Goal: Task Accomplishment & Management: Use online tool/utility

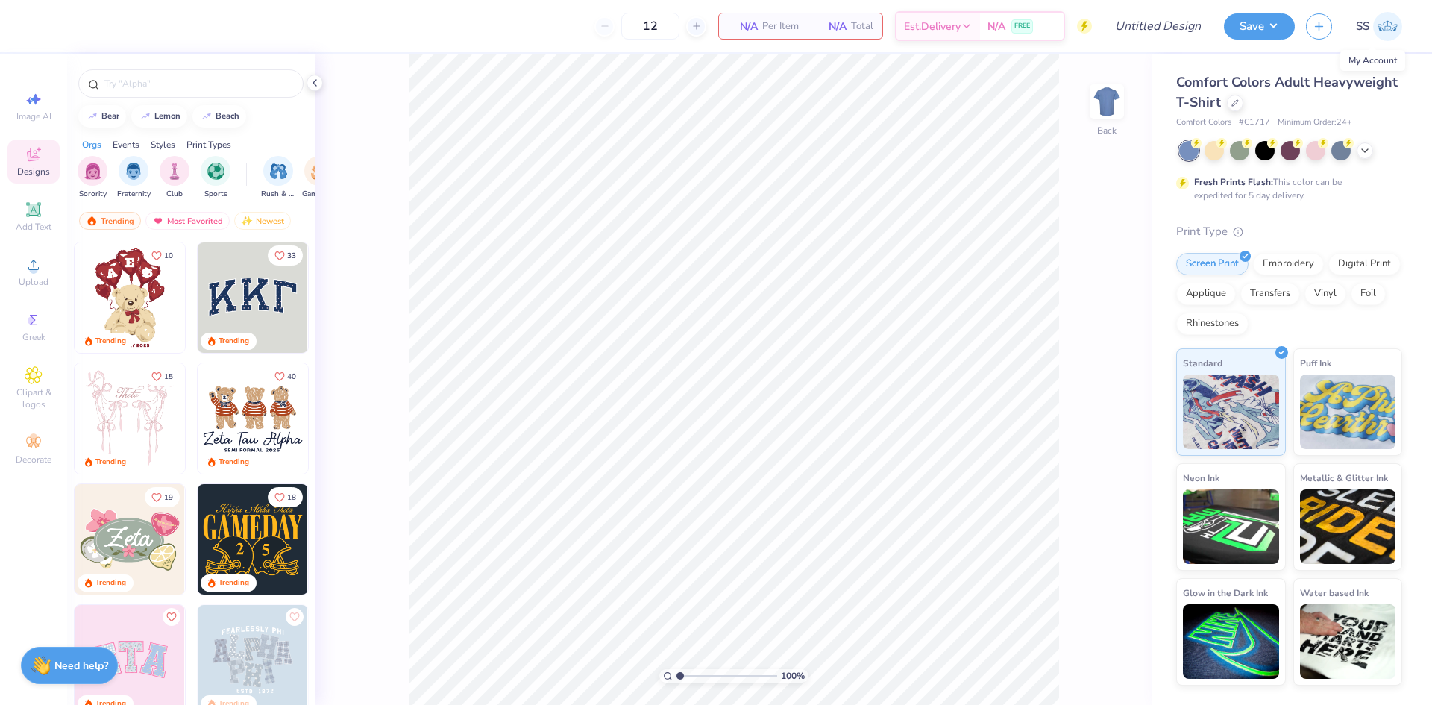
click at [1357, 34] on span "SS" at bounding box center [1362, 26] width 13 height 17
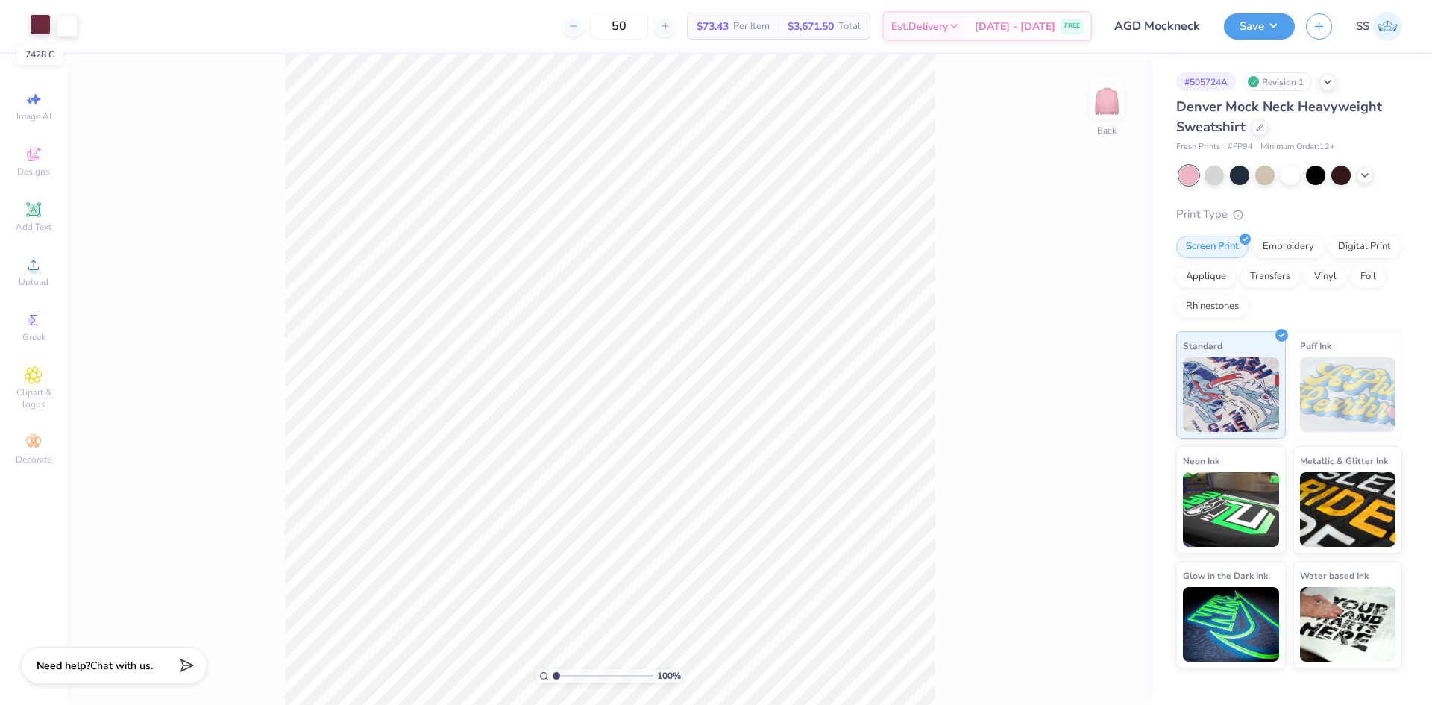
click at [46, 25] on div at bounding box center [40, 24] width 21 height 21
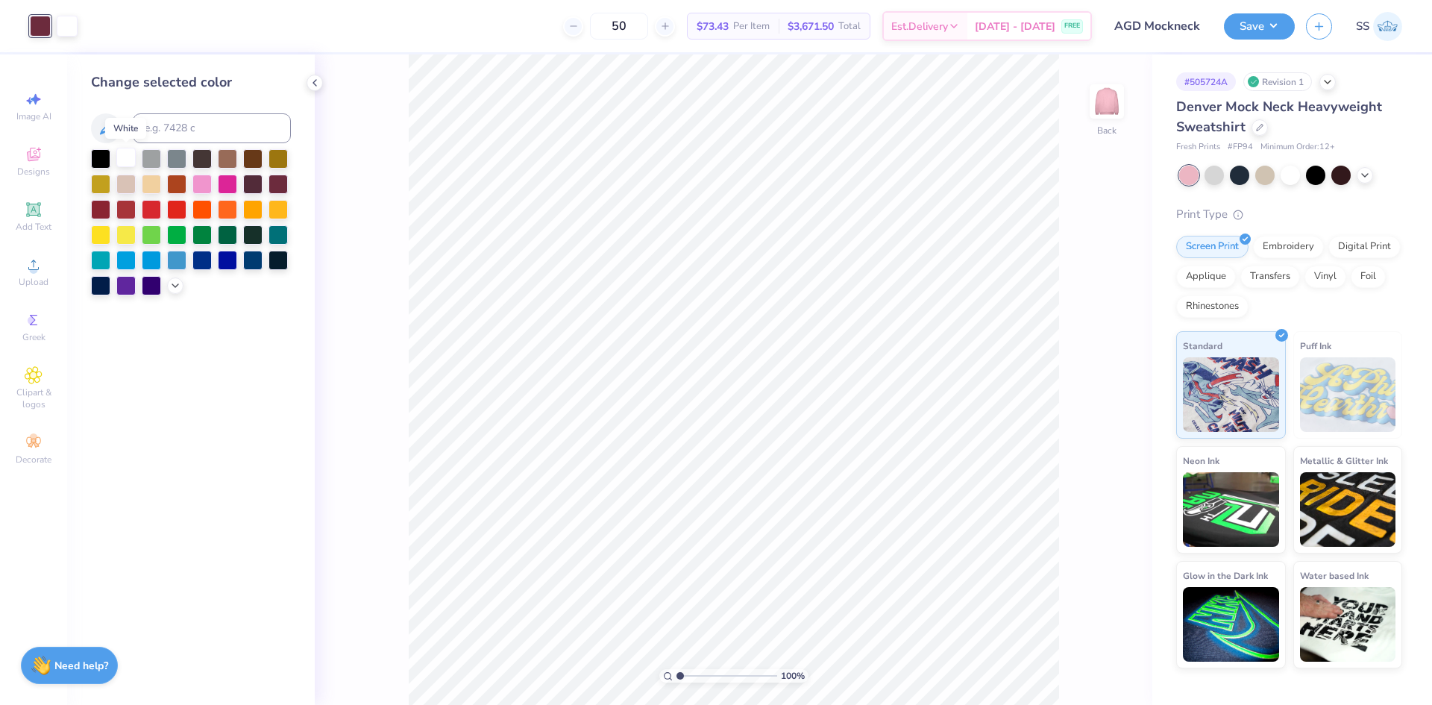
click at [125, 162] on div at bounding box center [125, 157] width 19 height 19
click at [1082, 669] on icon at bounding box center [1082, 662] width 13 height 13
click at [281, 154] on div at bounding box center [278, 157] width 19 height 19
click at [36, 26] on div at bounding box center [40, 24] width 21 height 21
click at [131, 165] on div at bounding box center [125, 157] width 19 height 19
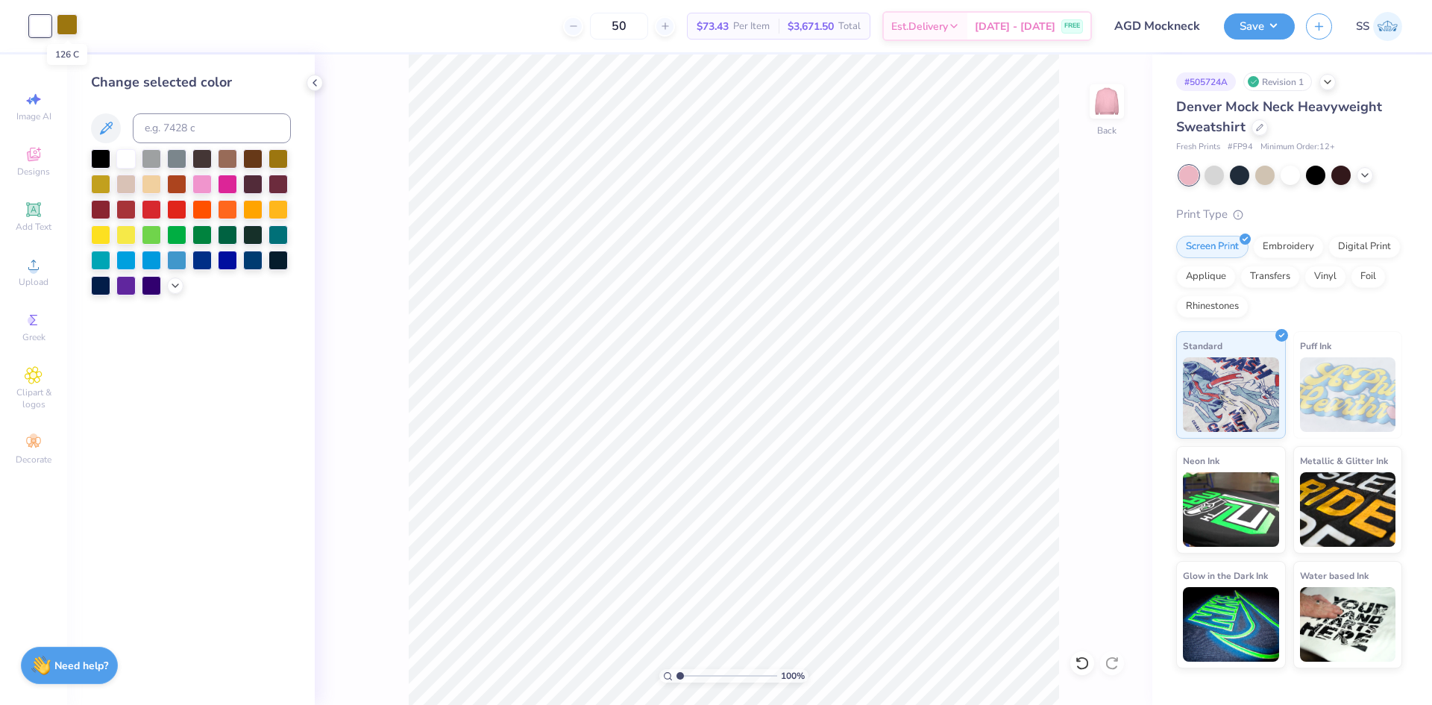
click at [63, 14] on div at bounding box center [67, 24] width 21 height 21
click at [273, 180] on div at bounding box center [278, 182] width 19 height 19
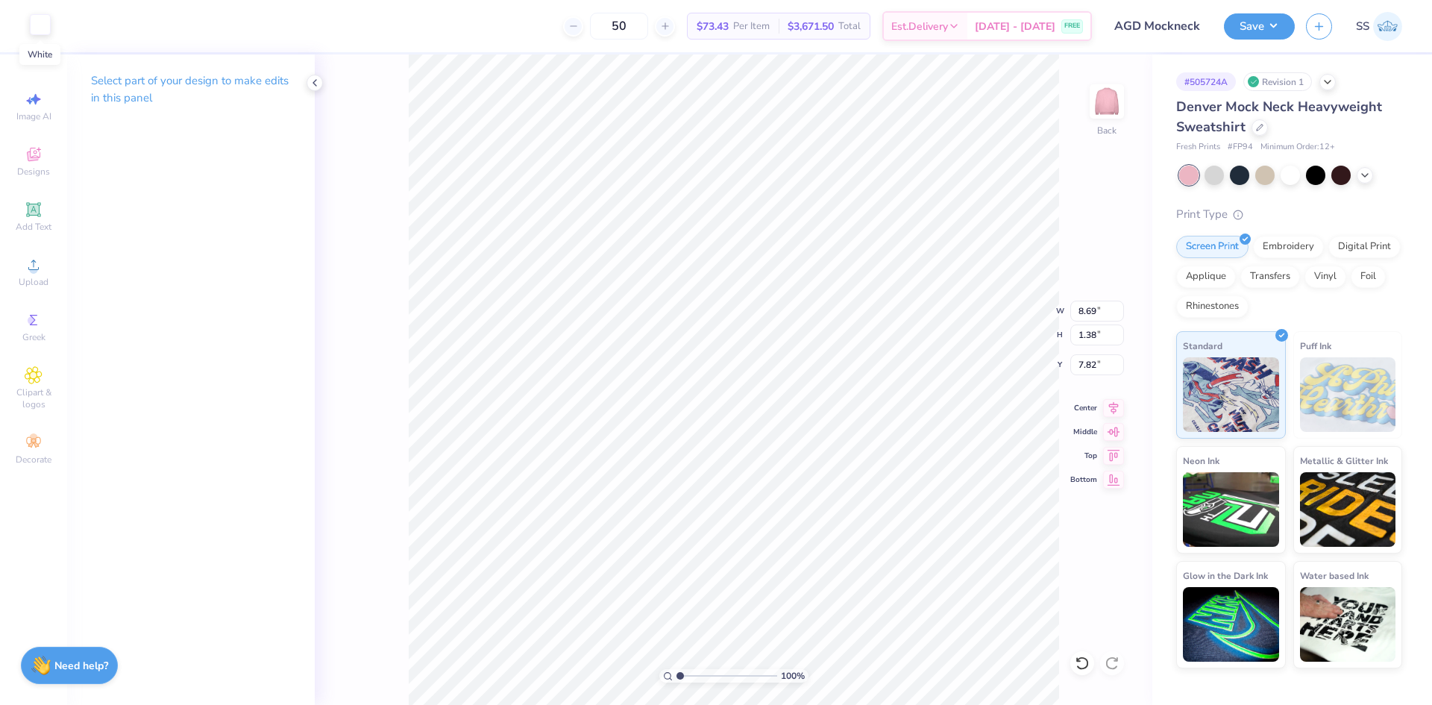
click at [34, 28] on div at bounding box center [40, 24] width 21 height 21
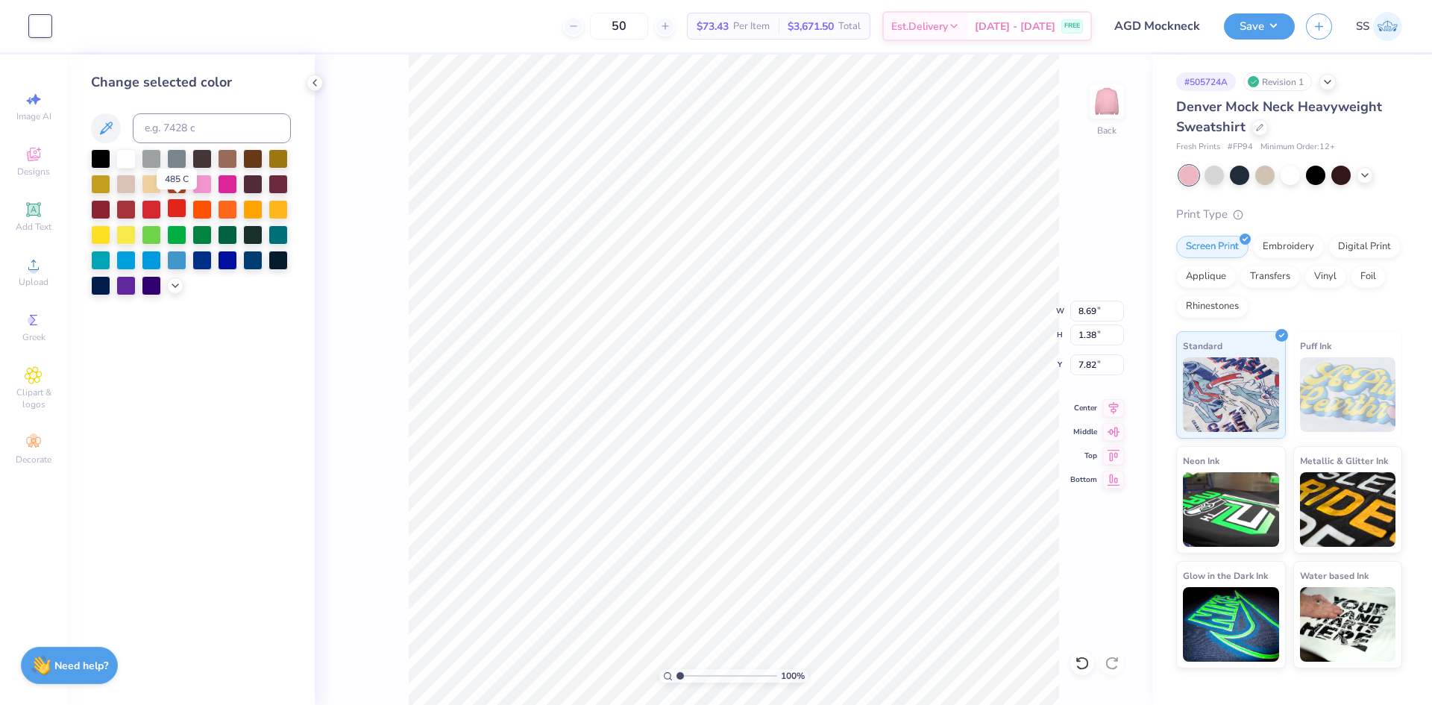
click at [179, 212] on div at bounding box center [176, 207] width 19 height 19
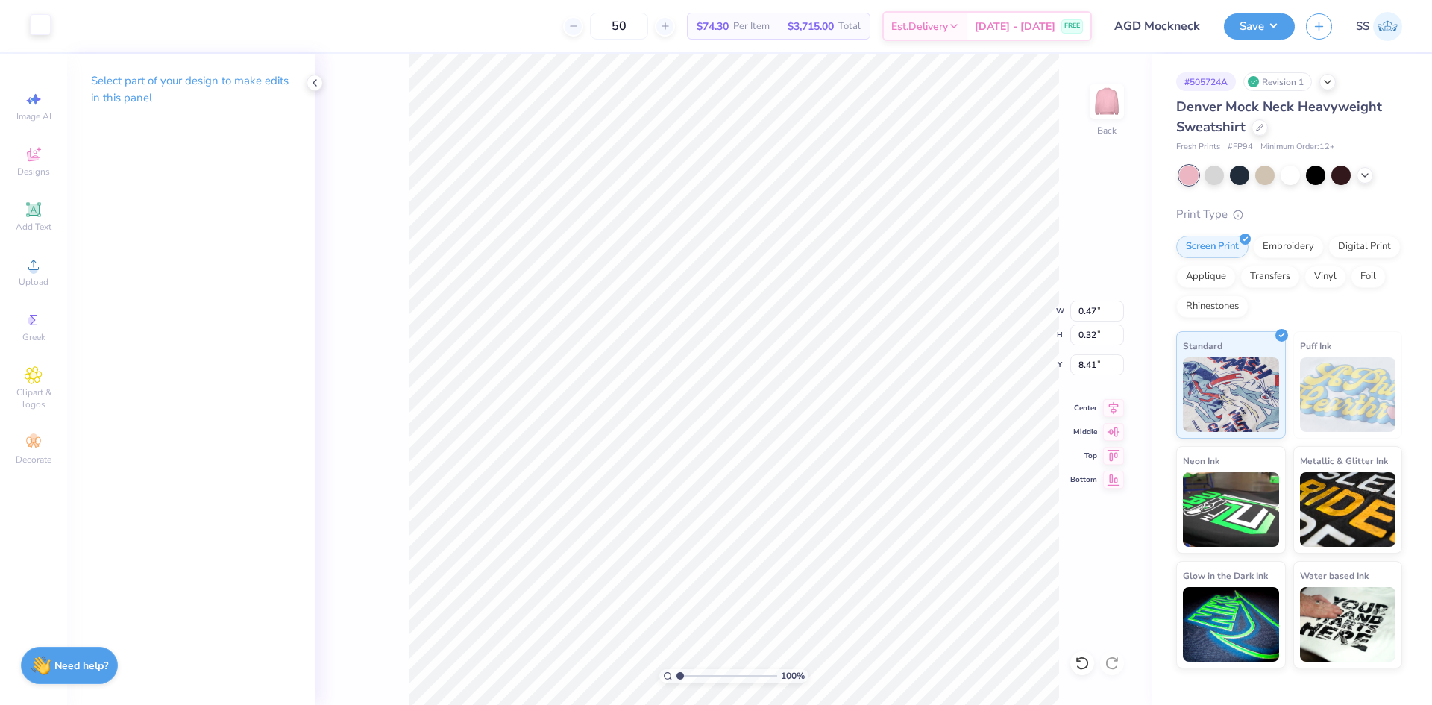
click at [38, 23] on div at bounding box center [40, 24] width 21 height 21
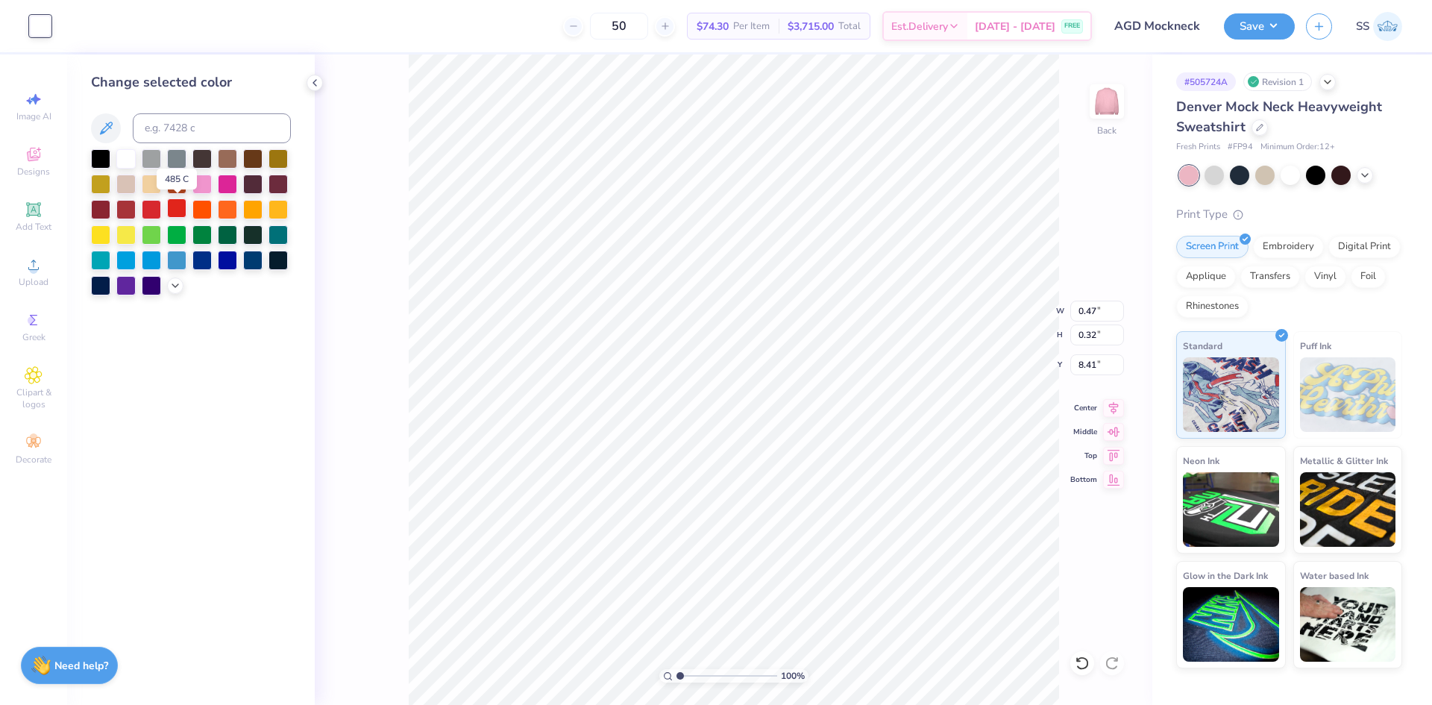
click at [175, 207] on div at bounding box center [176, 207] width 19 height 19
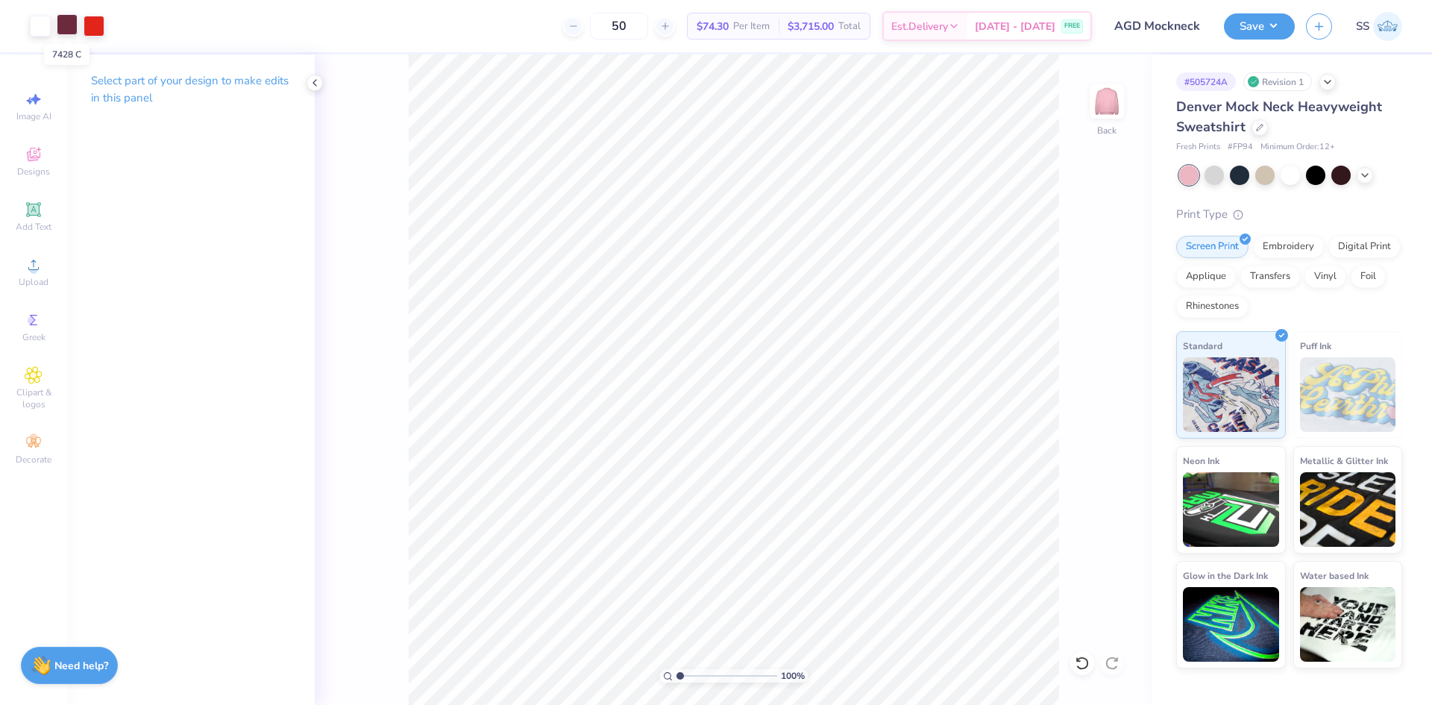
click at [74, 31] on div at bounding box center [67, 24] width 21 height 21
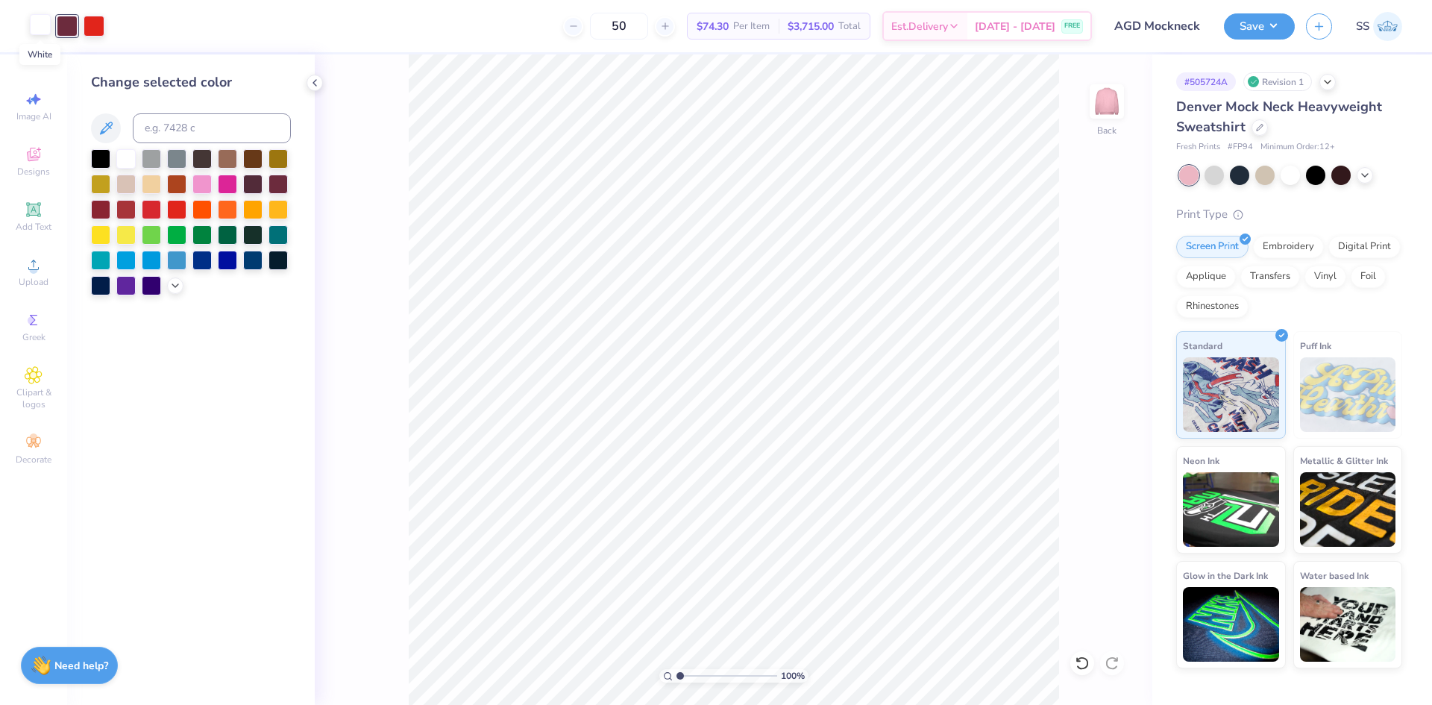
click at [43, 25] on div at bounding box center [40, 24] width 21 height 21
click at [95, 159] on div at bounding box center [100, 157] width 19 height 19
click at [66, 29] on div at bounding box center [67, 24] width 21 height 21
click at [128, 162] on div at bounding box center [125, 157] width 19 height 19
click at [43, 25] on div at bounding box center [40, 24] width 21 height 21
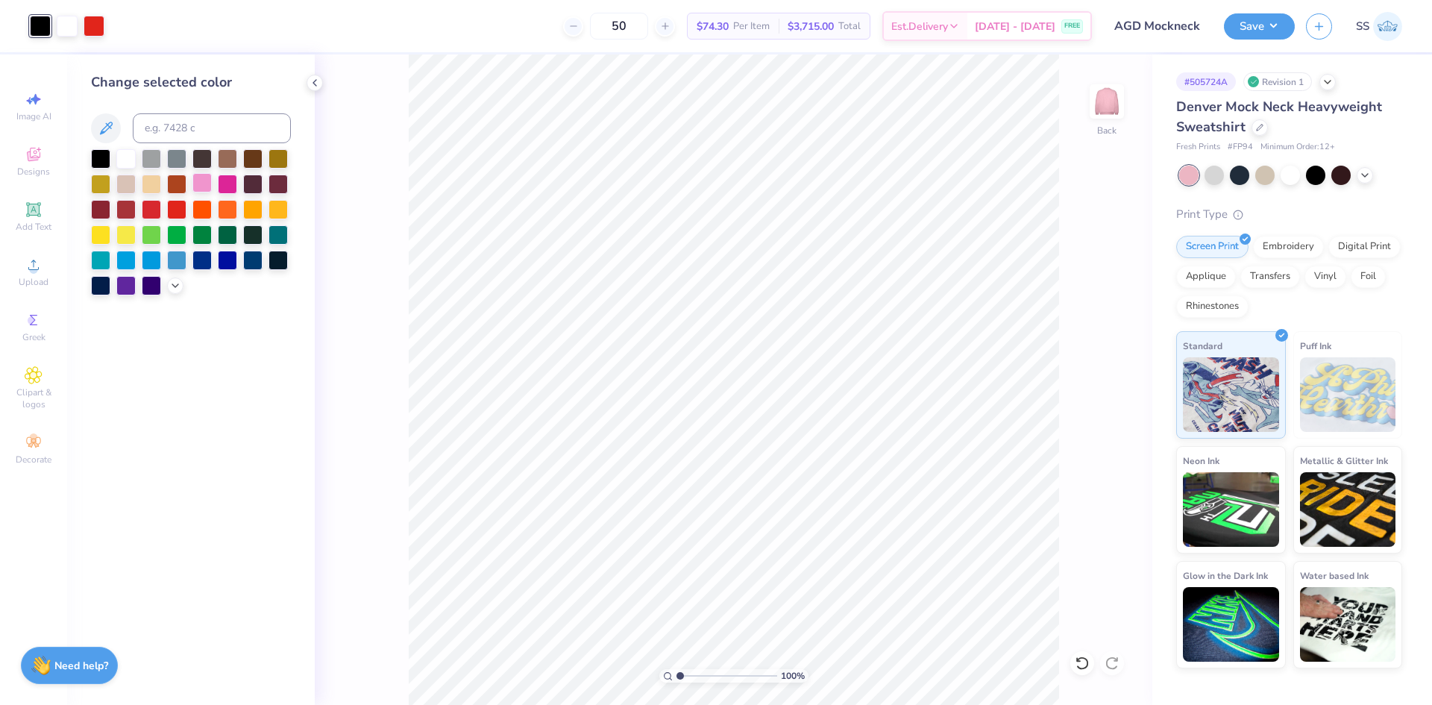
click at [203, 181] on div at bounding box center [201, 182] width 19 height 19
click at [346, 196] on div "100 % Back" at bounding box center [734, 379] width 838 height 650
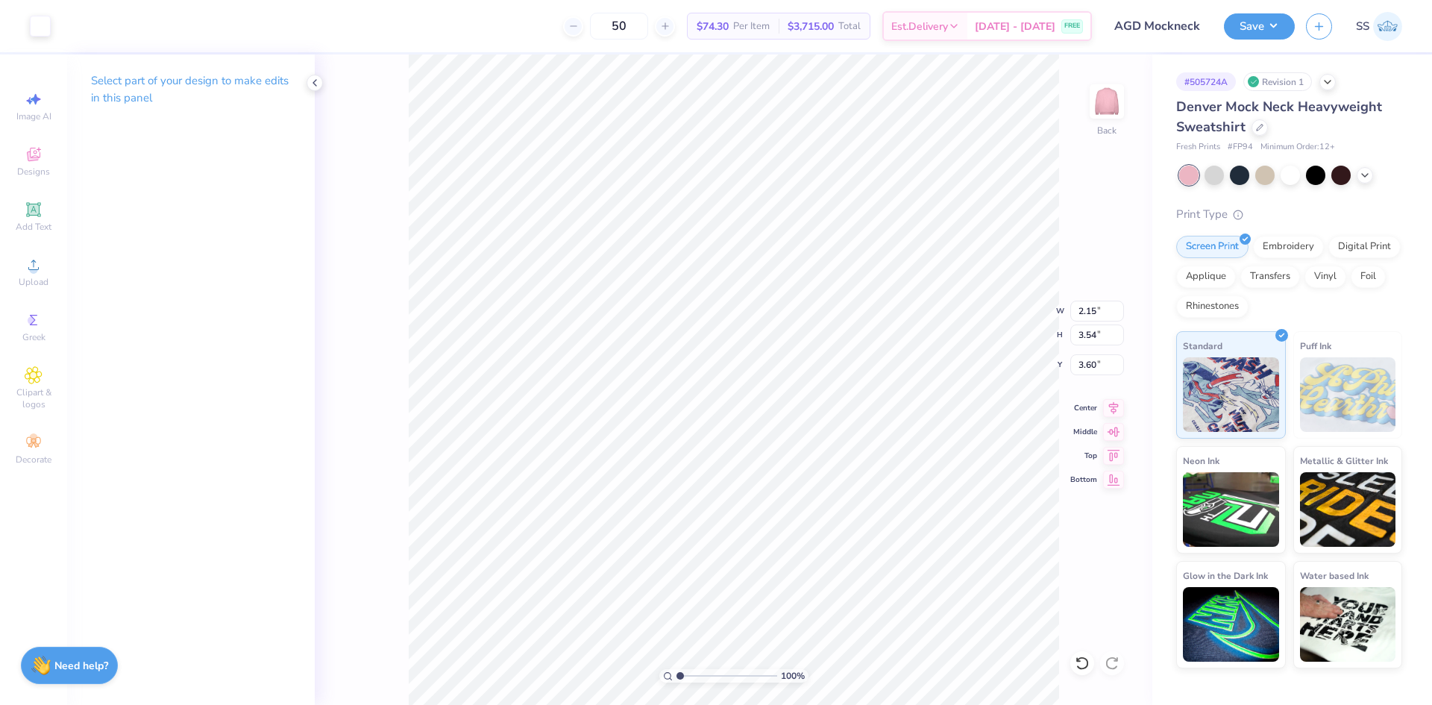
type input "0.28"
type input "4.49"
click at [43, 31] on div at bounding box center [40, 24] width 21 height 21
click at [45, 24] on div at bounding box center [40, 24] width 21 height 21
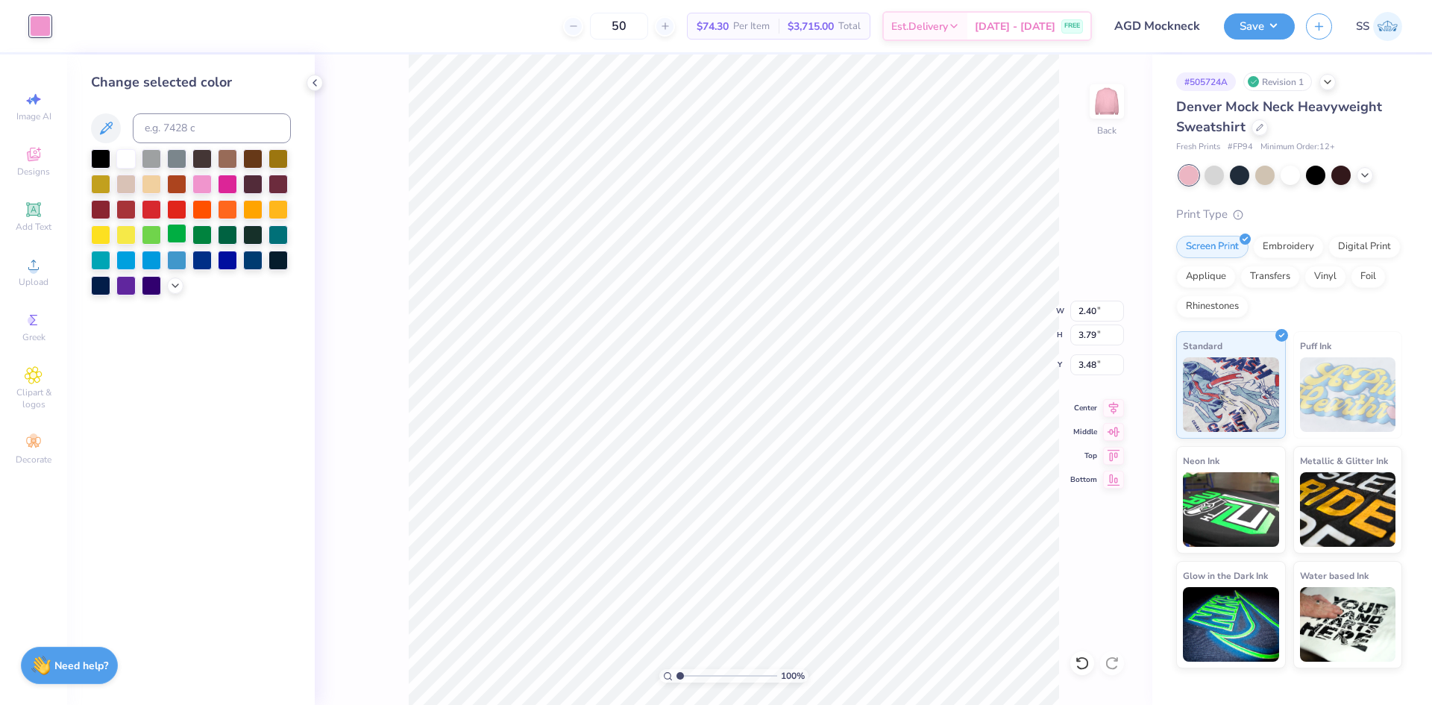
click at [178, 228] on div at bounding box center [176, 233] width 19 height 19
click at [124, 153] on div at bounding box center [125, 157] width 19 height 19
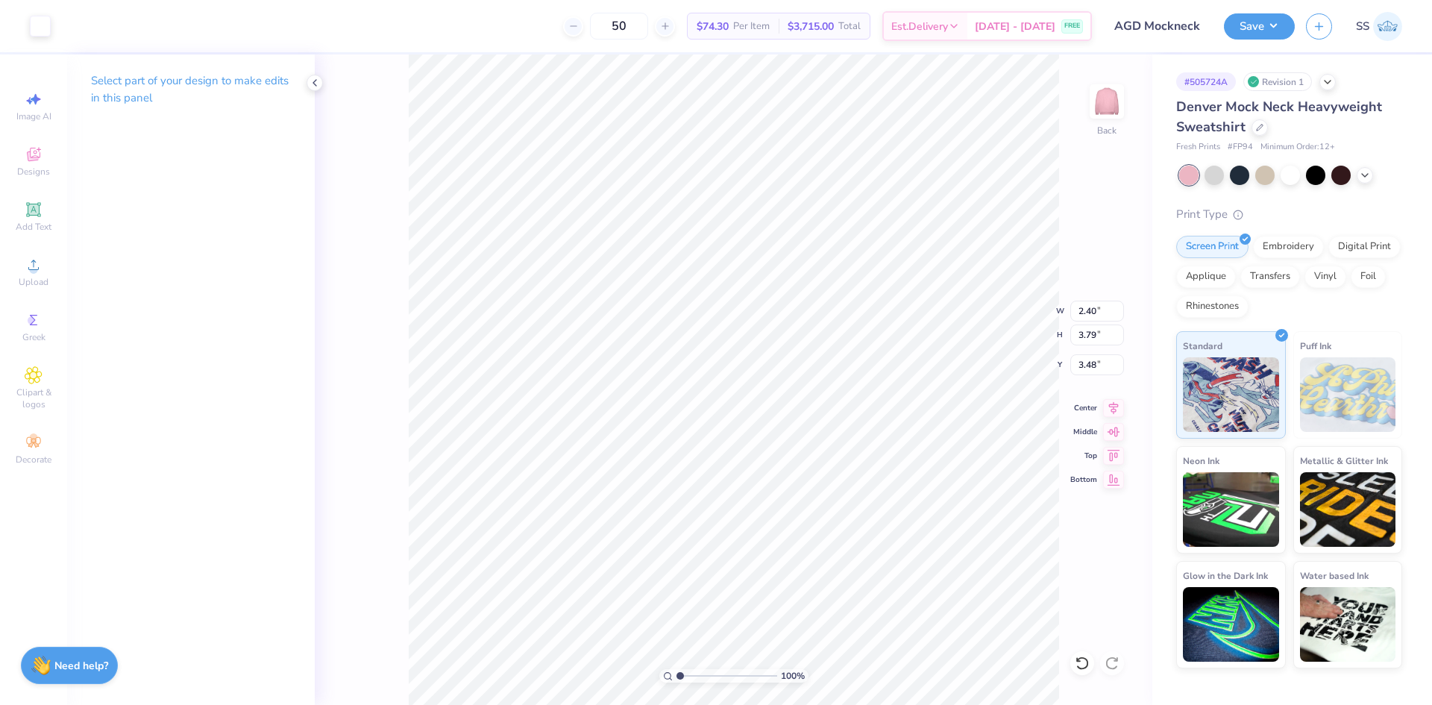
type input "2.45"
type input "3.70"
type input "3.00"
click at [36, 27] on div at bounding box center [40, 24] width 21 height 21
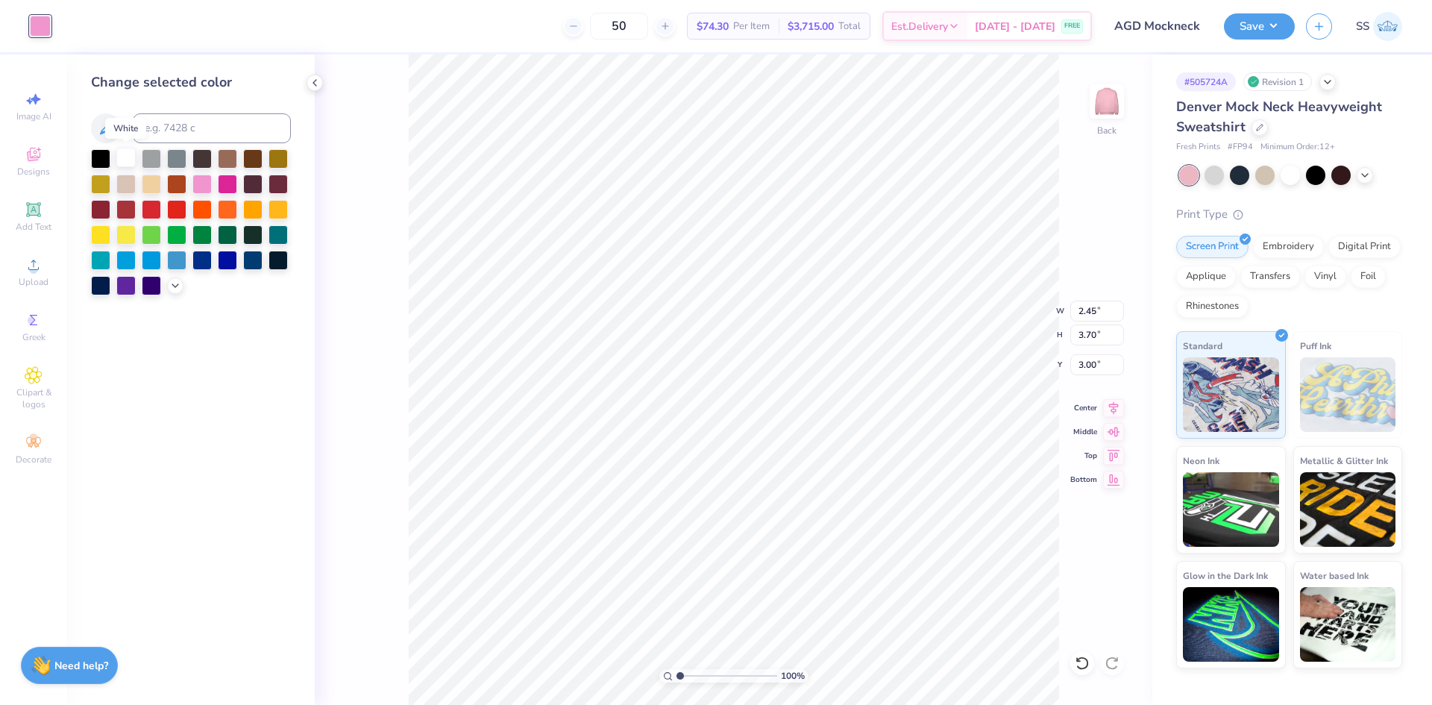
click at [134, 160] on div at bounding box center [125, 157] width 19 height 19
type input "2.52"
type input "3.72"
type input "3.04"
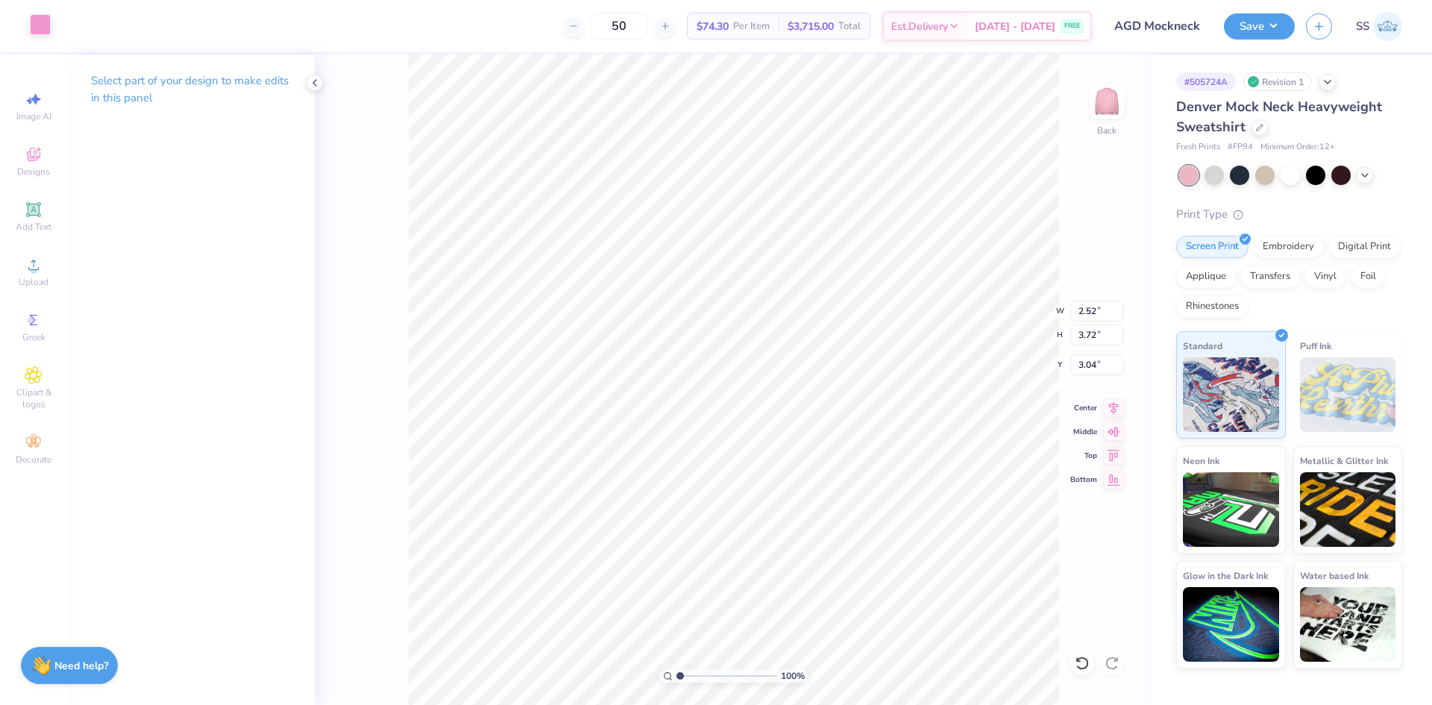
click at [37, 28] on div at bounding box center [40, 24] width 21 height 21
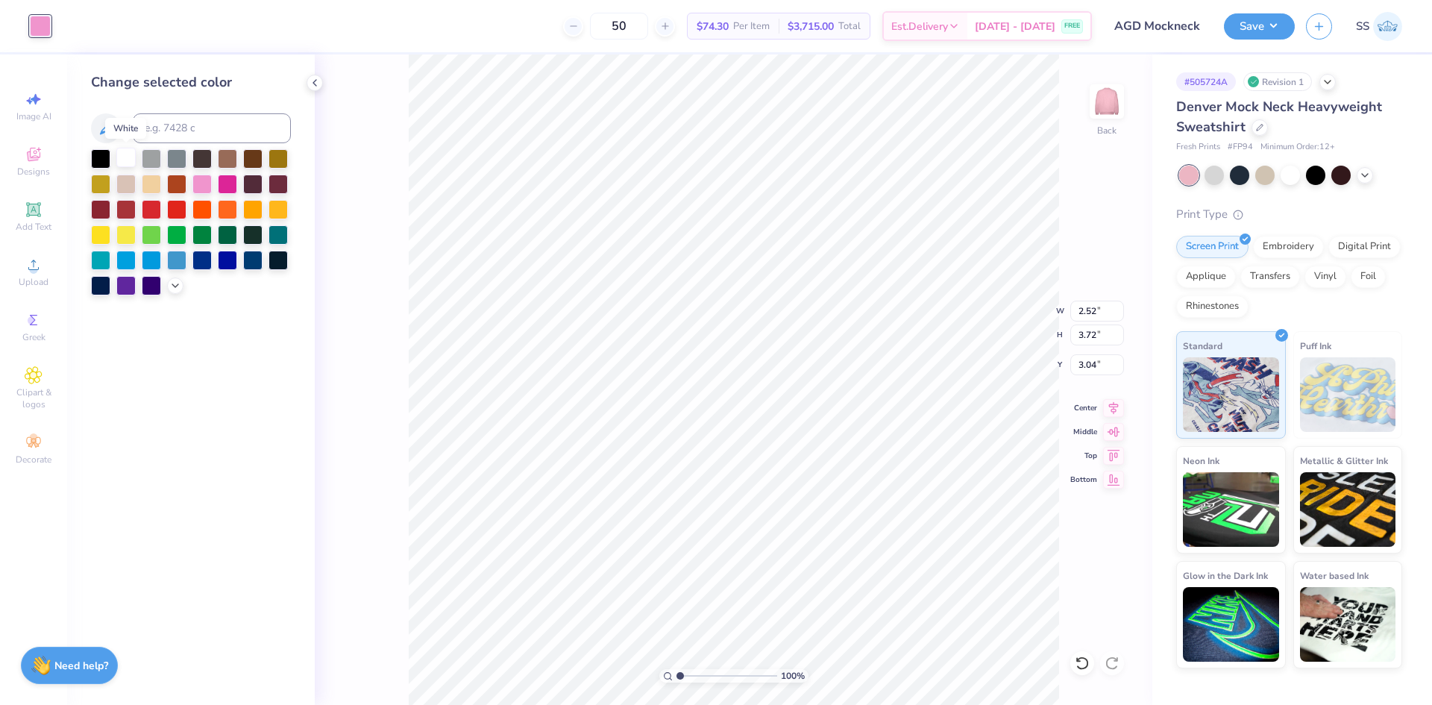
click at [128, 161] on div at bounding box center [125, 157] width 19 height 19
type input "2.54"
type input "3.79"
type input "3.64"
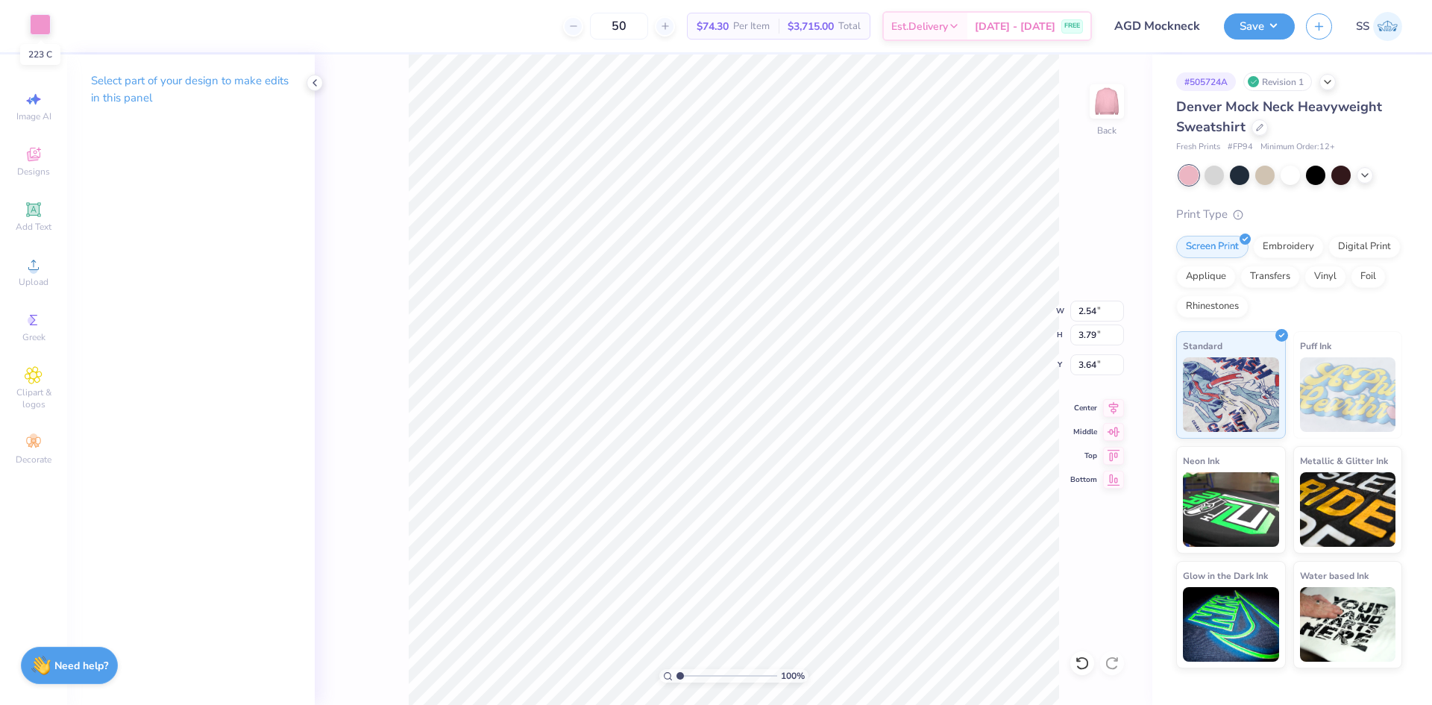
click at [43, 25] on div at bounding box center [40, 24] width 21 height 21
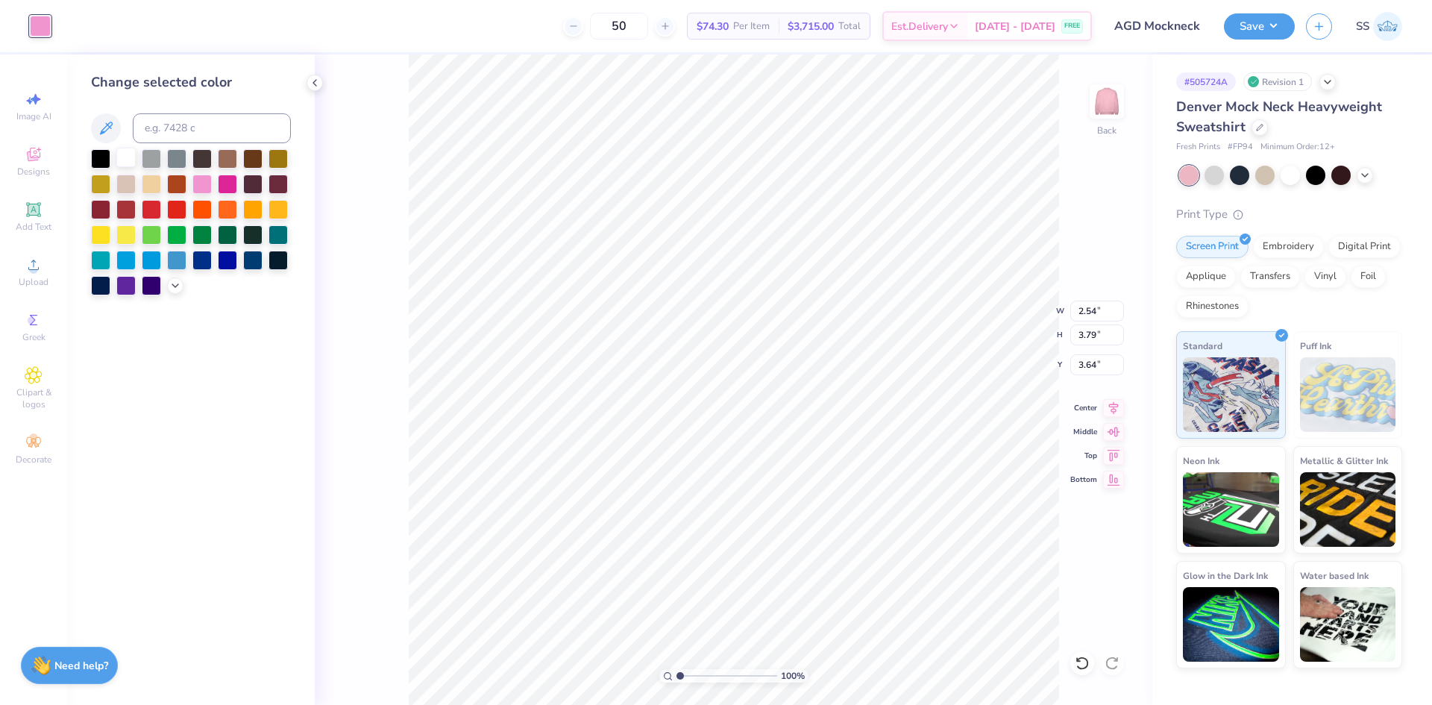
click at [121, 157] on div at bounding box center [125, 157] width 19 height 19
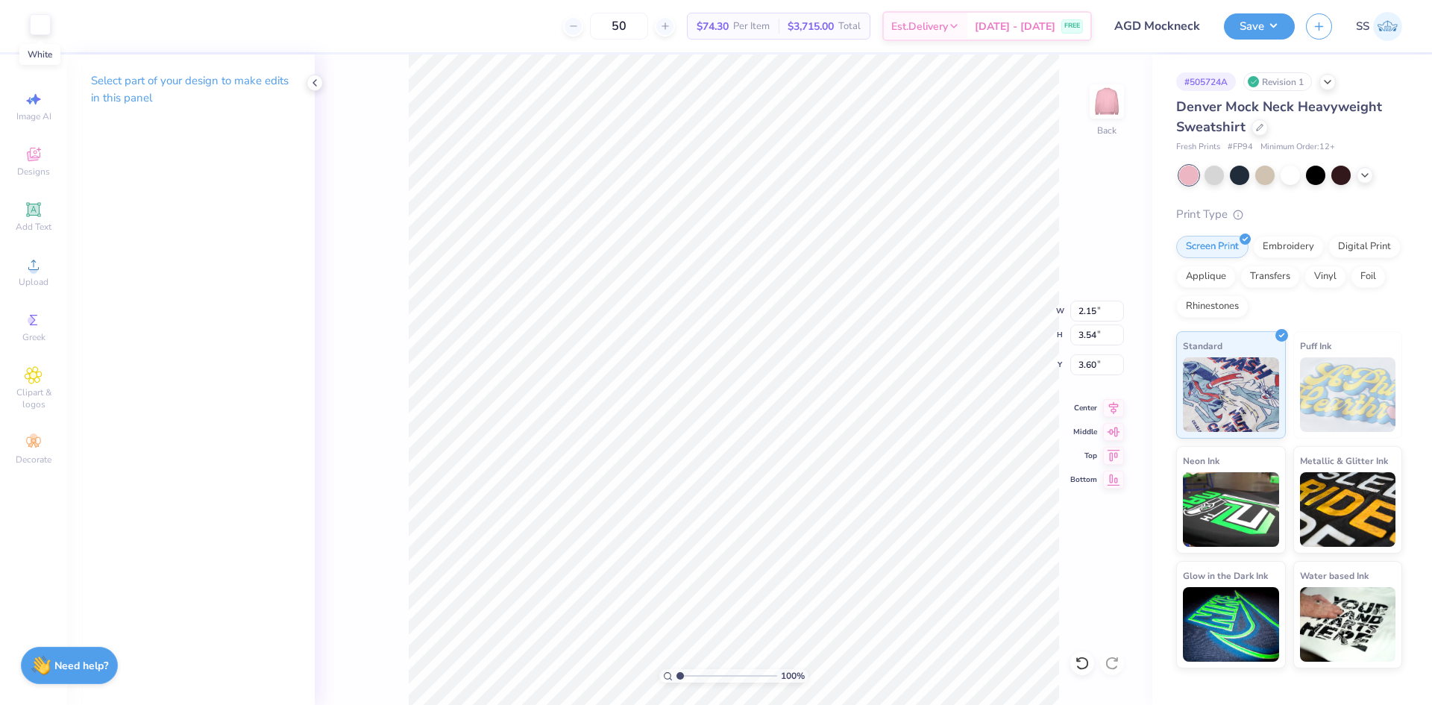
click at [44, 30] on div at bounding box center [40, 24] width 21 height 21
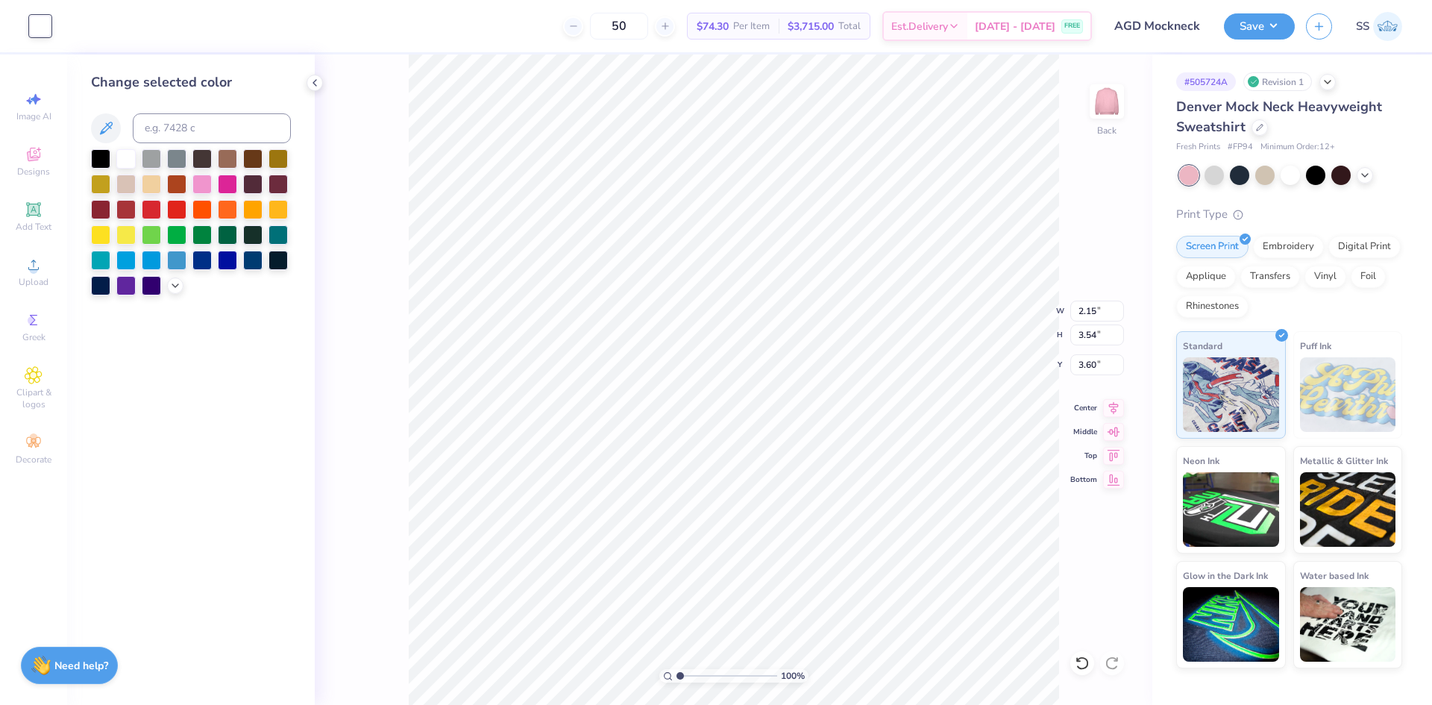
click at [357, 137] on div "100 % Back W 2.15 2.15 " H 3.54 3.54 " Y 3.60 3.60 " Center Middle Top Bottom" at bounding box center [734, 379] width 838 height 650
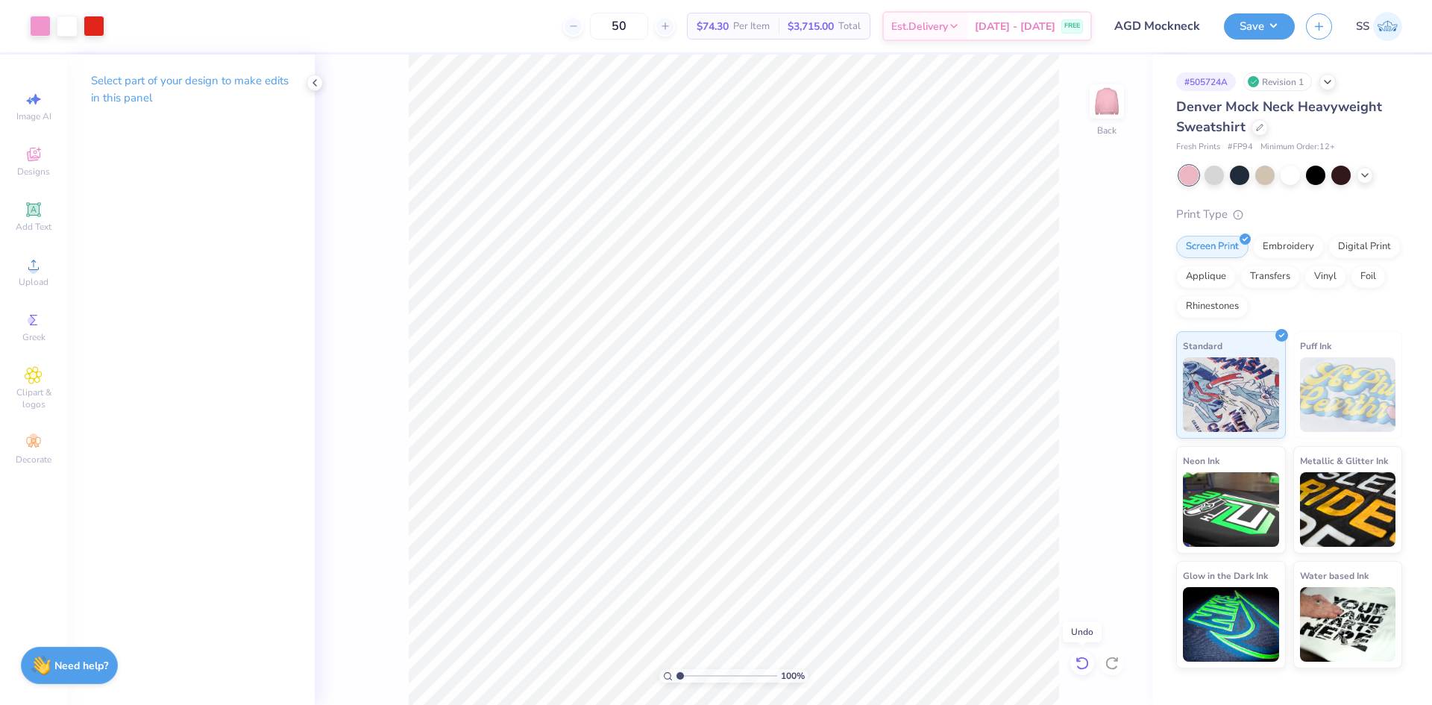
click at [1083, 658] on icon at bounding box center [1082, 662] width 13 height 13
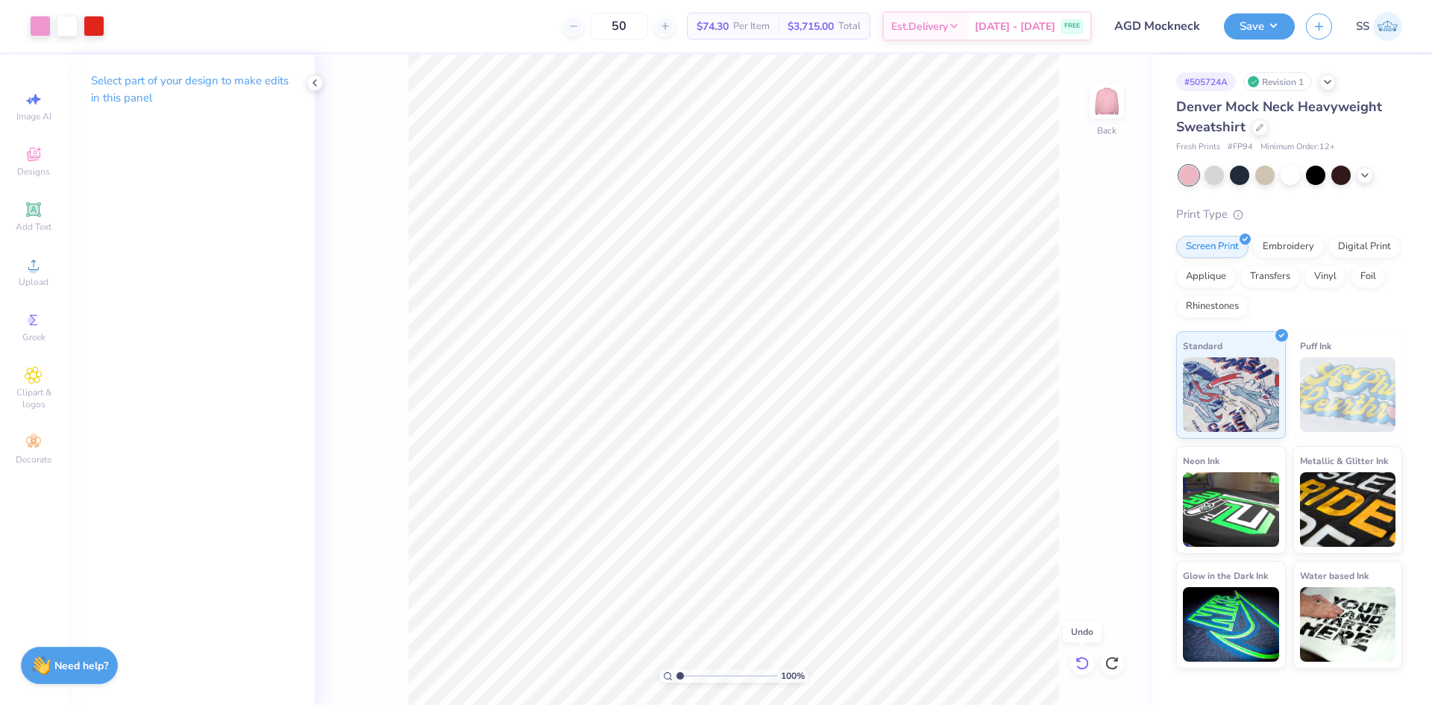
click at [1083, 658] on icon at bounding box center [1082, 662] width 13 height 13
click at [43, 23] on div at bounding box center [40, 24] width 21 height 21
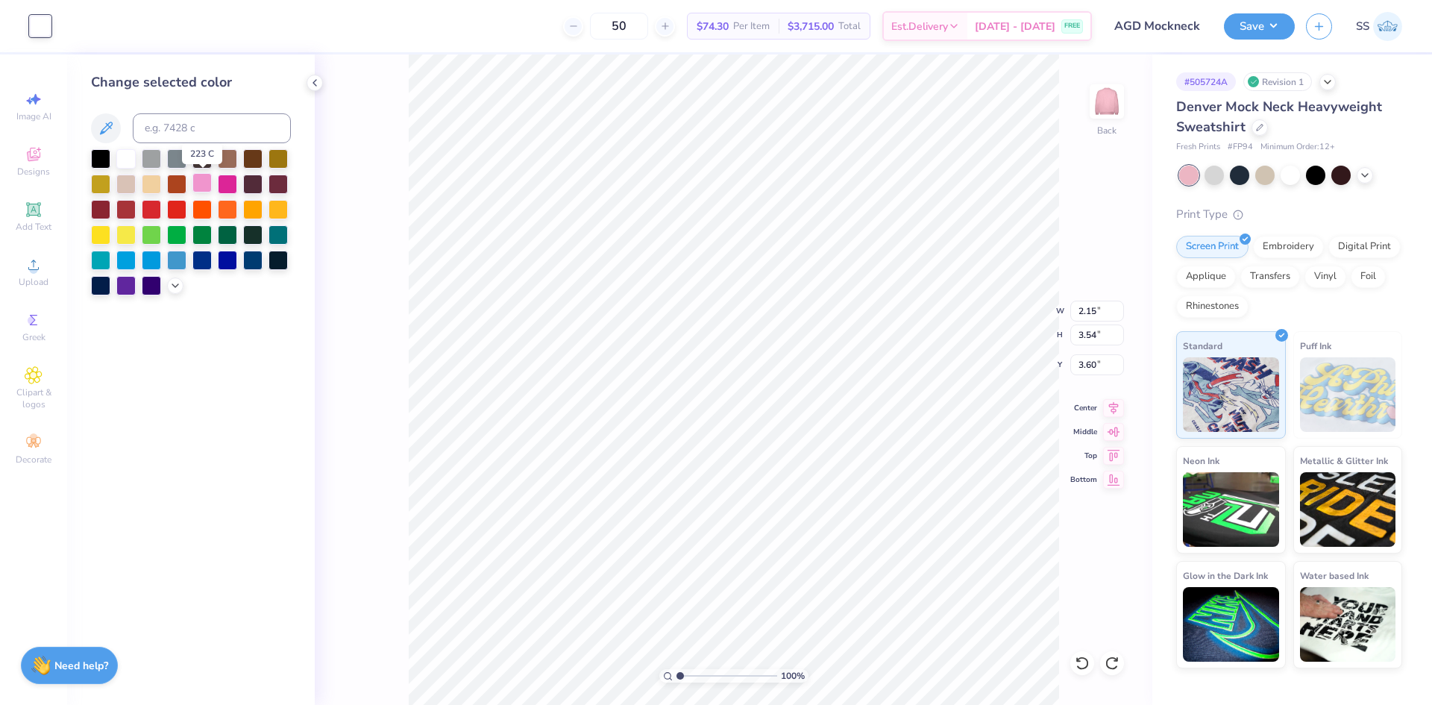
click at [204, 183] on div at bounding box center [201, 182] width 19 height 19
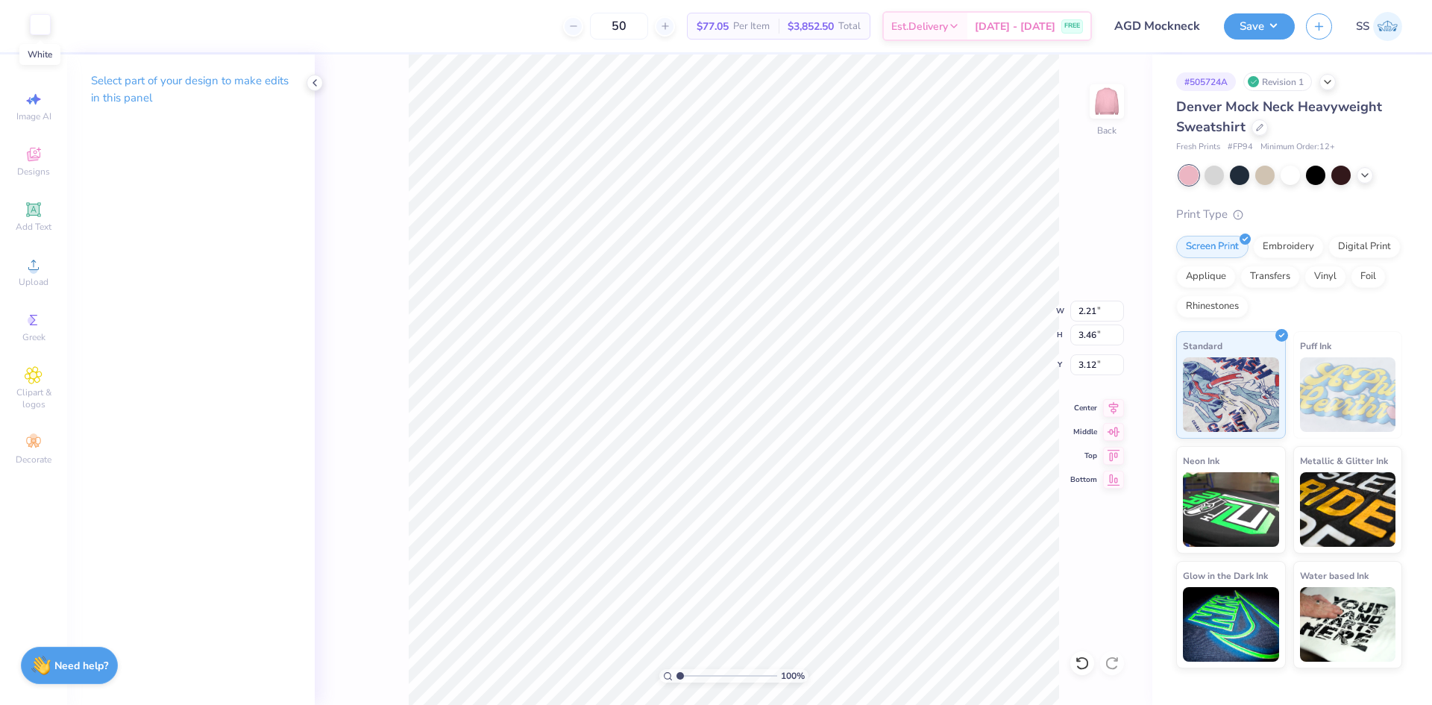
click at [34, 33] on div at bounding box center [40, 24] width 21 height 21
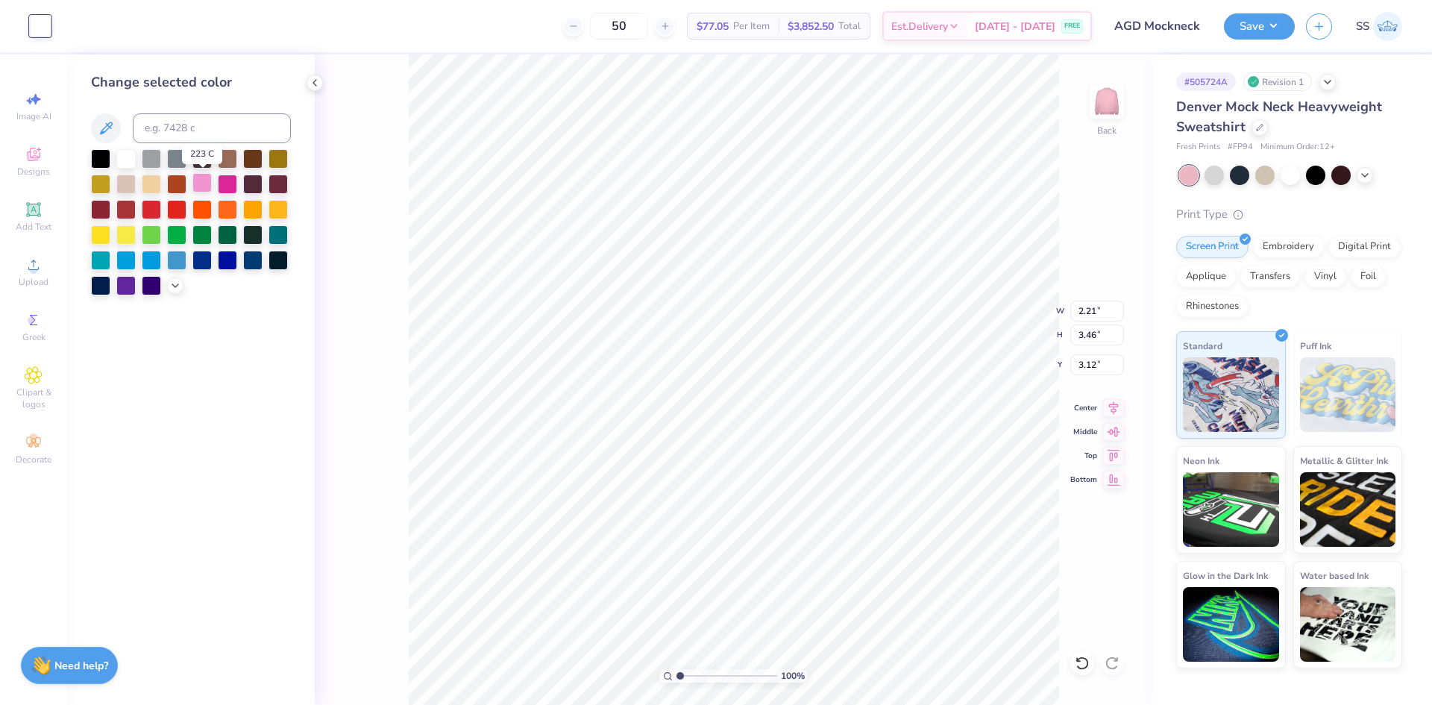
click at [207, 179] on div at bounding box center [201, 182] width 19 height 19
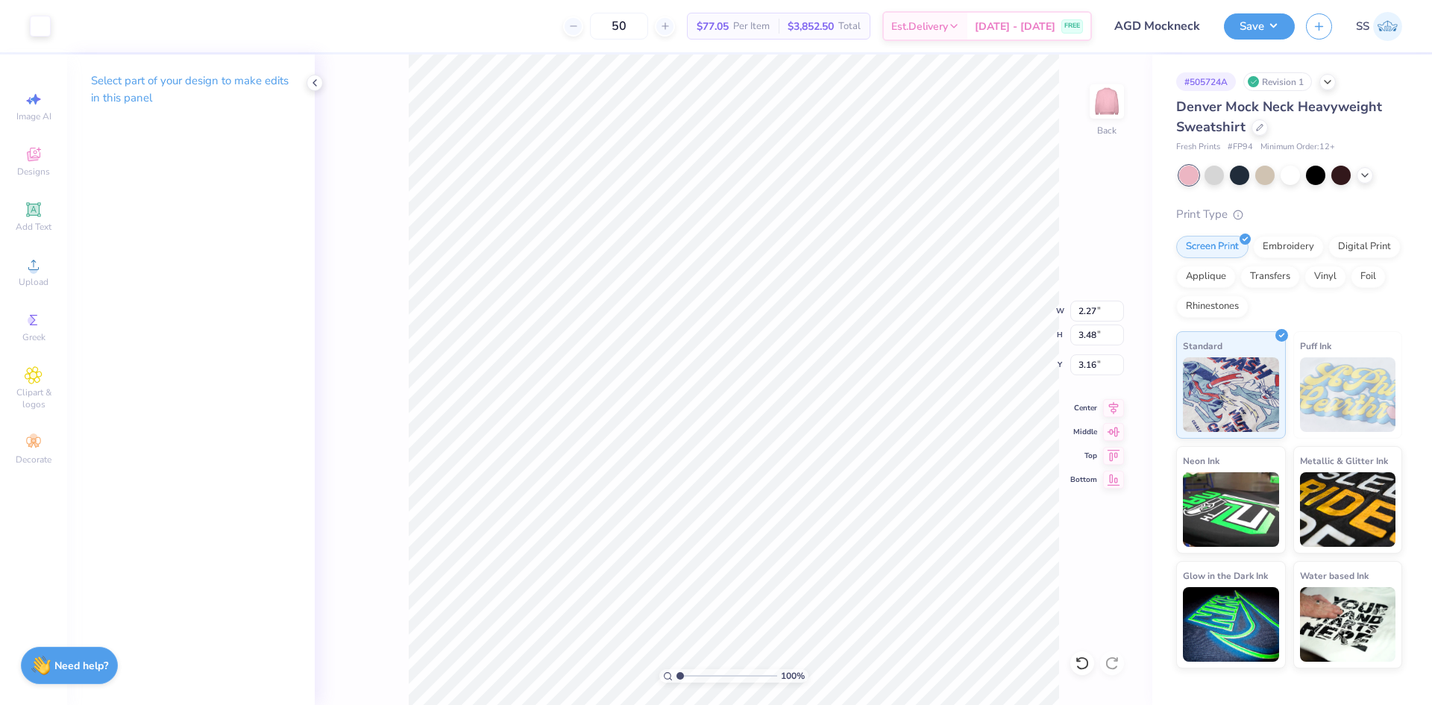
type input "2.27"
type input "3.48"
type input "3.16"
click at [31, 28] on div at bounding box center [40, 24] width 21 height 21
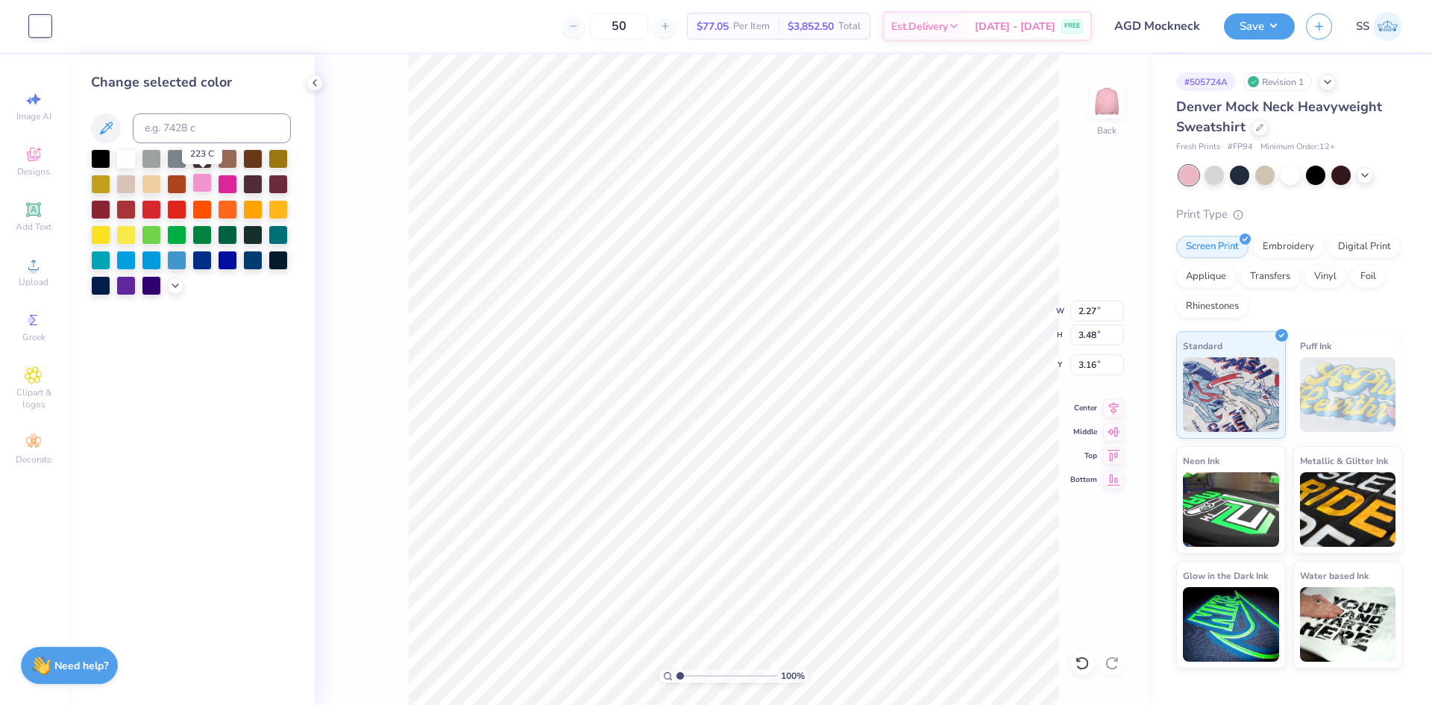
click at [204, 183] on div at bounding box center [201, 182] width 19 height 19
type input "2.54"
type input "3.79"
type input "3.64"
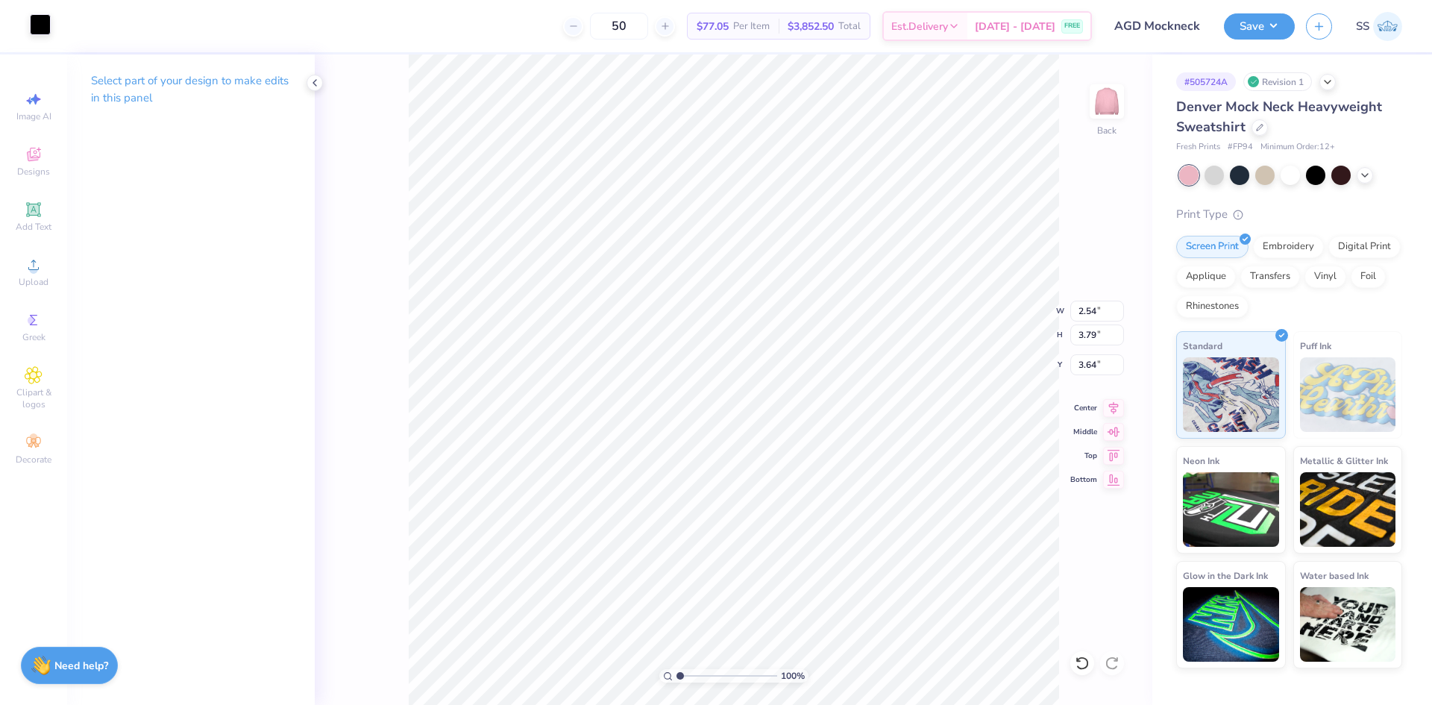
click at [45, 32] on div at bounding box center [40, 24] width 21 height 21
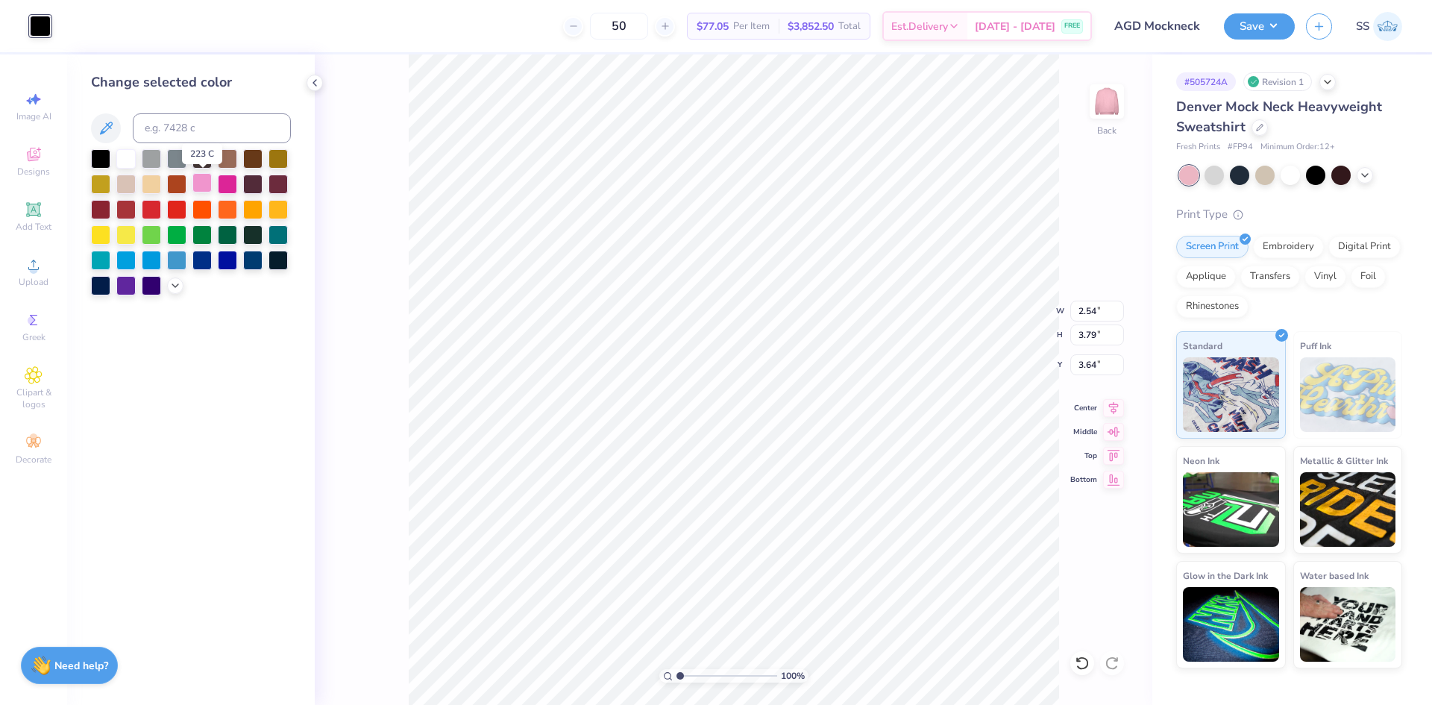
click at [203, 181] on div at bounding box center [201, 182] width 19 height 19
click at [1088, 657] on icon at bounding box center [1082, 663] width 15 height 15
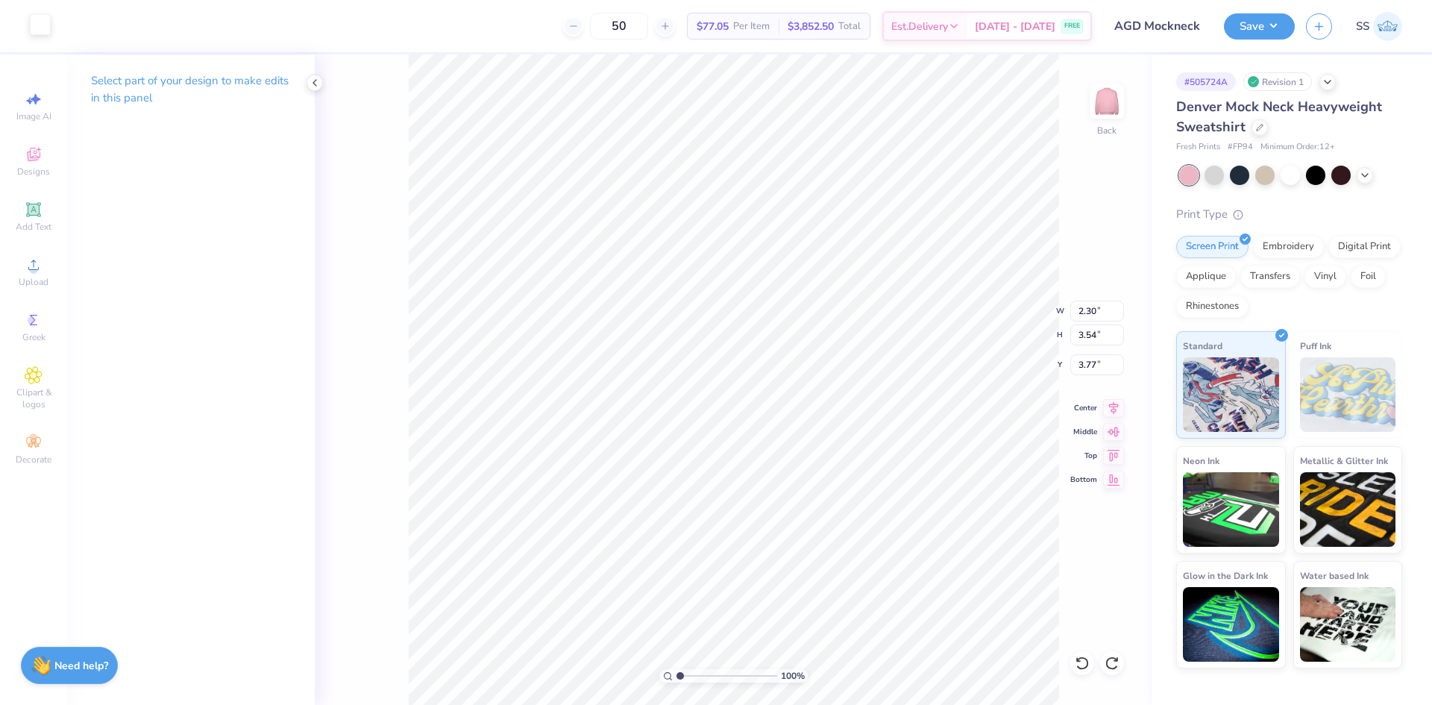
click at [45, 26] on div at bounding box center [40, 24] width 21 height 21
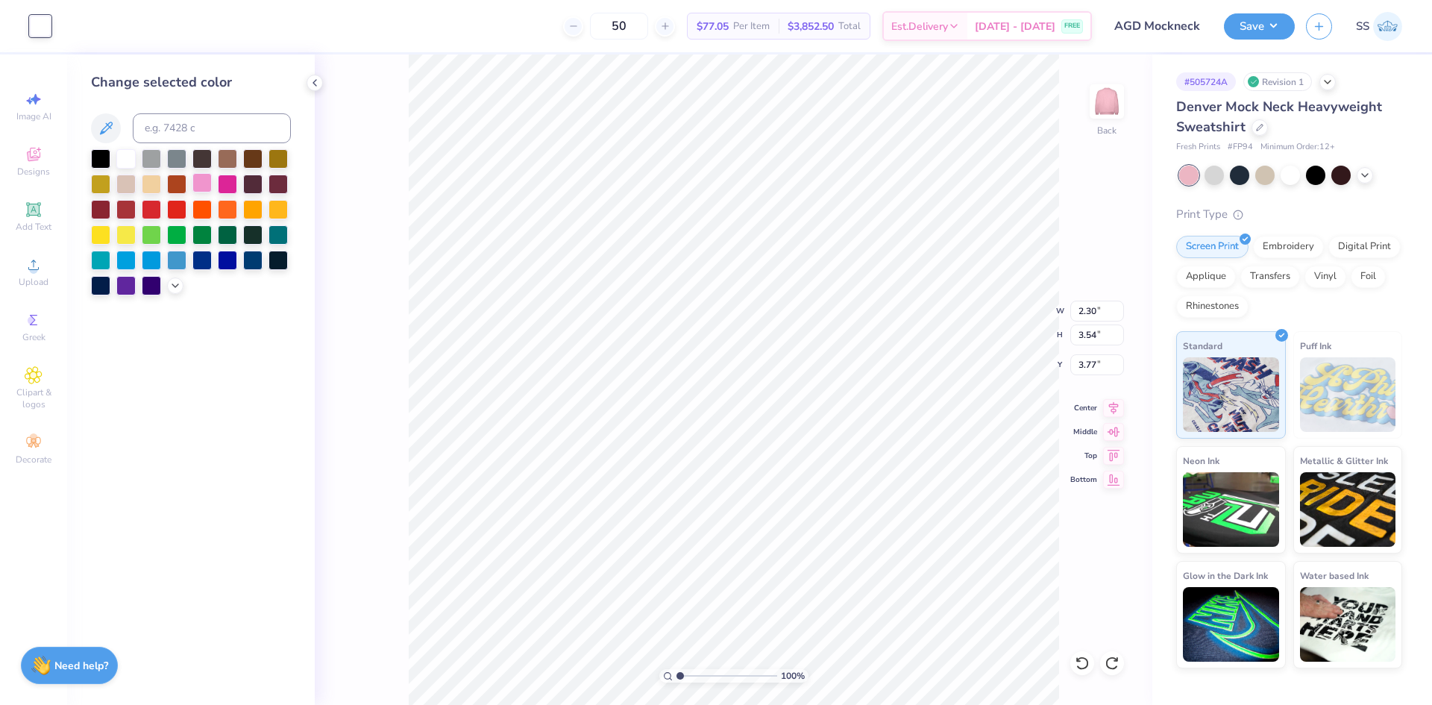
click at [209, 181] on div at bounding box center [201, 182] width 19 height 19
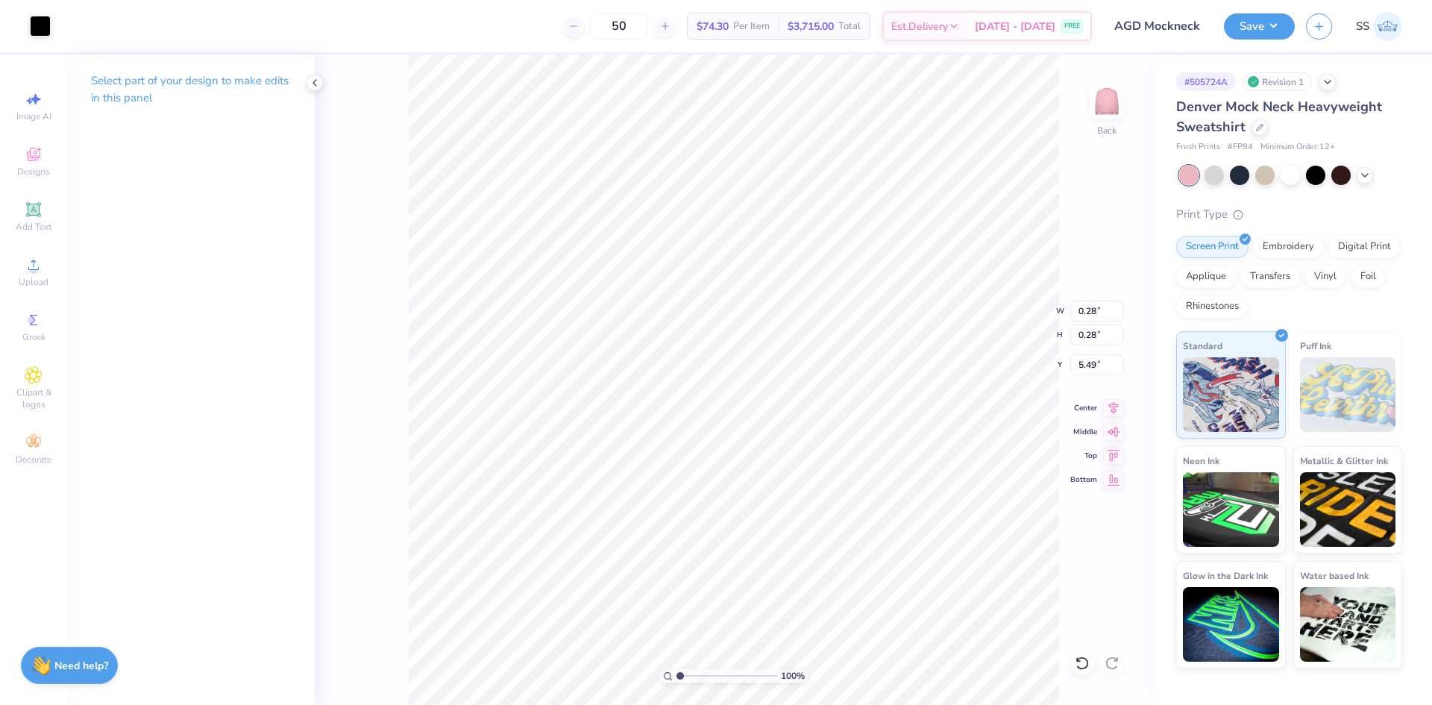
type input "0.28"
type input "5.49"
click at [49, 27] on div at bounding box center [40, 24] width 21 height 21
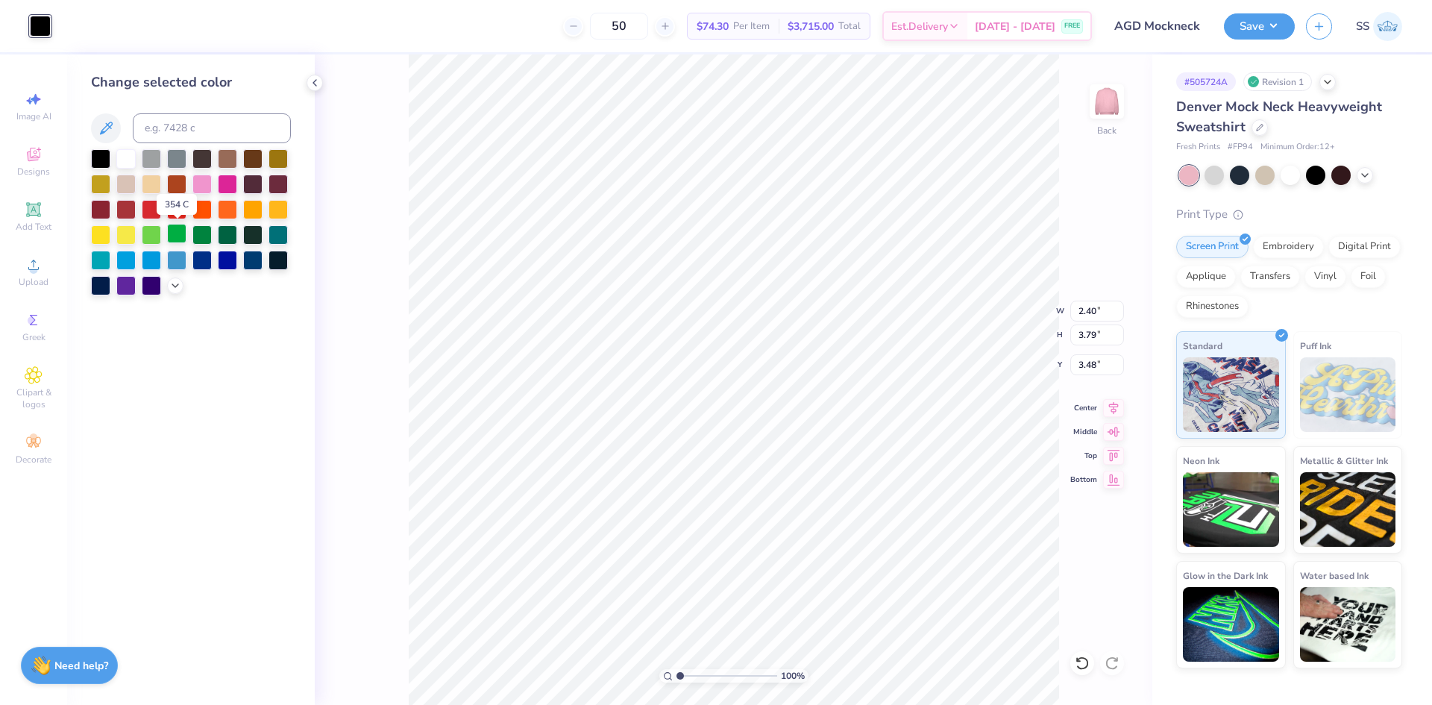
click at [175, 242] on div at bounding box center [176, 233] width 19 height 19
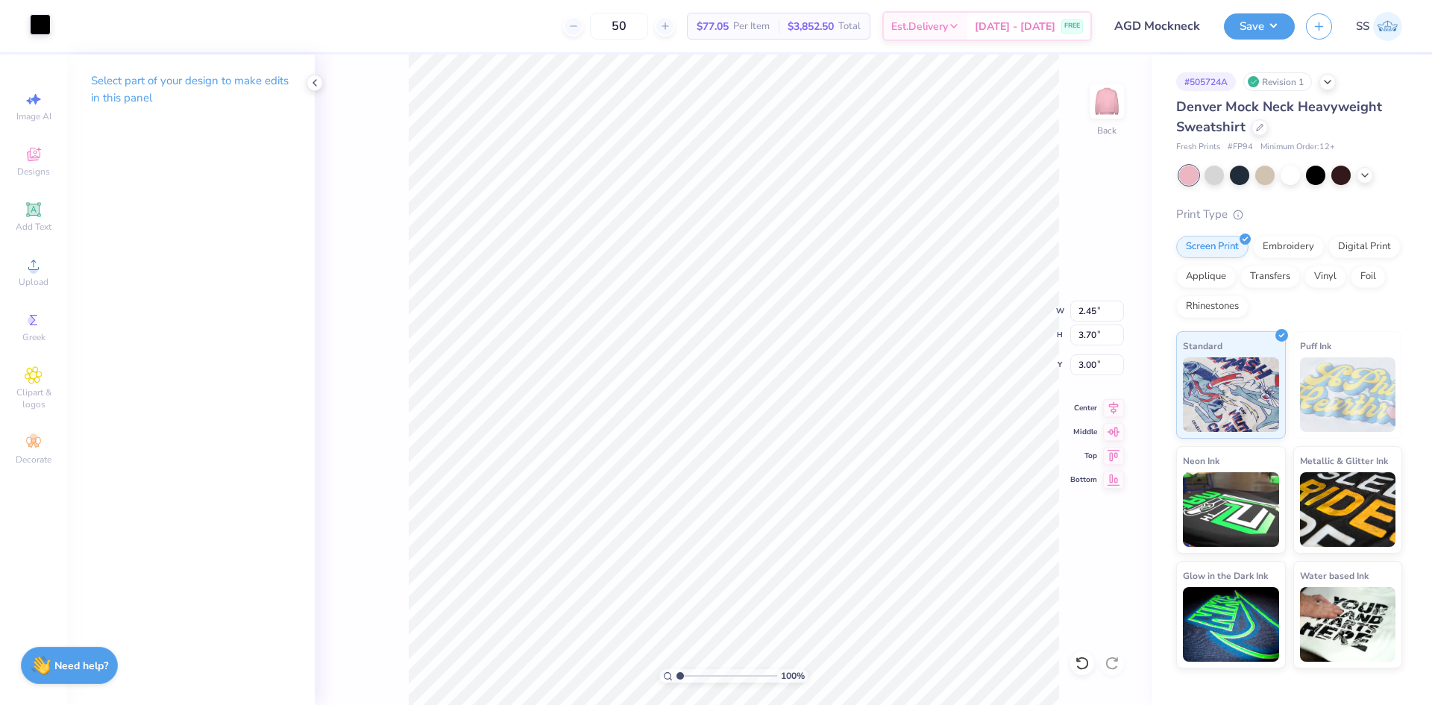
click at [48, 29] on div at bounding box center [40, 24] width 21 height 21
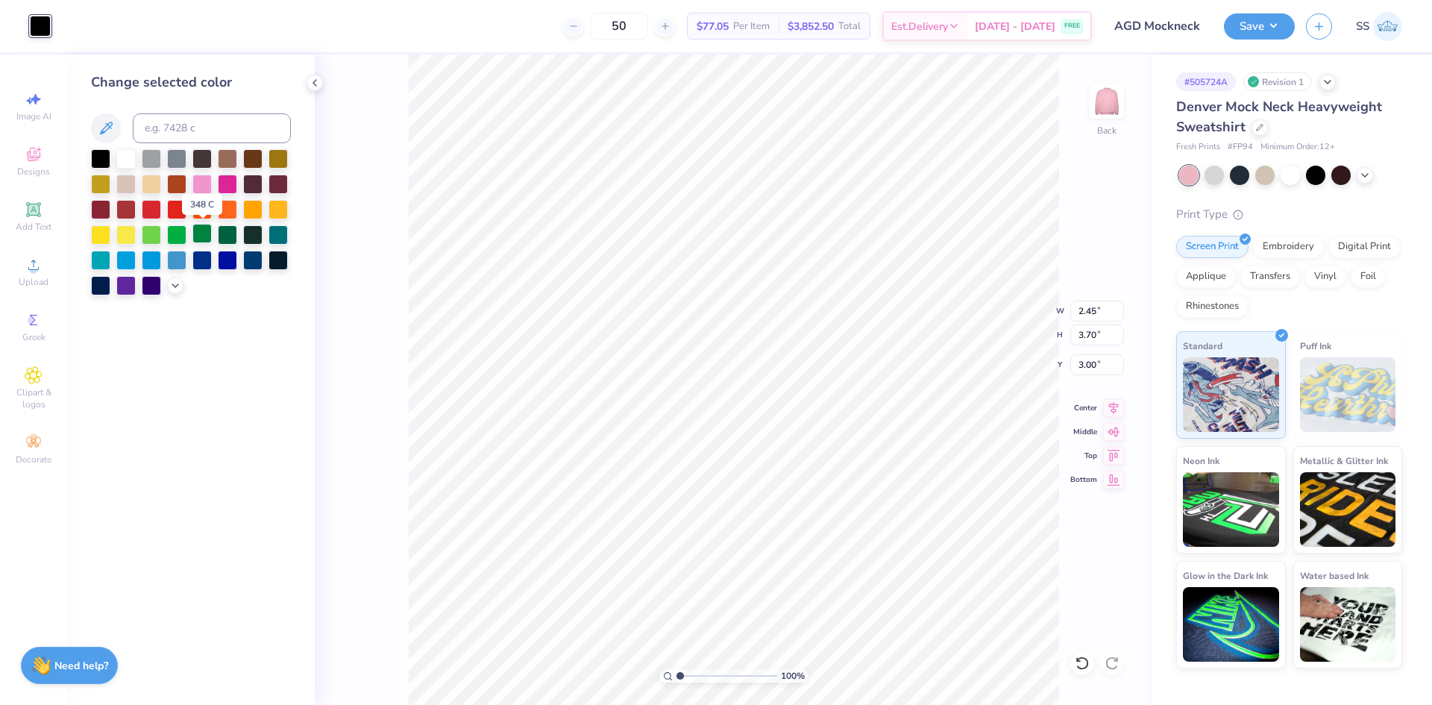
click at [206, 234] on div at bounding box center [201, 233] width 19 height 19
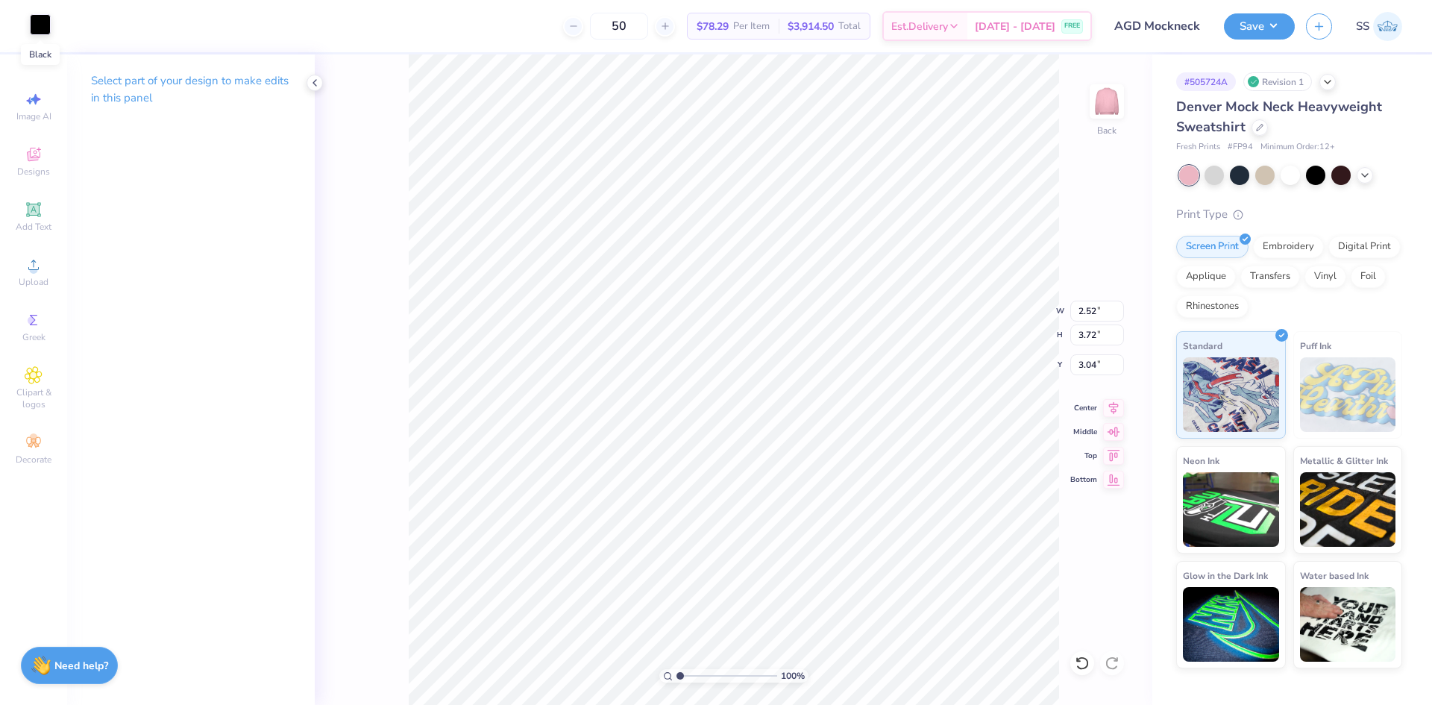
click at [42, 25] on div at bounding box center [40, 24] width 21 height 21
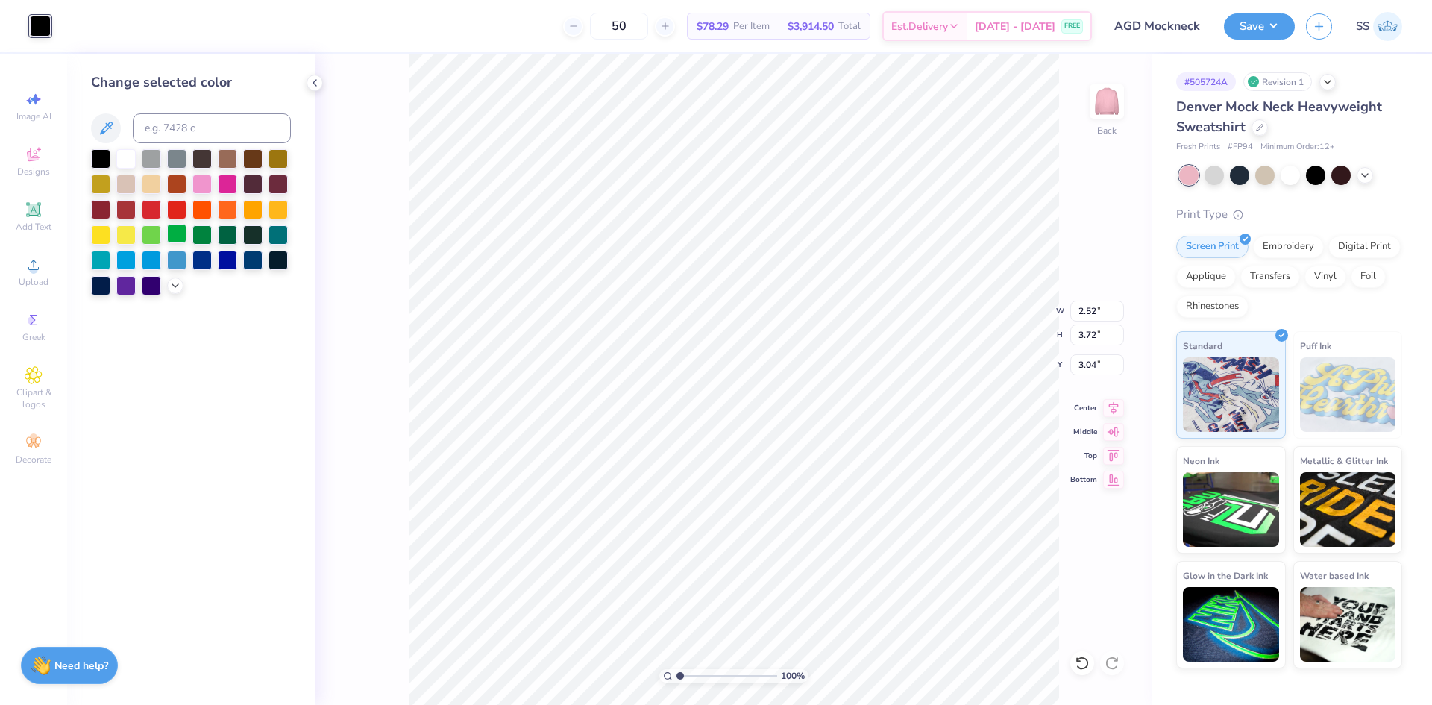
click at [177, 231] on div at bounding box center [176, 233] width 19 height 19
type input "2.30"
type input "3.54"
type input "3.77"
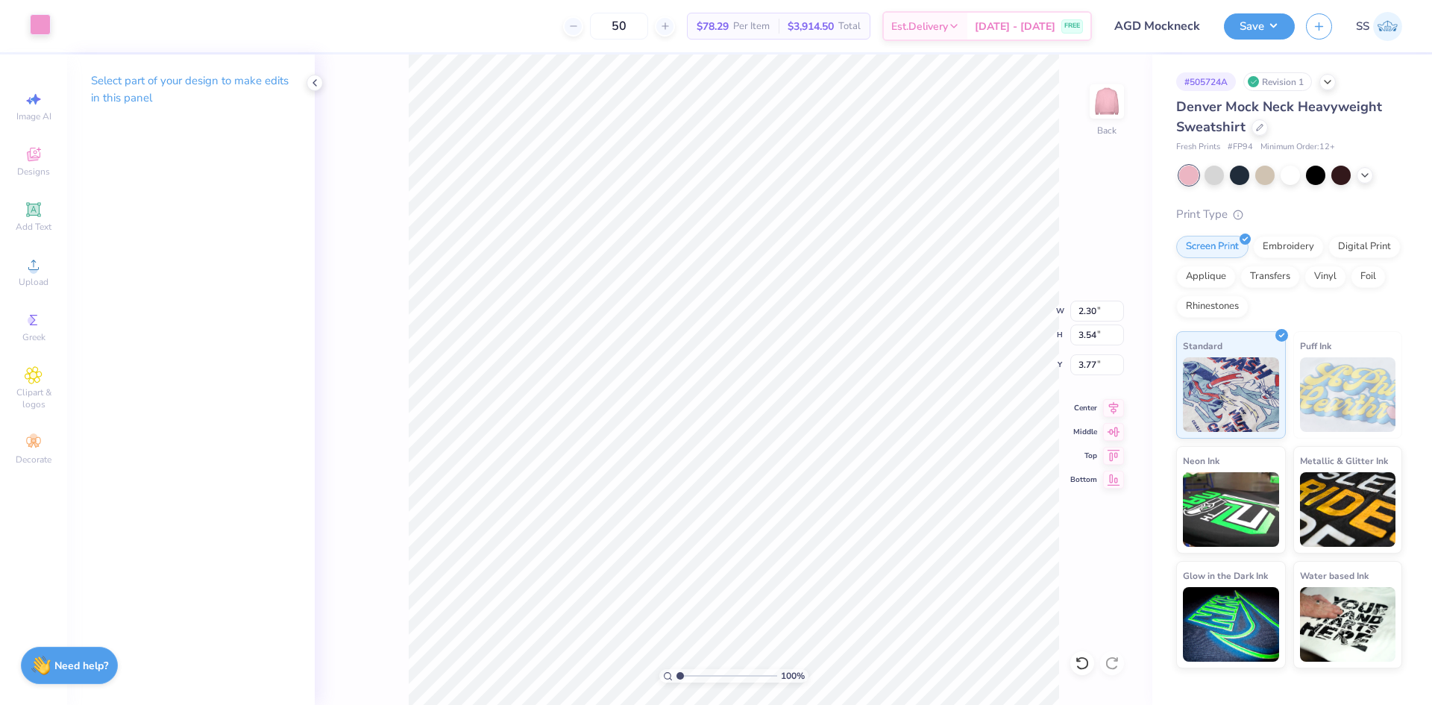
click at [44, 18] on div at bounding box center [40, 24] width 21 height 21
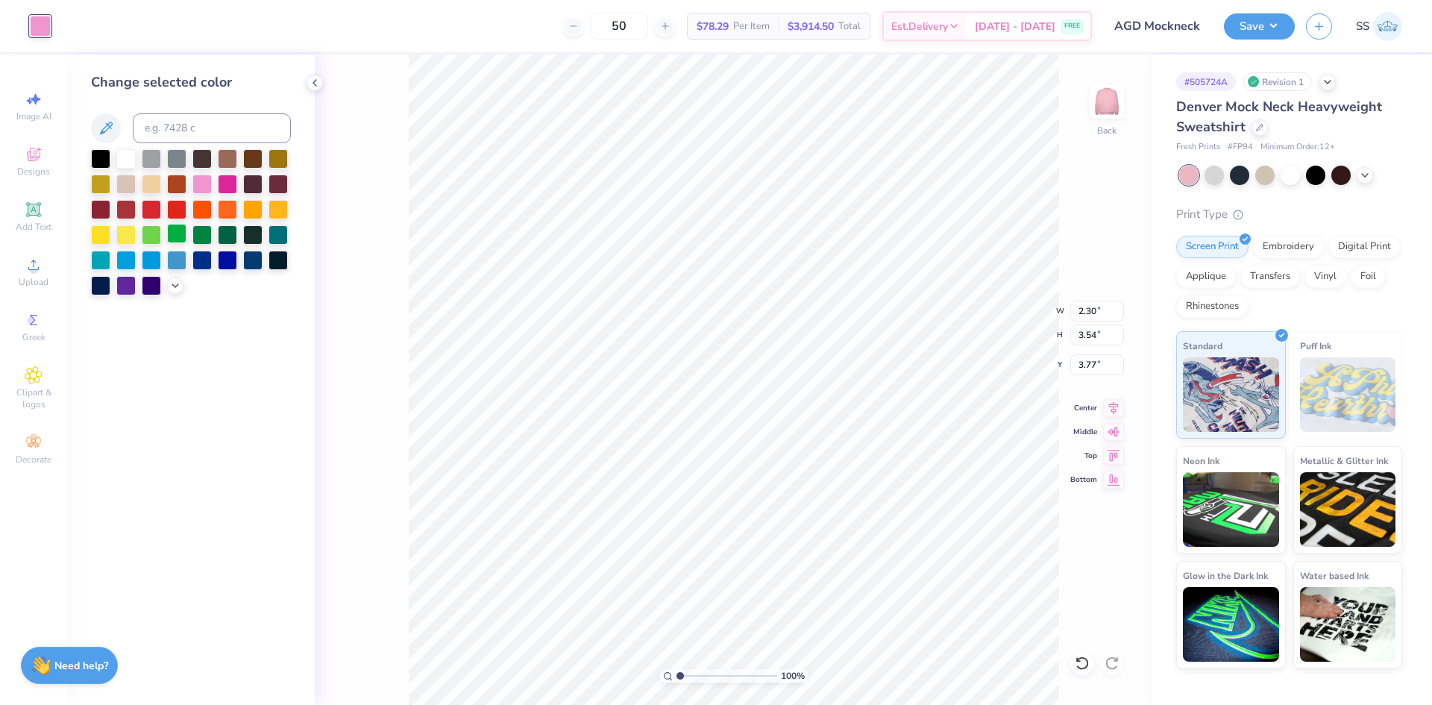
click at [181, 235] on div at bounding box center [176, 233] width 19 height 19
click at [1080, 661] on icon at bounding box center [1078, 659] width 3 height 3
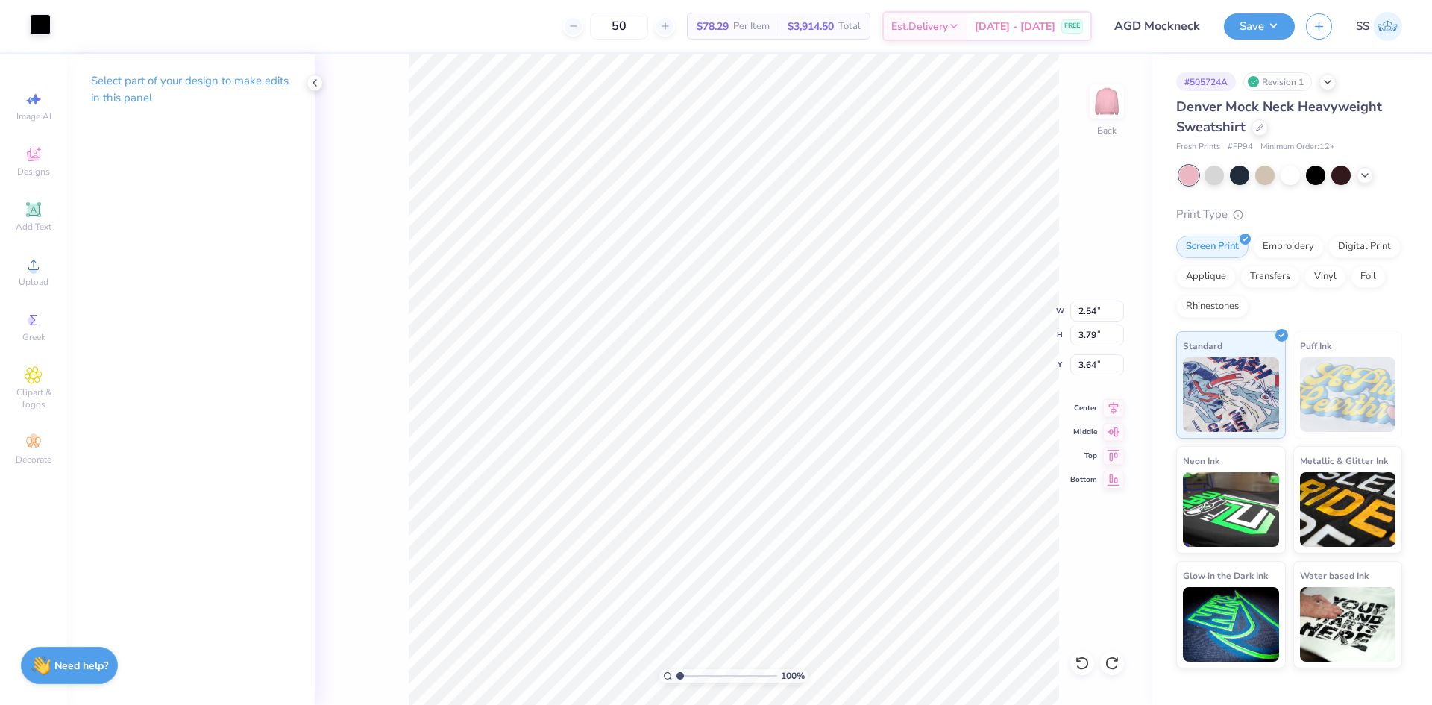
click at [43, 15] on div at bounding box center [40, 24] width 21 height 21
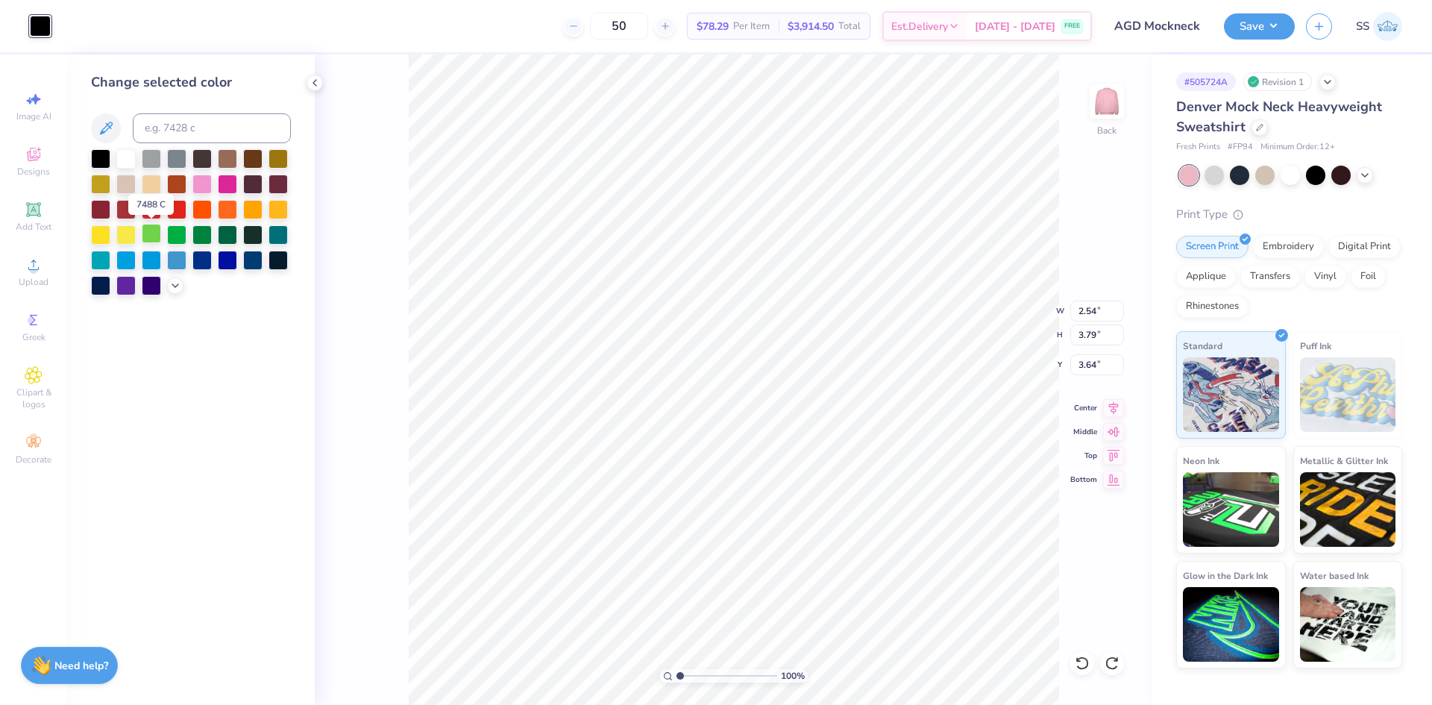
click at [153, 228] on div at bounding box center [151, 233] width 19 height 19
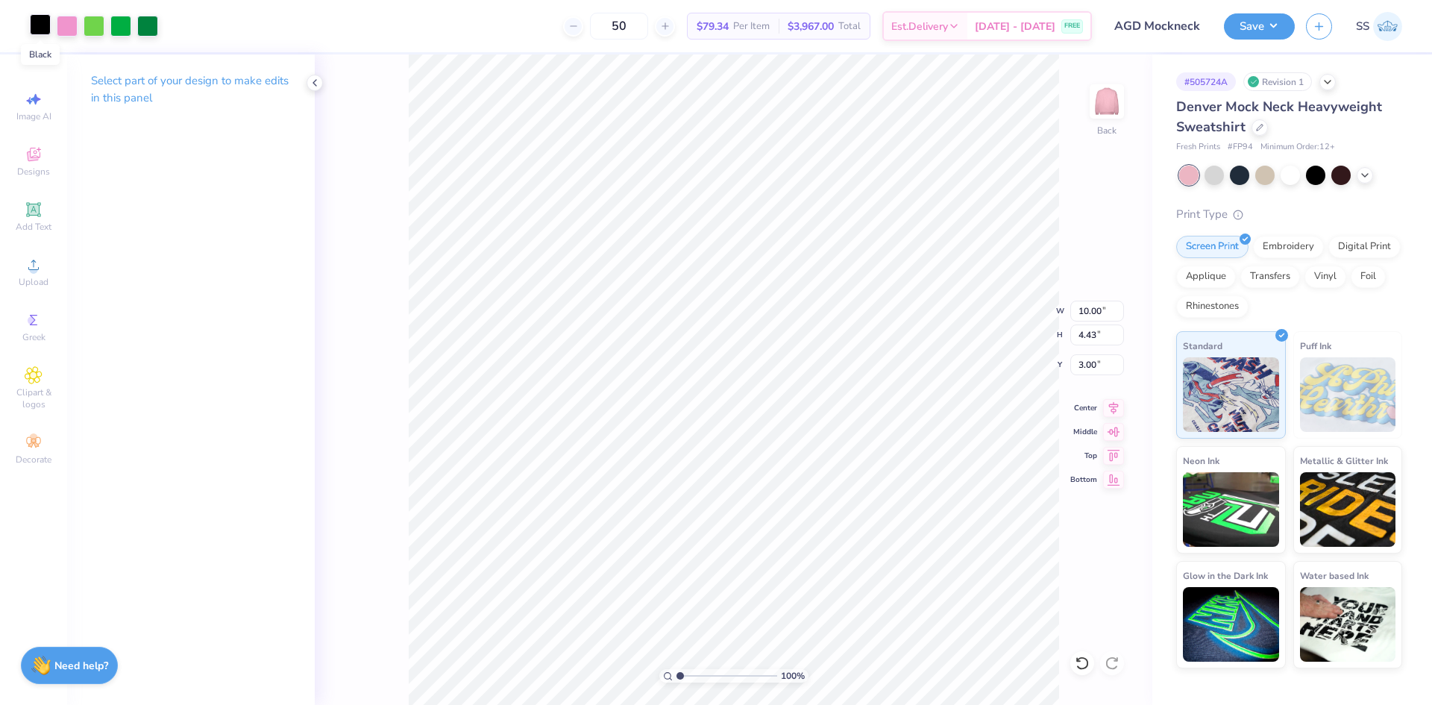
click at [41, 24] on div at bounding box center [40, 24] width 21 height 21
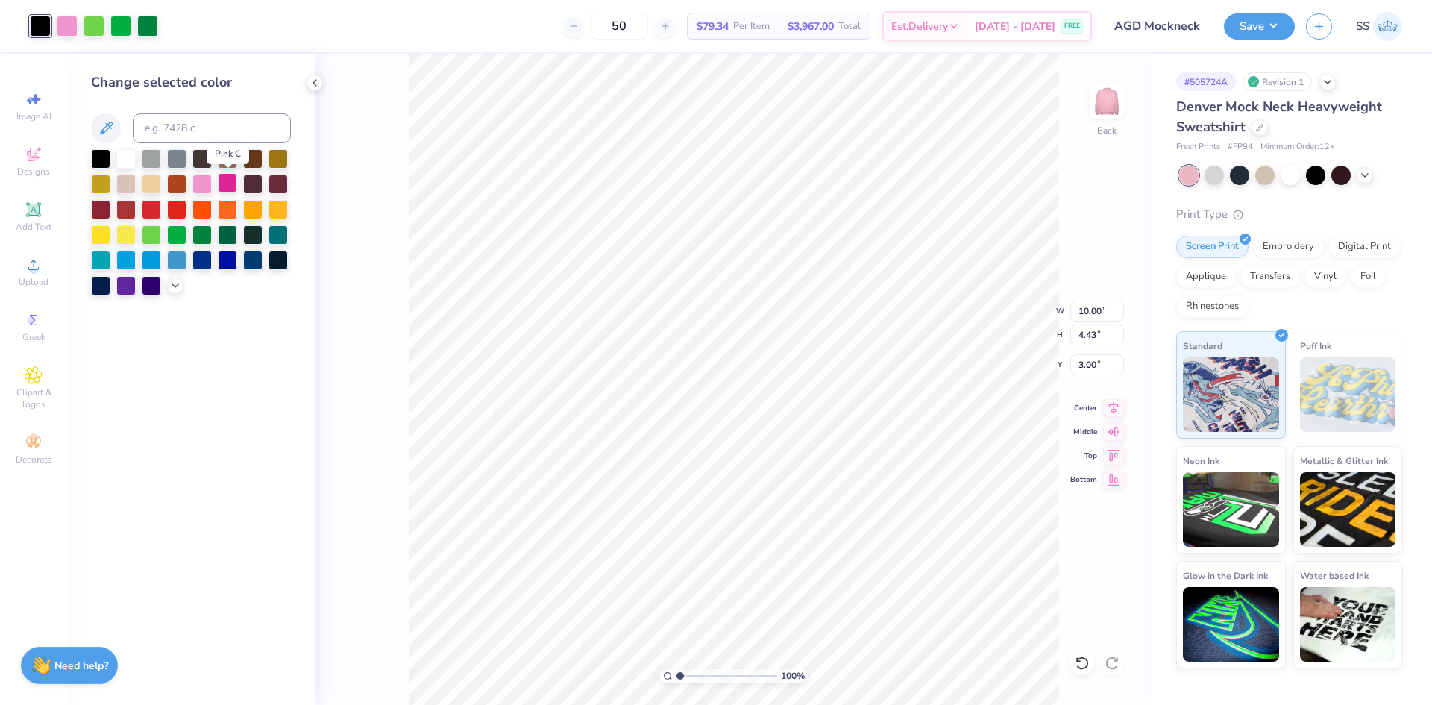
click at [229, 181] on div at bounding box center [227, 182] width 19 height 19
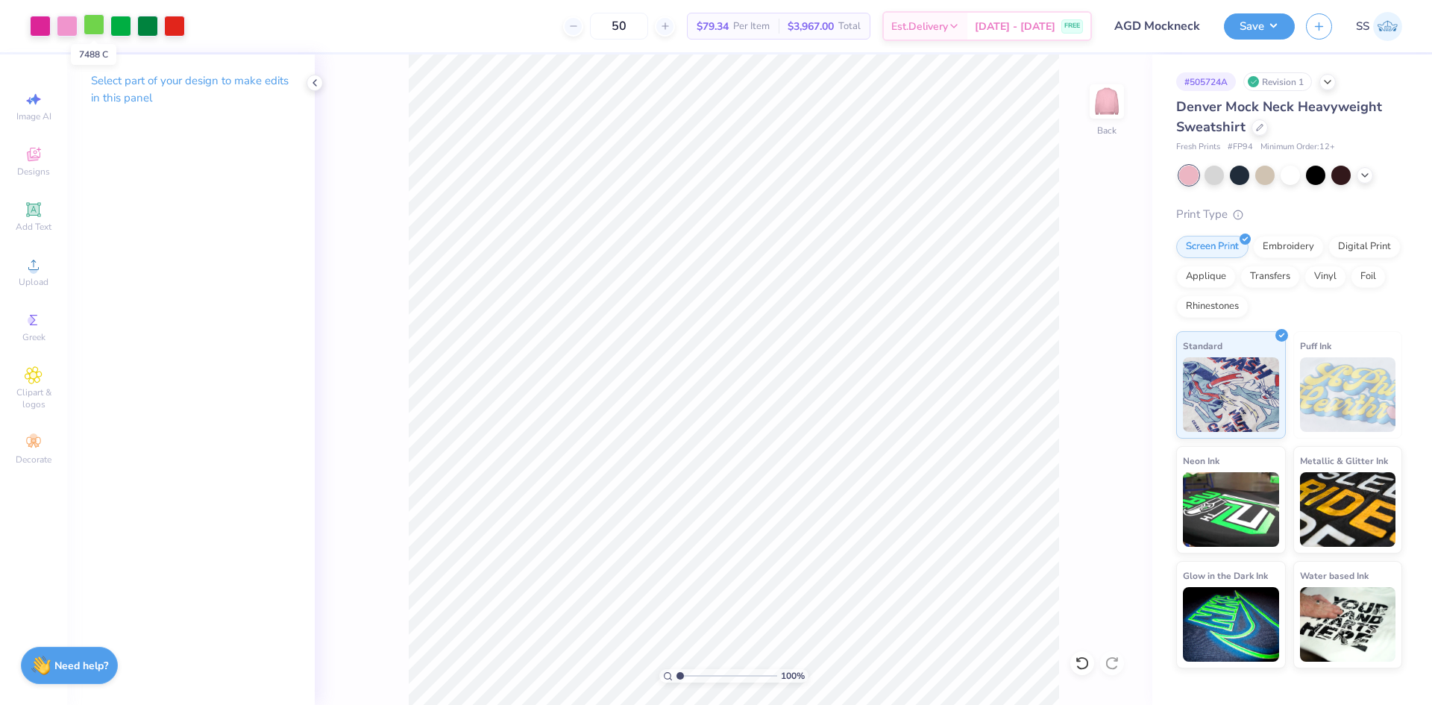
click at [93, 27] on div at bounding box center [94, 24] width 21 height 21
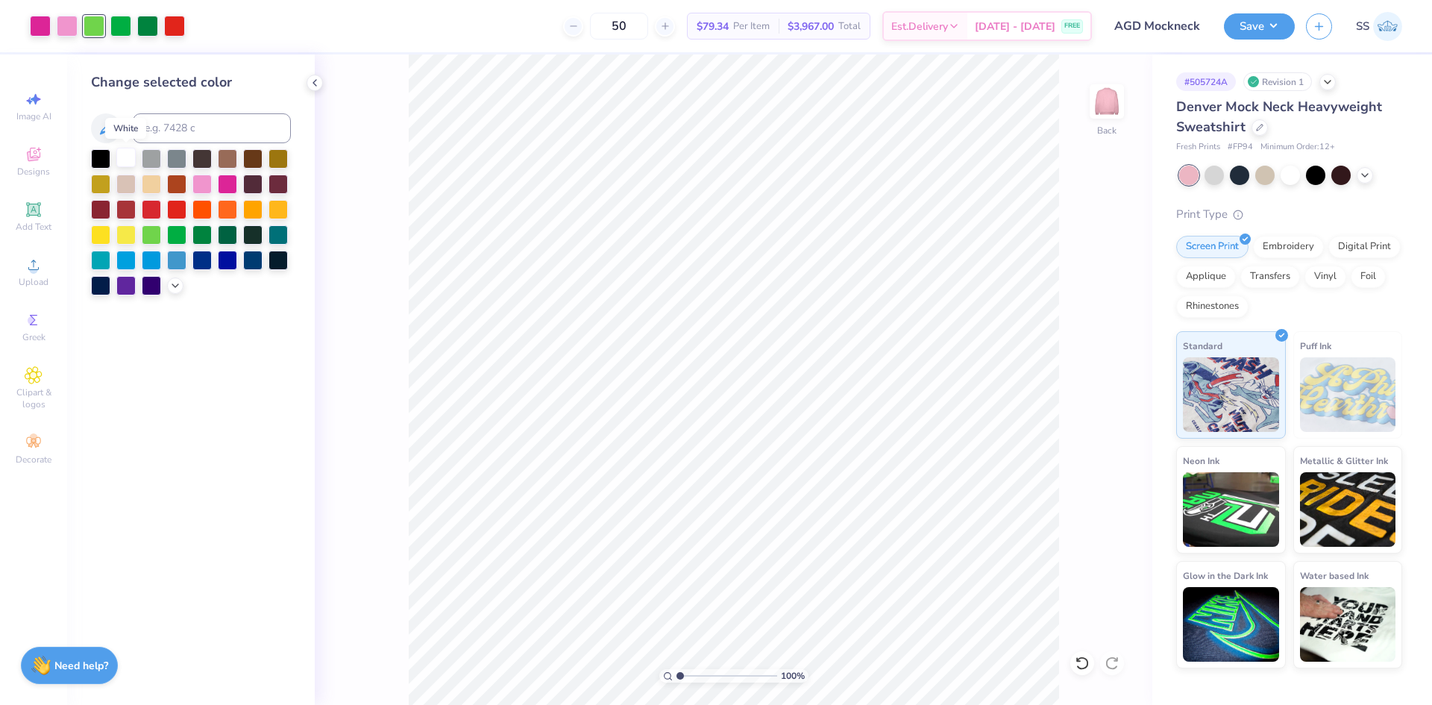
click at [125, 160] on div at bounding box center [125, 157] width 19 height 19
click at [119, 17] on div at bounding box center [120, 24] width 21 height 21
click at [127, 154] on div at bounding box center [125, 157] width 19 height 19
click at [121, 22] on div at bounding box center [120, 24] width 21 height 21
click at [128, 158] on div at bounding box center [125, 157] width 19 height 19
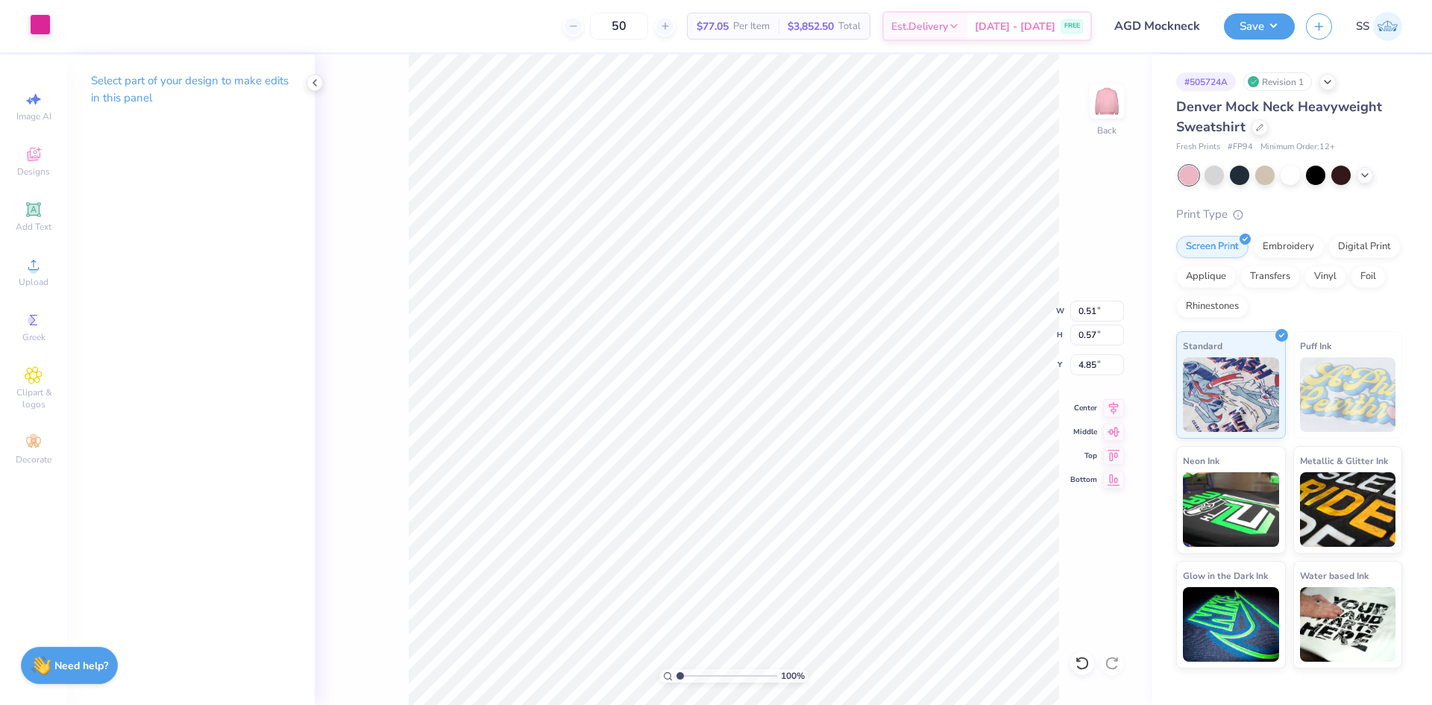
click at [37, 26] on div at bounding box center [40, 24] width 21 height 21
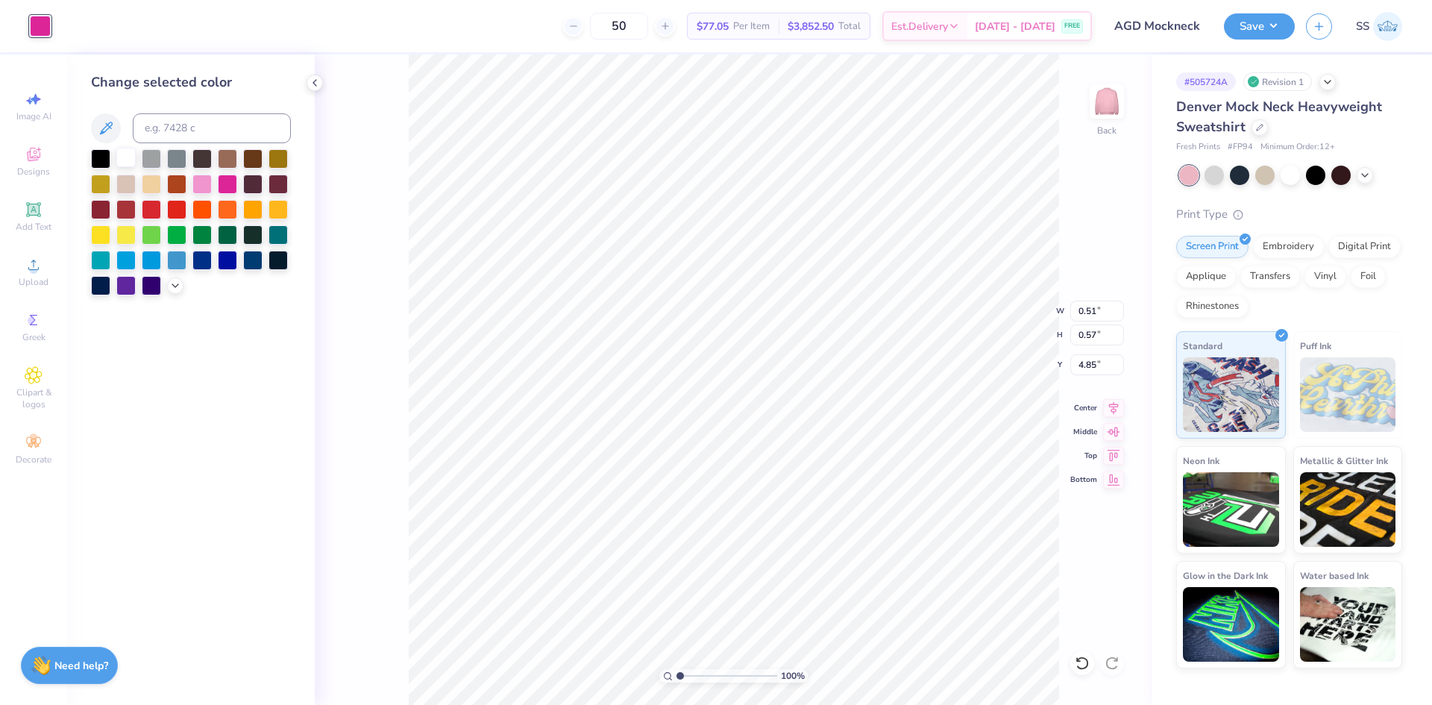
click at [130, 160] on div at bounding box center [125, 157] width 19 height 19
click at [324, 181] on div "100 % Back W 0.51 0.51 " H 0.57 0.57 " Y 4.85 4.85 " Center Middle Top Bottom" at bounding box center [734, 379] width 838 height 650
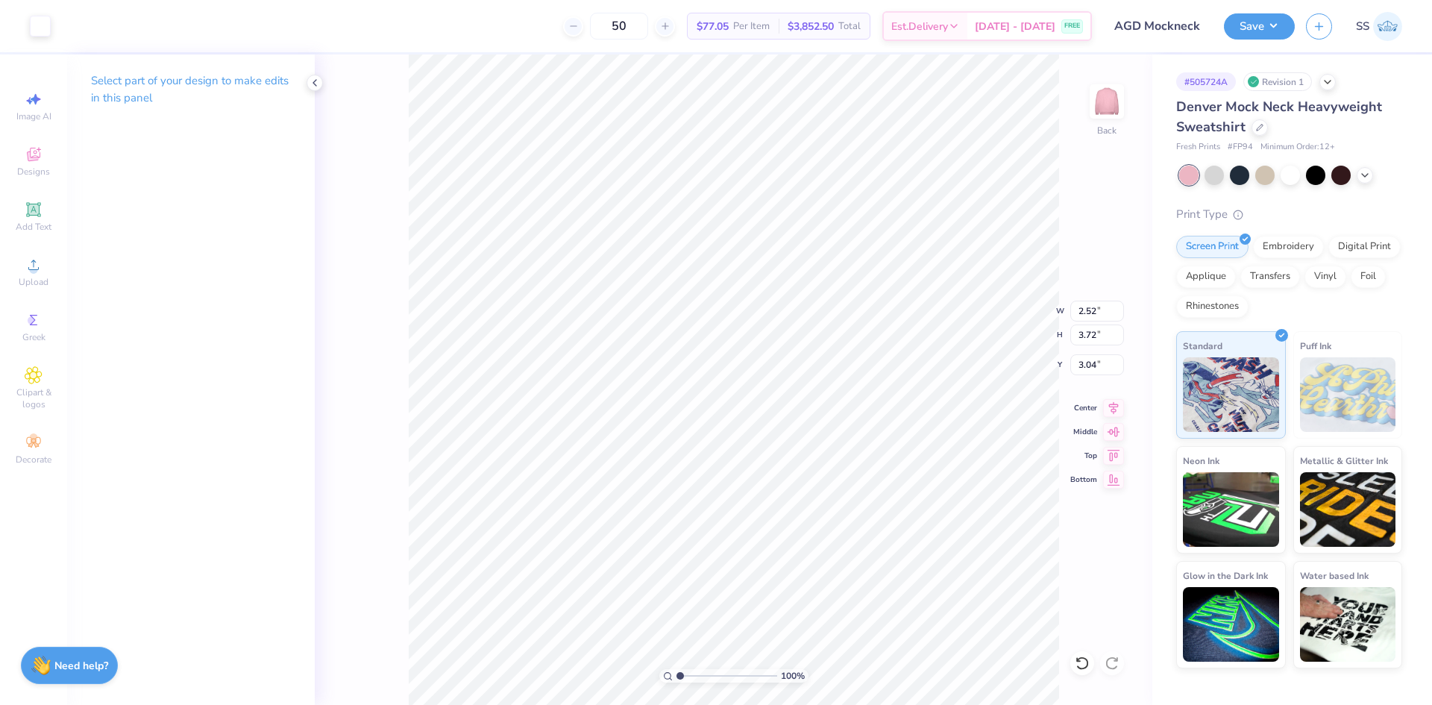
type input "2.45"
type input "3.70"
type input "3.00"
type input "2.21"
type input "3.46"
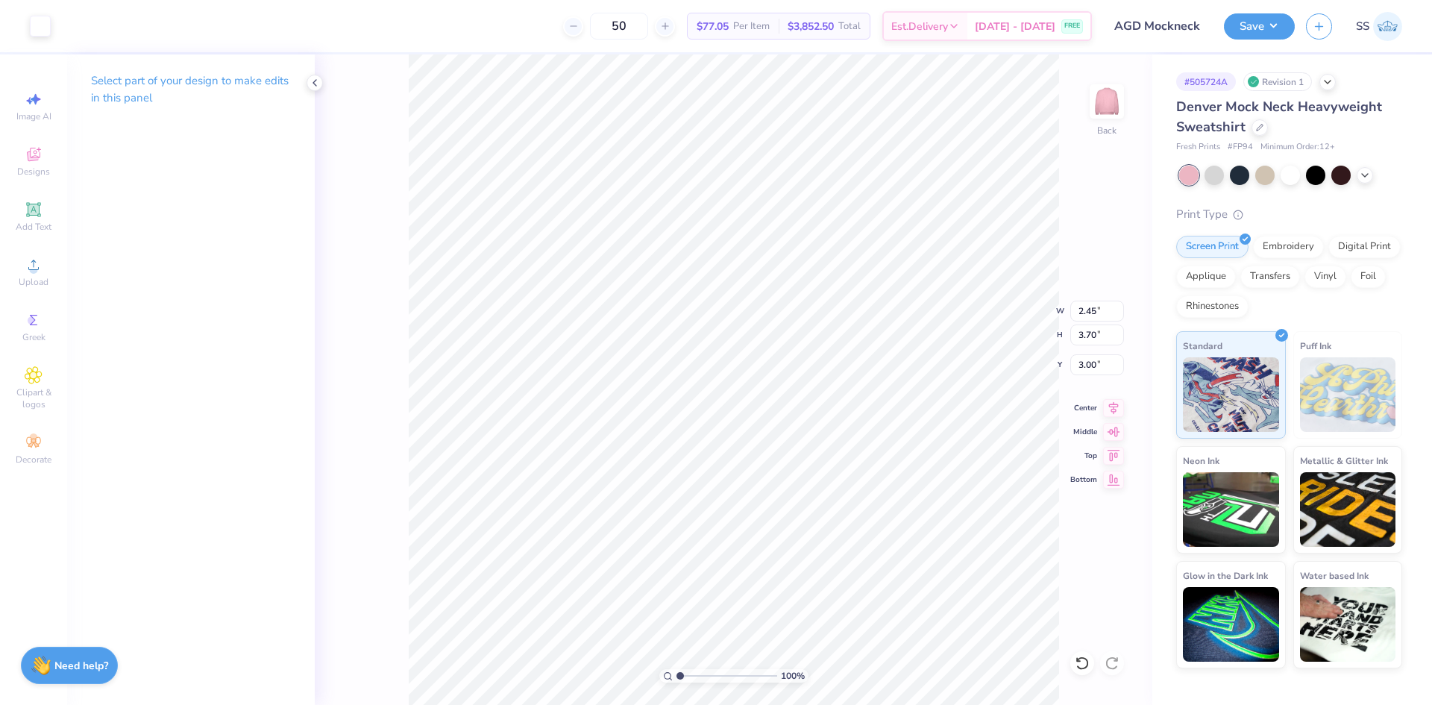
type input "3.12"
type input "0.28"
type input "0.27"
type input "4.50"
type input "2.40"
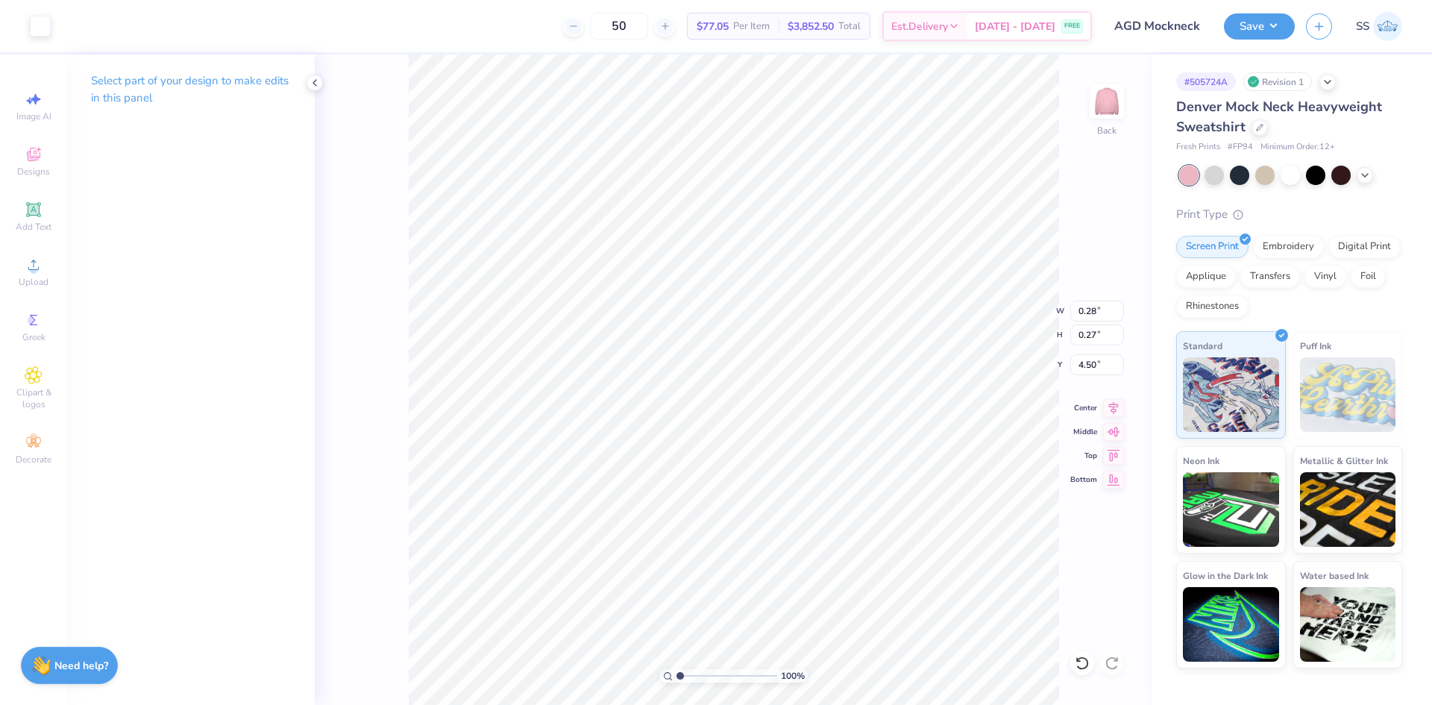
type input "3.79"
type input "3.48"
click at [37, 21] on div at bounding box center [40, 24] width 21 height 21
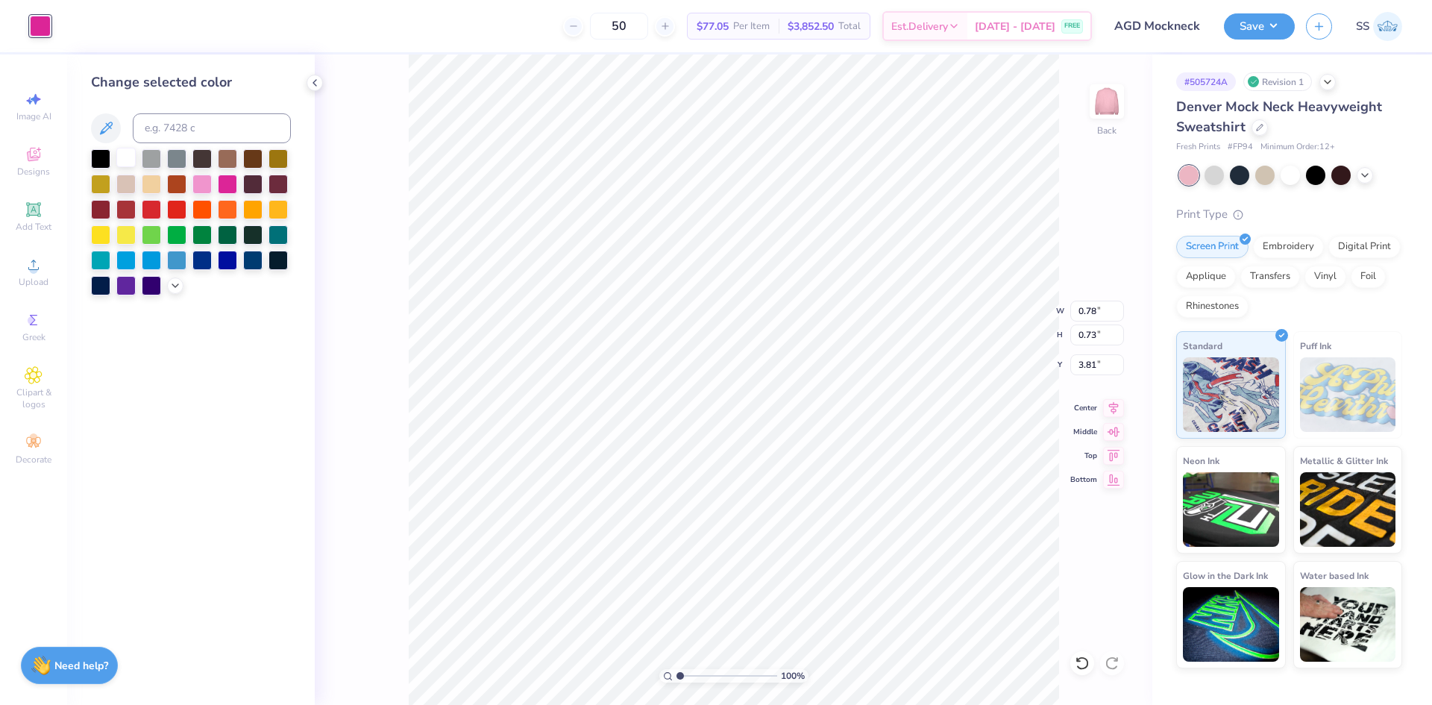
click at [122, 159] on div at bounding box center [125, 157] width 19 height 19
click at [374, 188] on div "100 % Back W 0.78 0.78 " H 0.73 0.73 " Y 3.81 3.81 " Center Middle Top Bottom" at bounding box center [734, 379] width 838 height 650
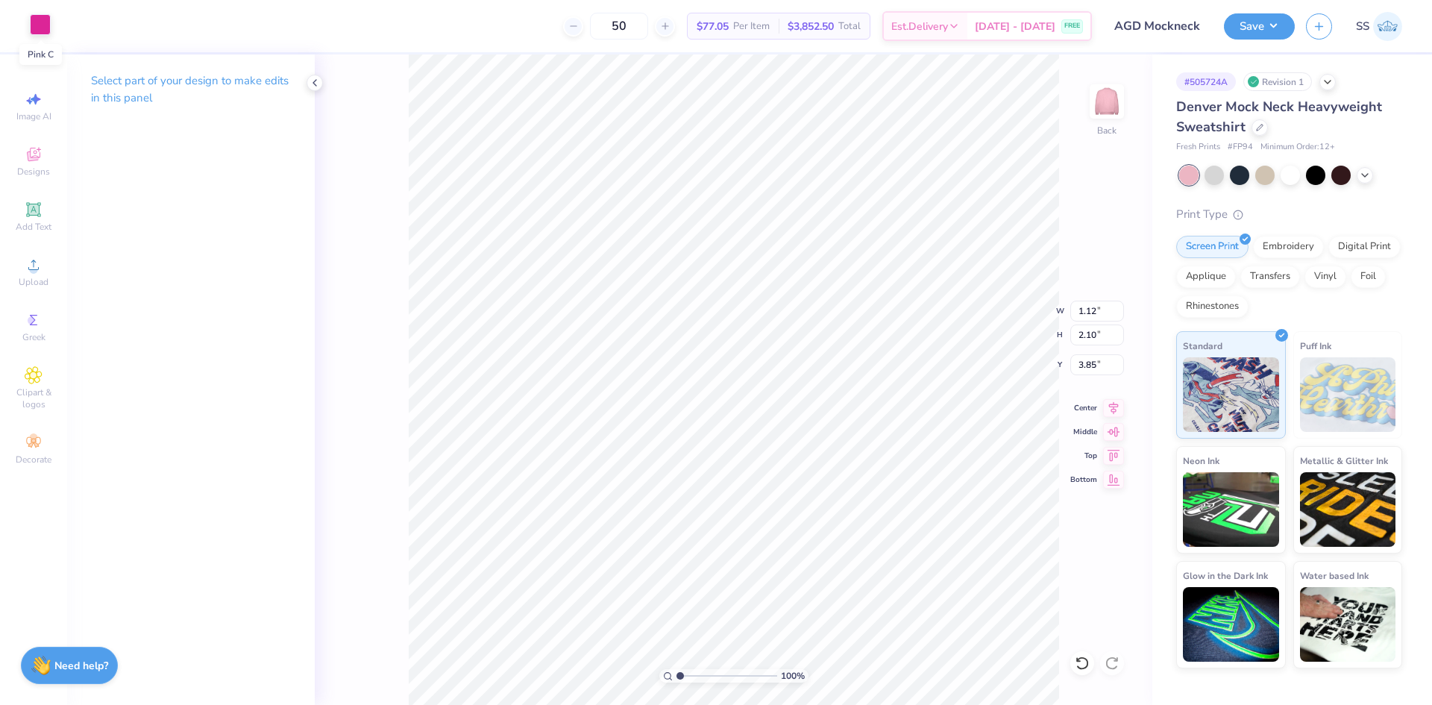
click at [48, 21] on div at bounding box center [40, 24] width 21 height 21
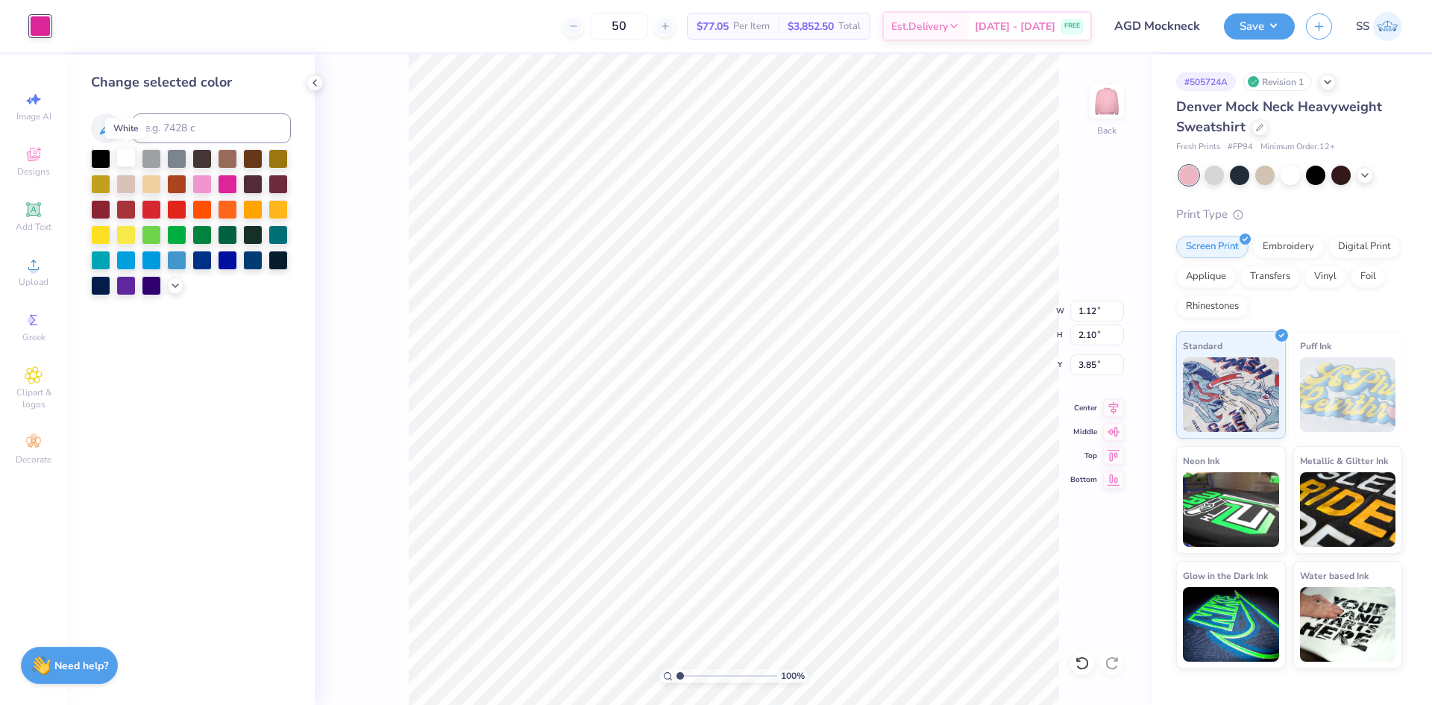
click at [125, 156] on div at bounding box center [125, 157] width 19 height 19
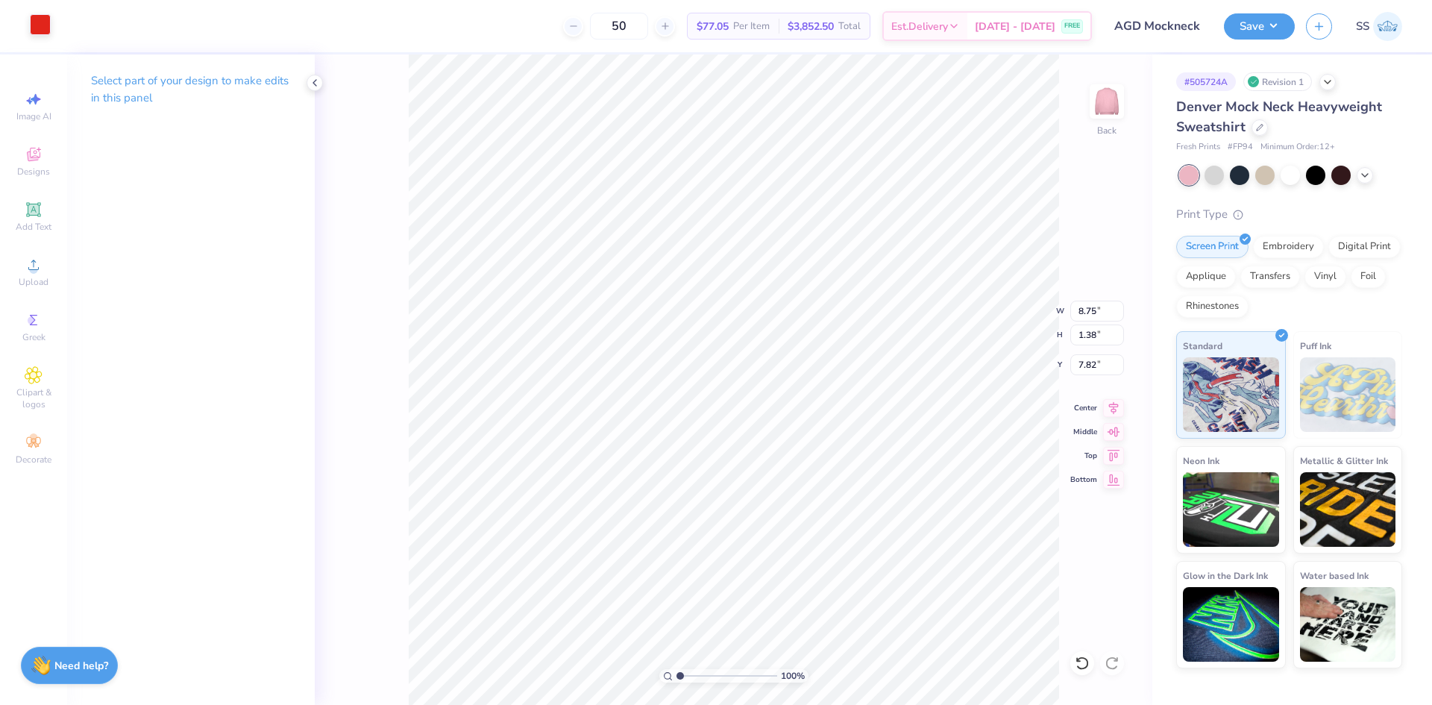
click at [47, 25] on div at bounding box center [40, 24] width 21 height 21
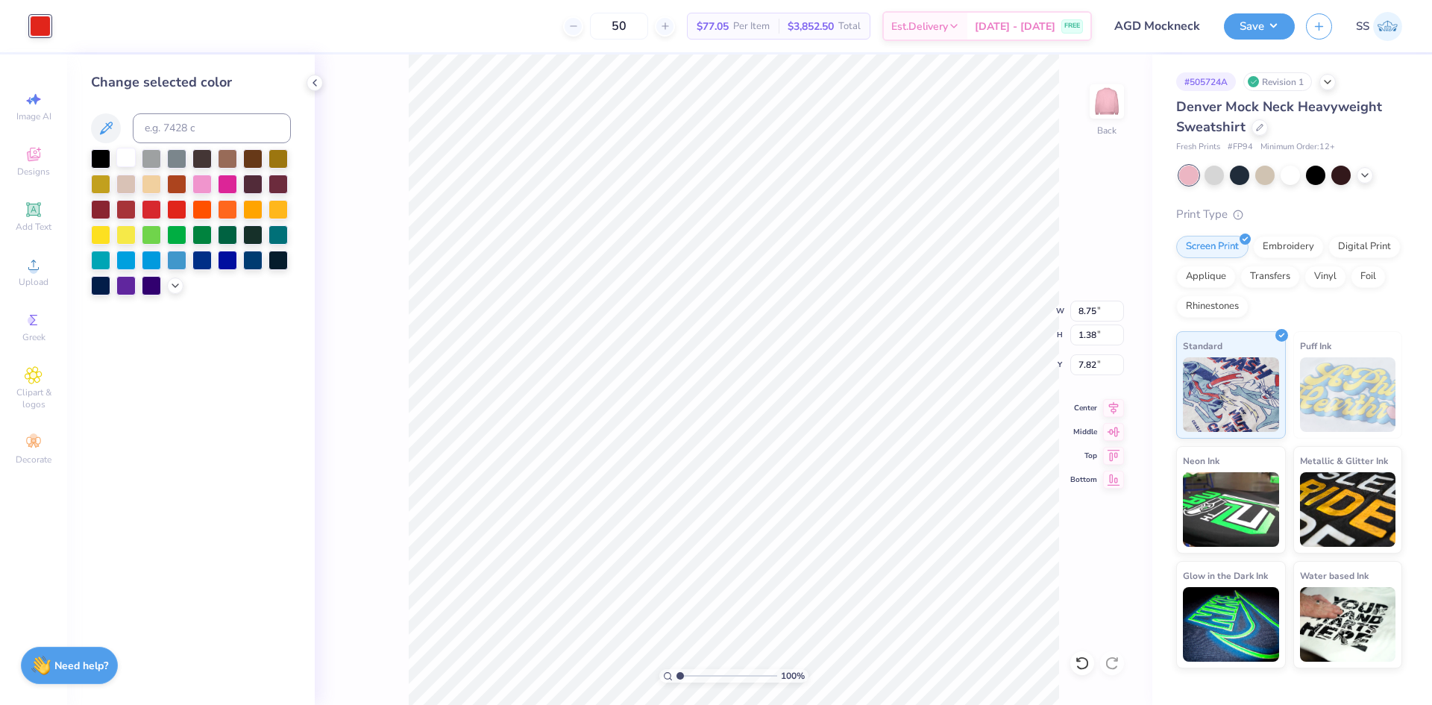
click at [121, 150] on div at bounding box center [125, 157] width 19 height 19
click at [406, 176] on div "100 % Back W 8.75 8.75 " H 1.38 1.38 " Y 7.82 7.82 " Center Middle Top Bottom" at bounding box center [734, 379] width 838 height 650
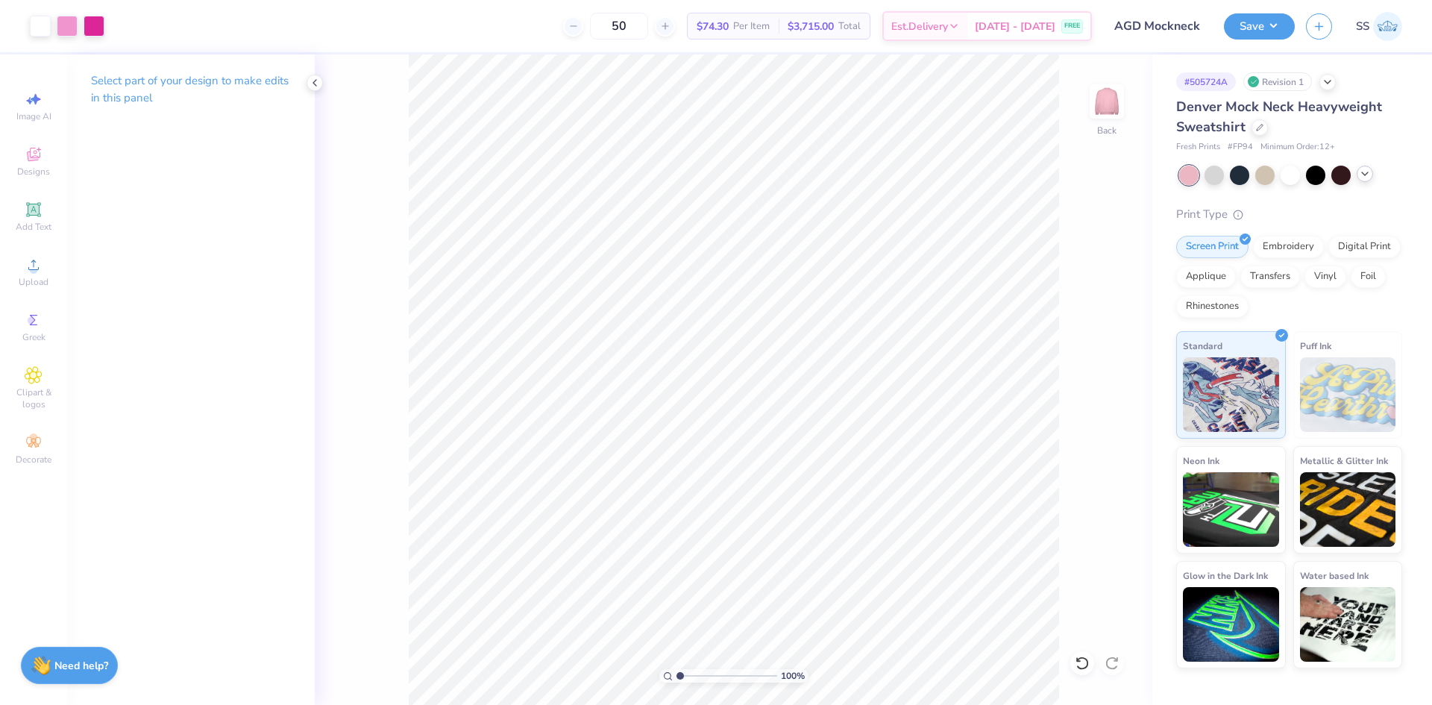
click at [1361, 179] on icon at bounding box center [1365, 174] width 12 height 12
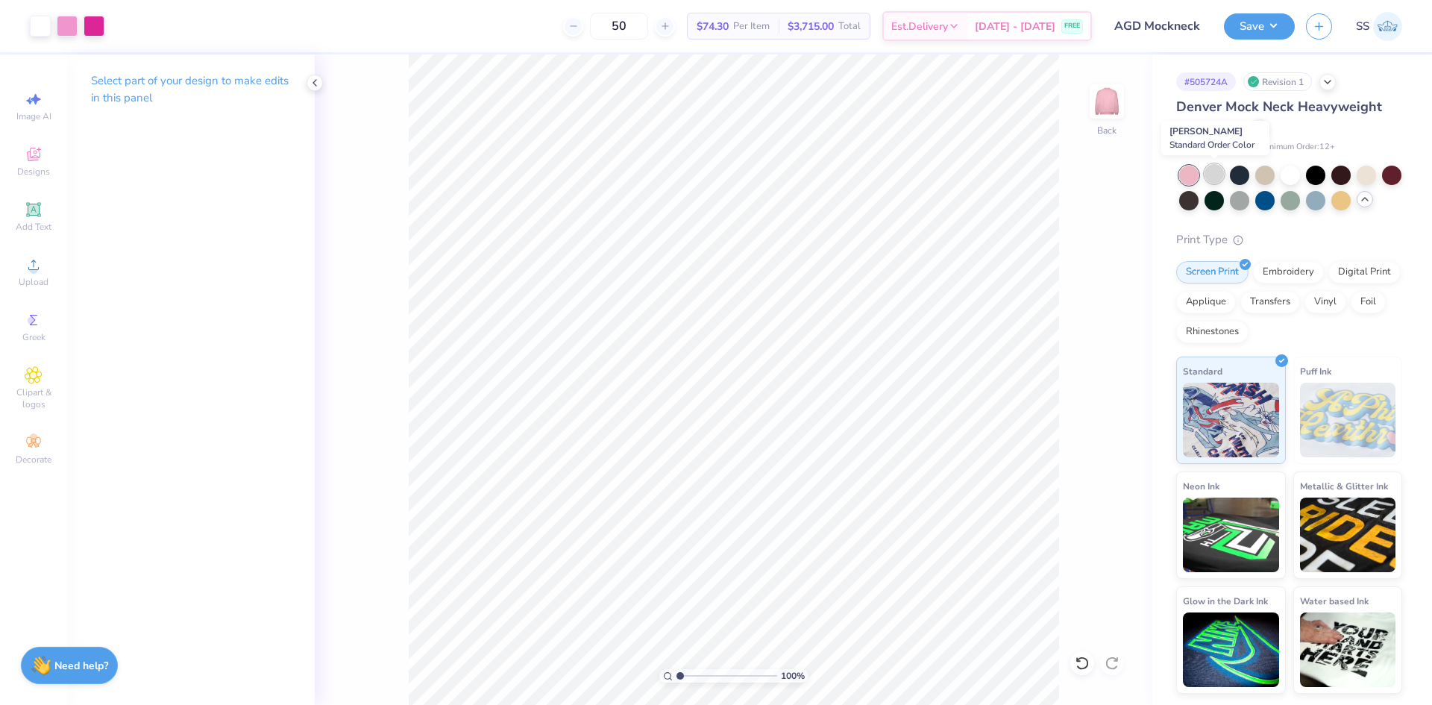
click at [1223, 174] on div at bounding box center [1214, 173] width 19 height 19
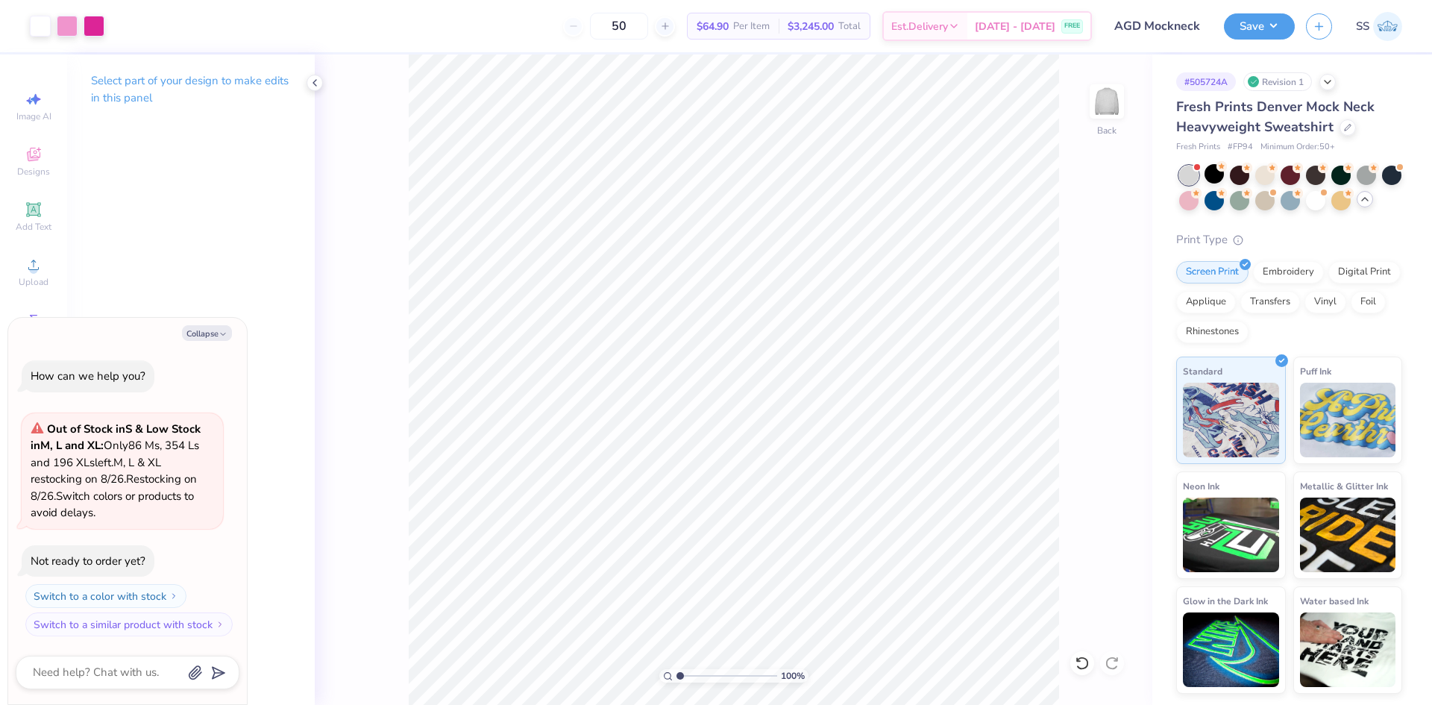
click at [1066, 257] on div "100 % Back" at bounding box center [734, 379] width 838 height 650
click at [1393, 179] on div at bounding box center [1391, 173] width 19 height 19
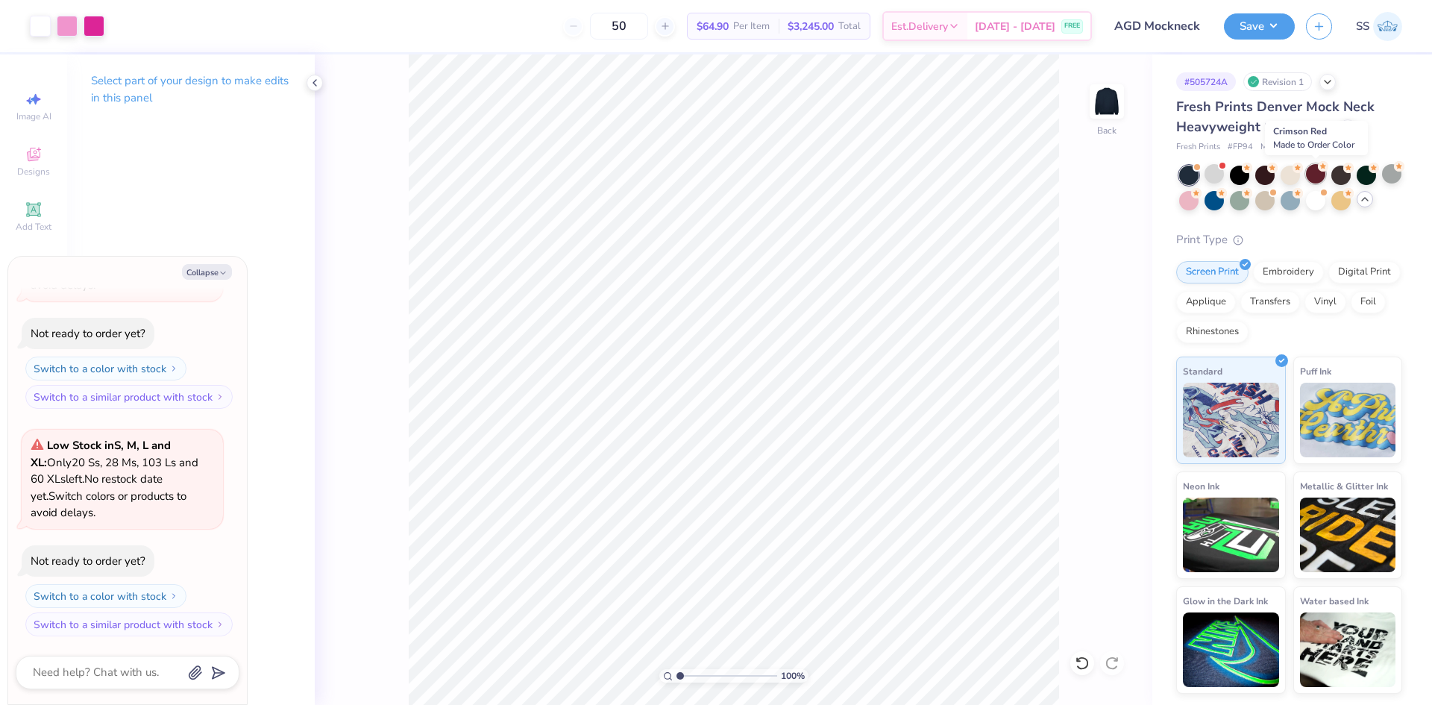
click at [1313, 181] on div at bounding box center [1315, 173] width 19 height 19
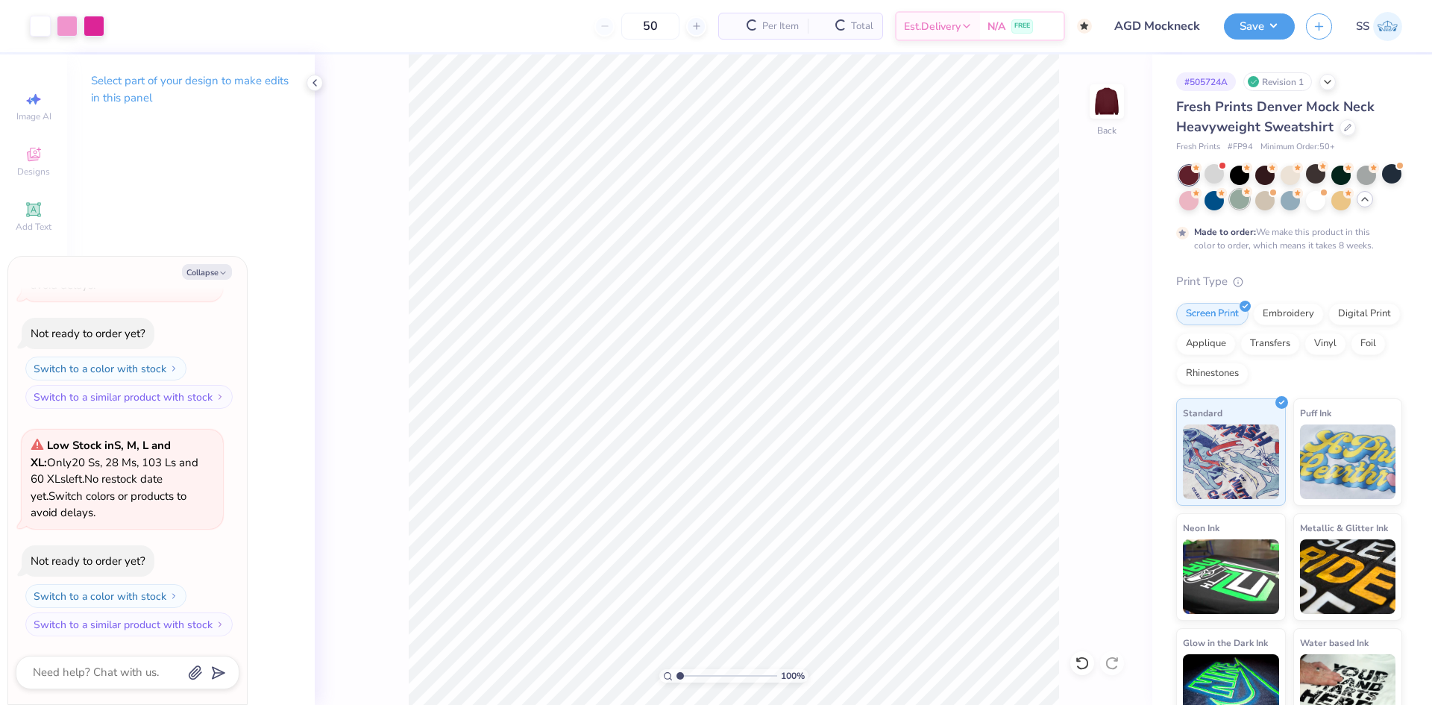
scroll to position [307, 0]
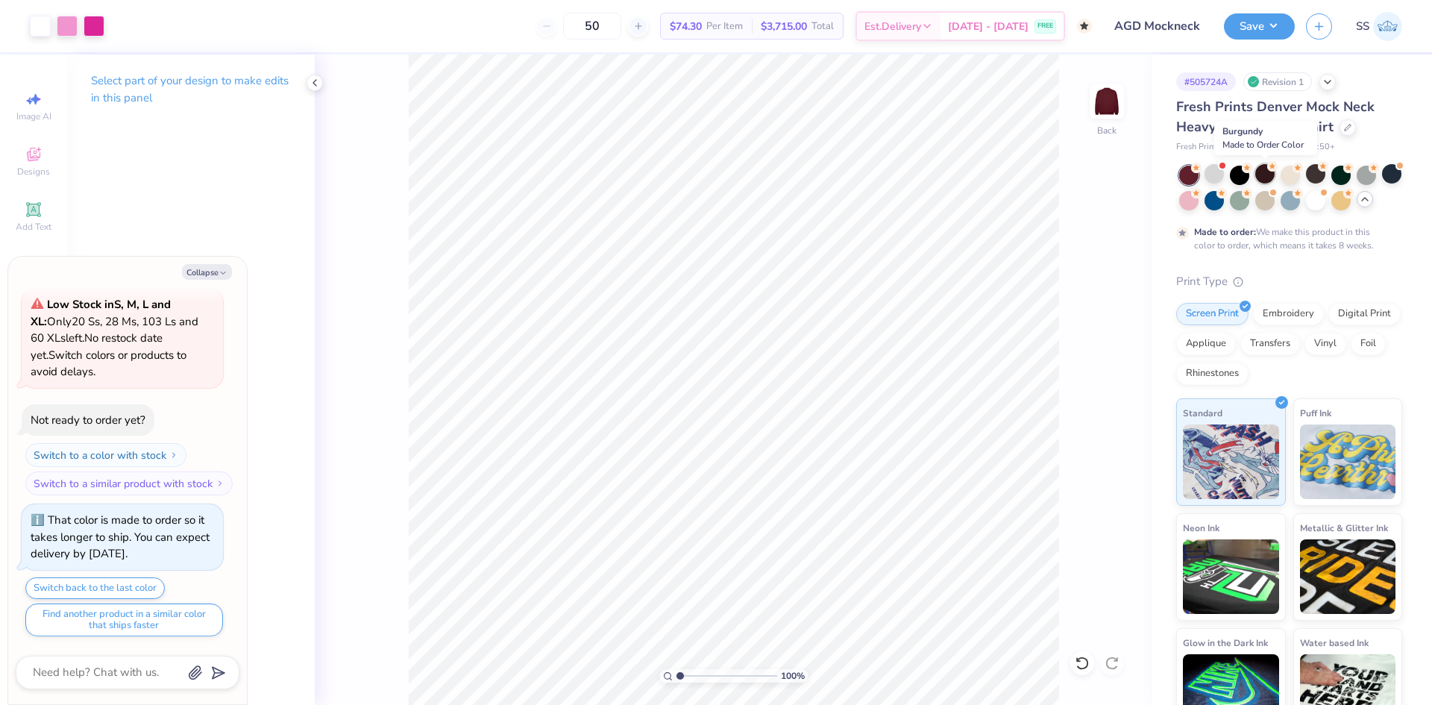
click at [1263, 175] on div at bounding box center [1264, 173] width 19 height 19
click at [1220, 175] on div at bounding box center [1214, 173] width 19 height 19
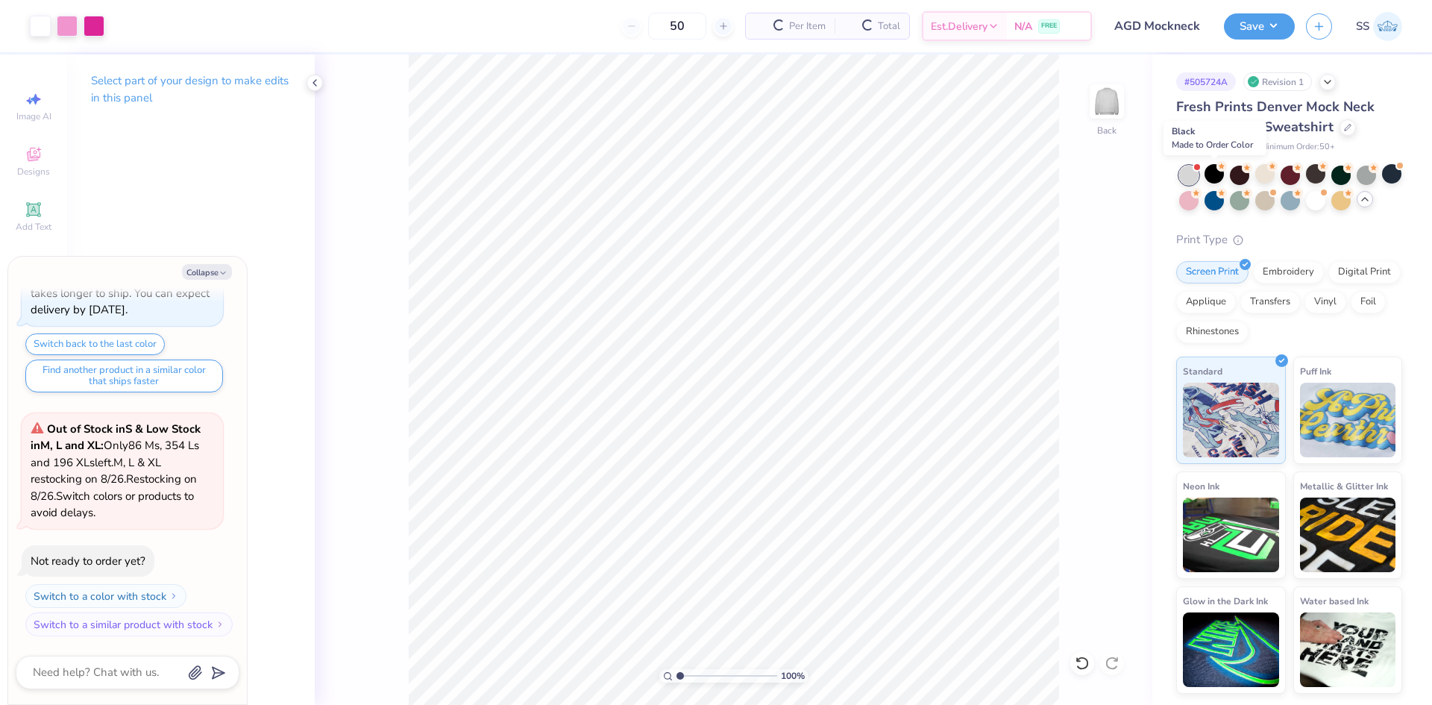
scroll to position [642, 0]
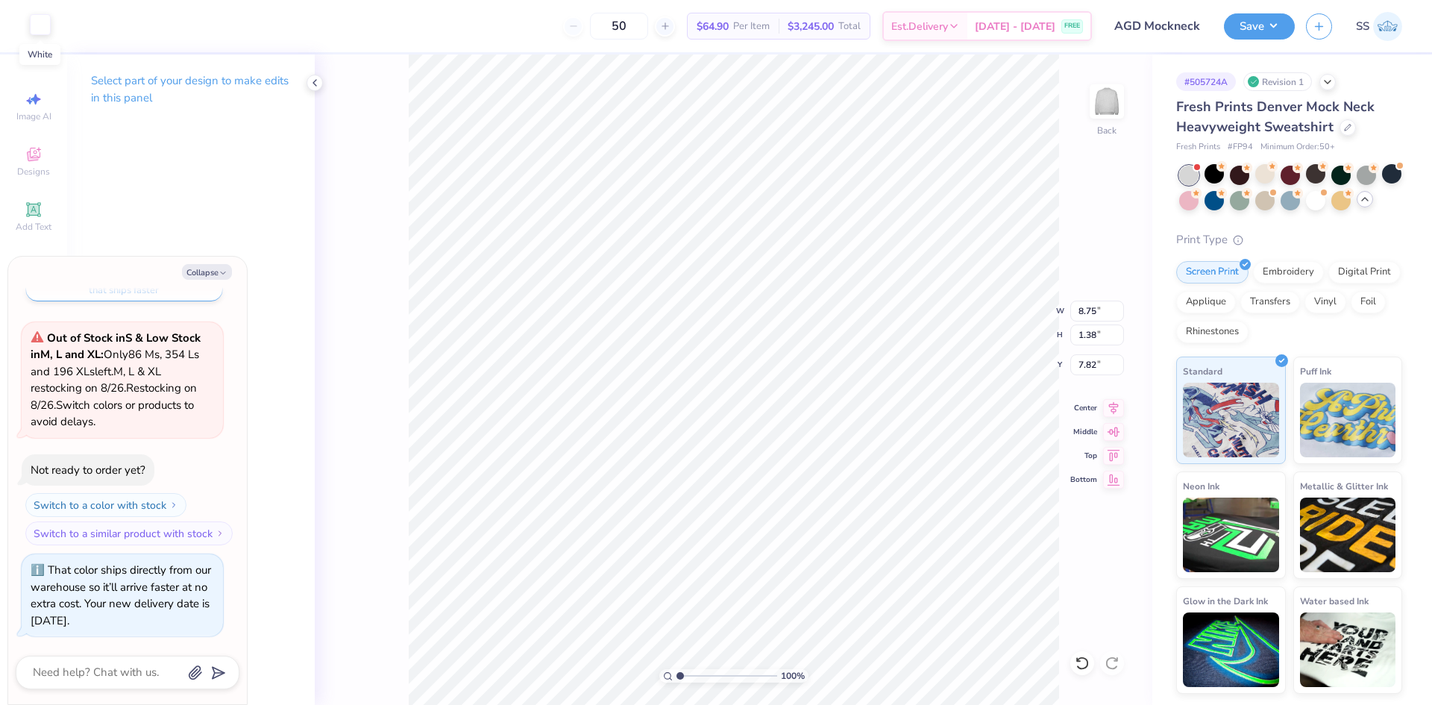
click at [42, 25] on div at bounding box center [40, 24] width 21 height 21
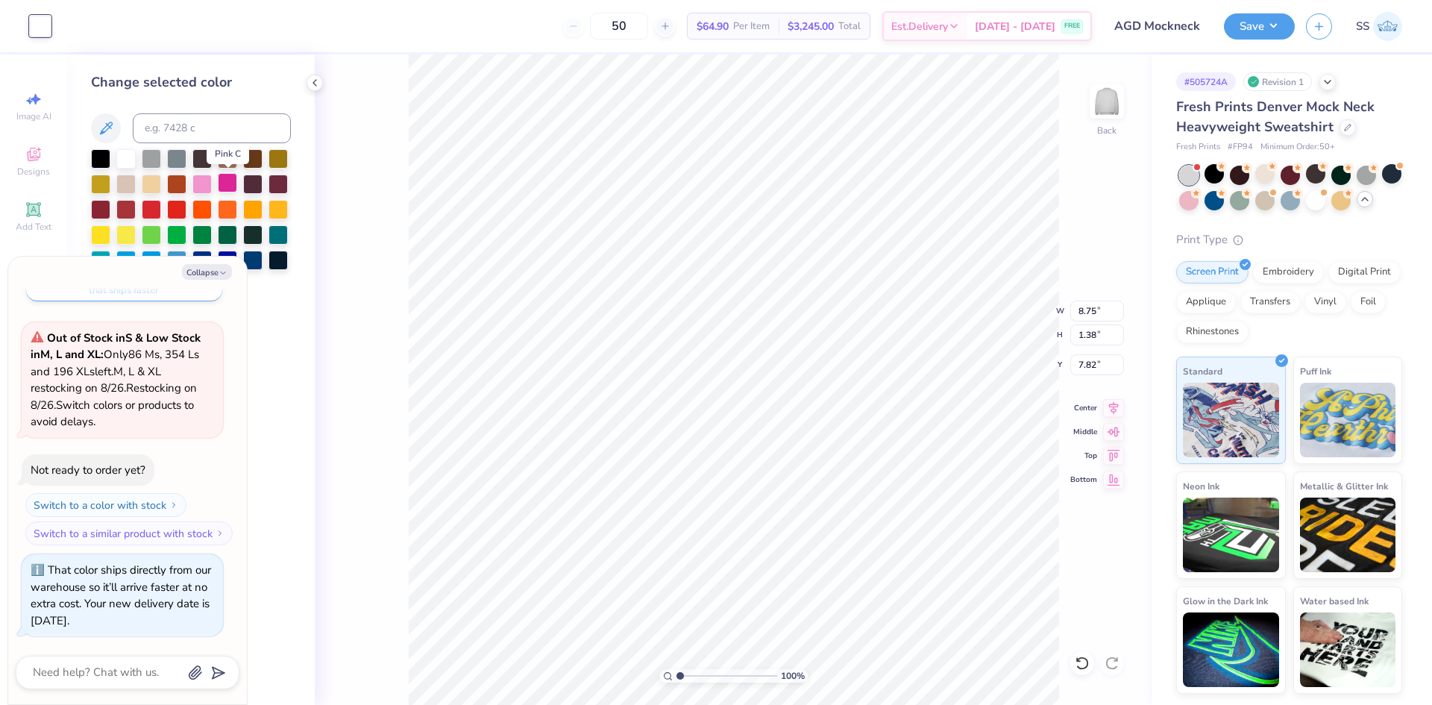
click at [223, 184] on div at bounding box center [227, 182] width 19 height 19
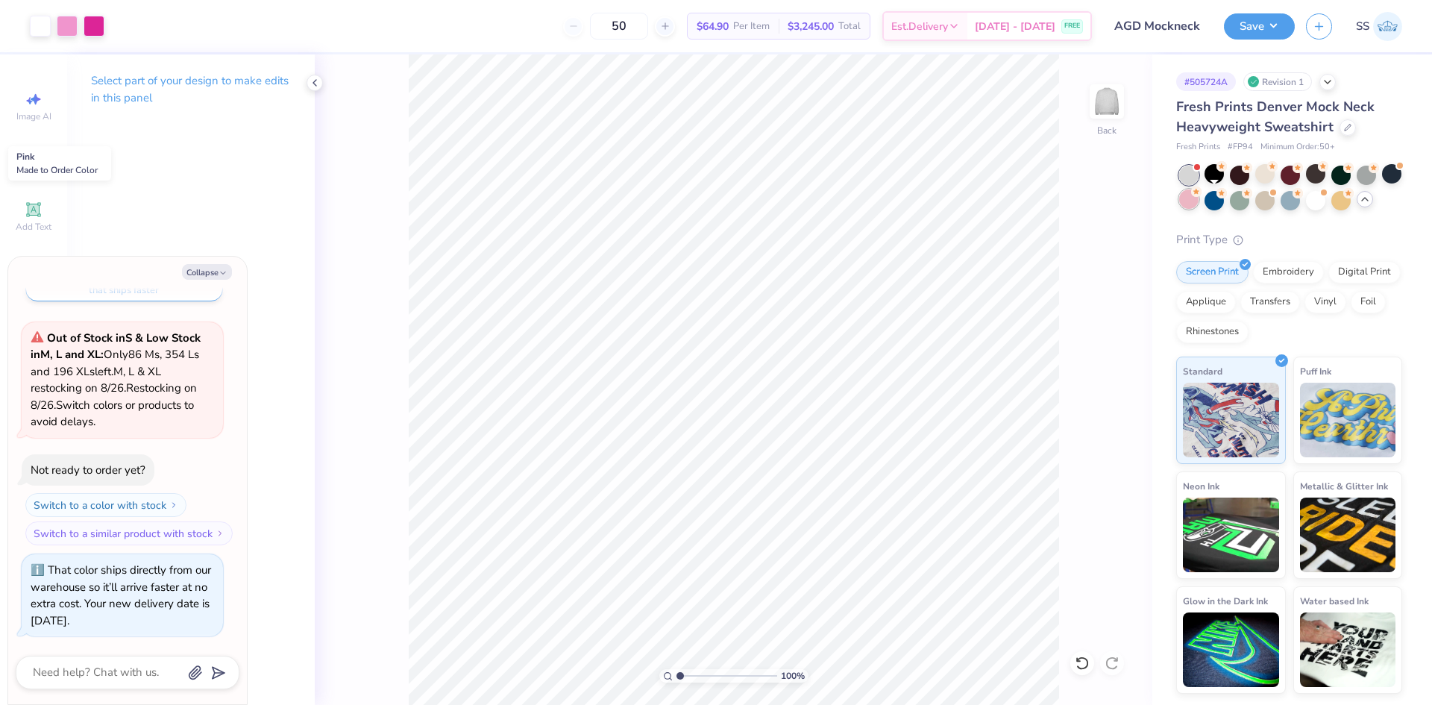
click at [1217, 210] on div at bounding box center [1290, 188] width 223 height 45
click at [1199, 205] on div at bounding box center [1188, 198] width 19 height 19
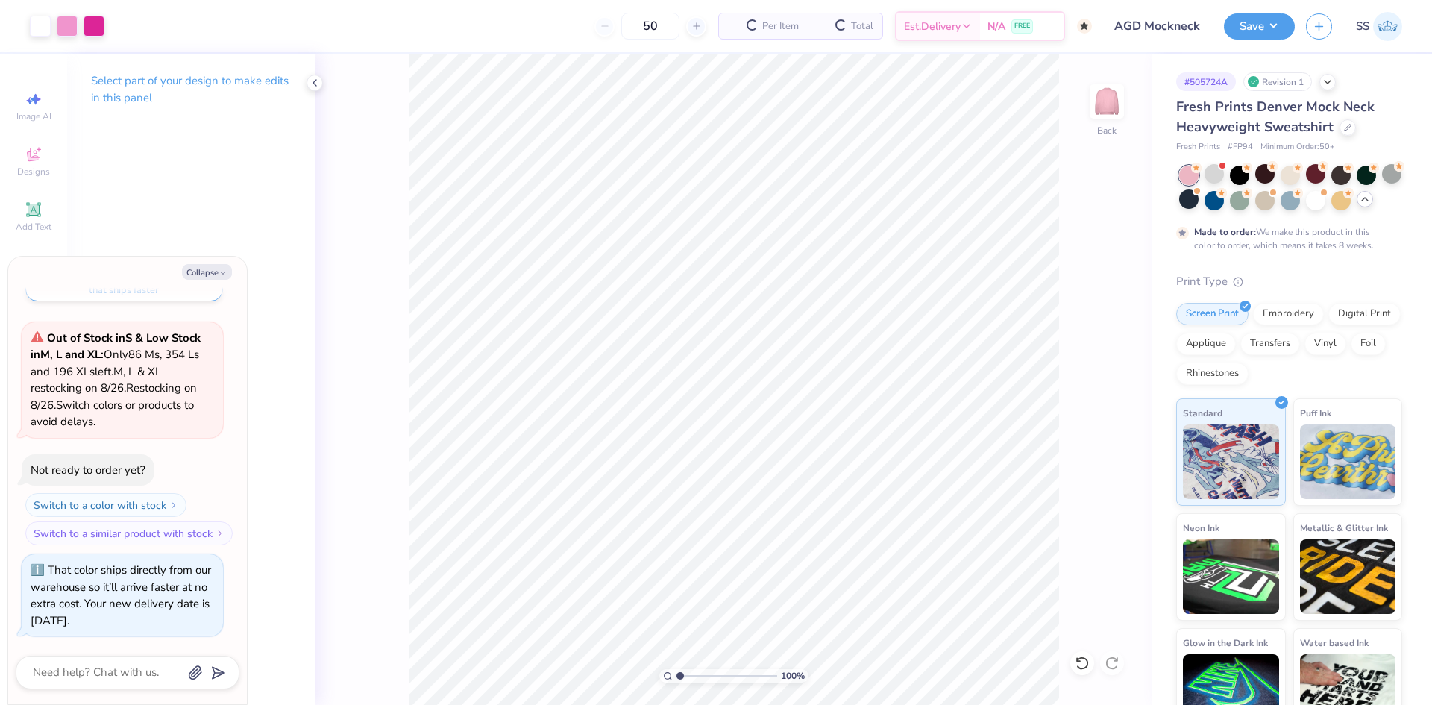
scroll to position [783, 0]
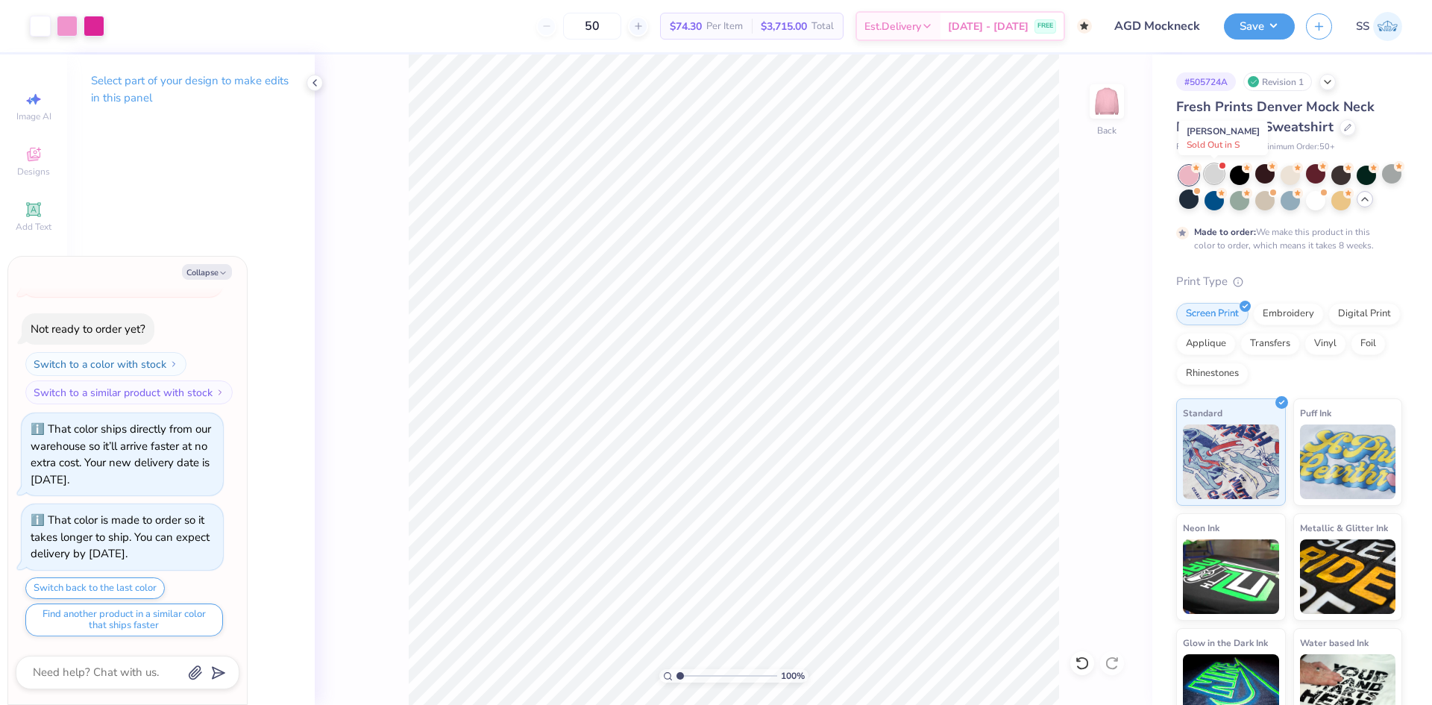
click at [1216, 178] on div at bounding box center [1214, 173] width 19 height 19
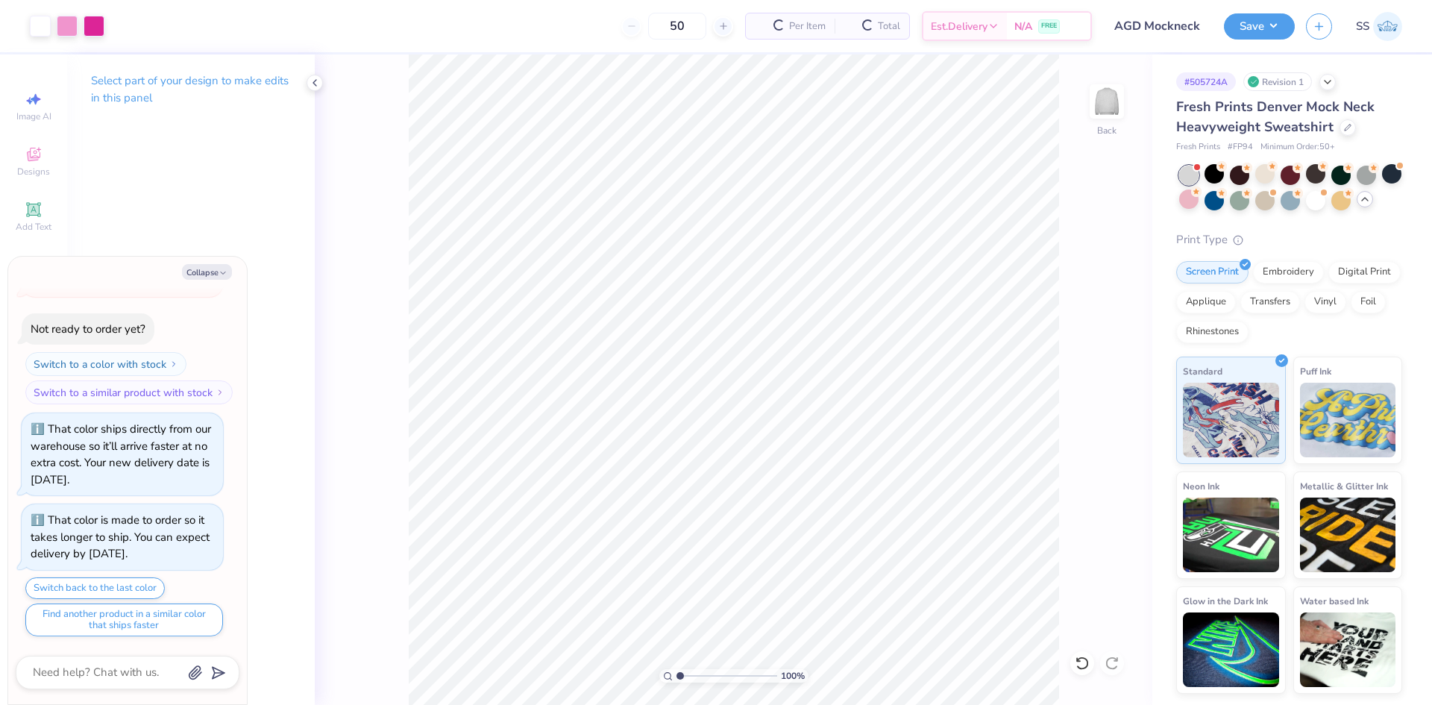
scroll to position [1118, 0]
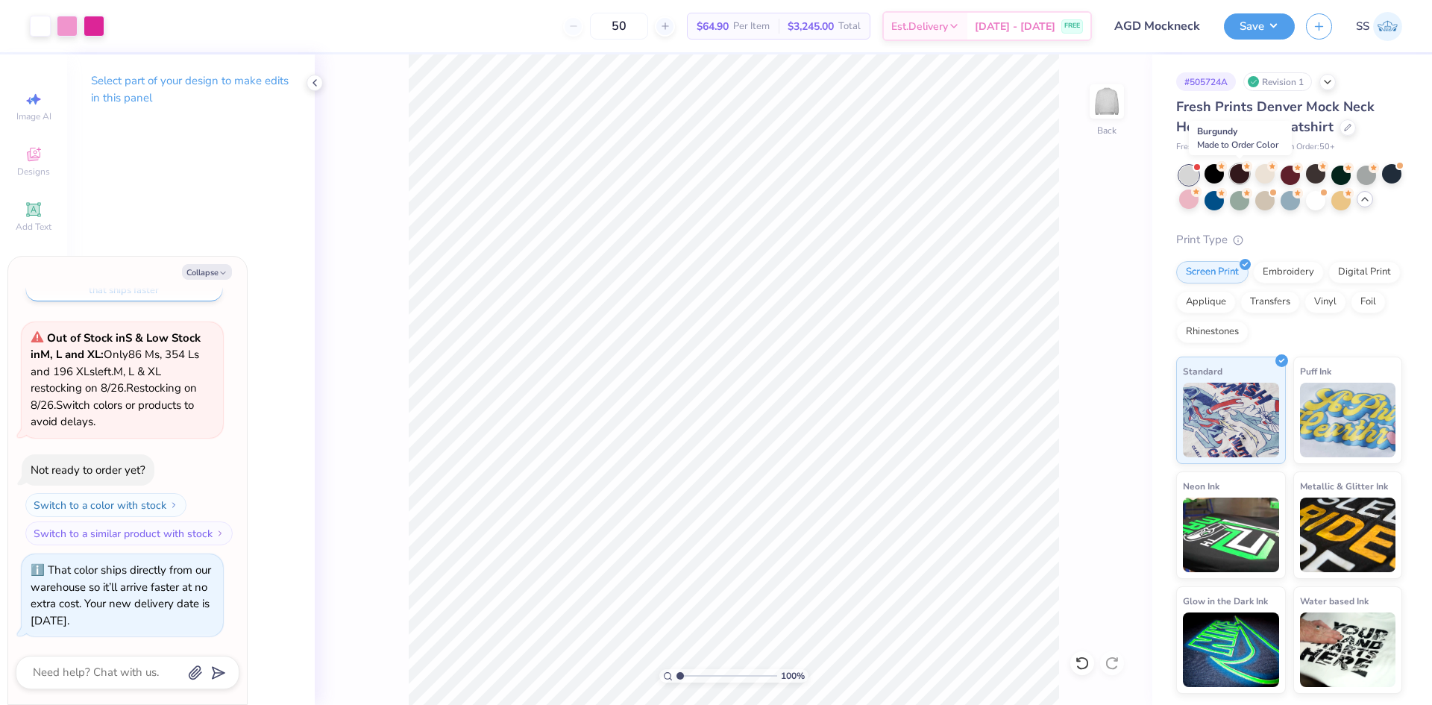
click at [1236, 177] on div at bounding box center [1239, 173] width 19 height 19
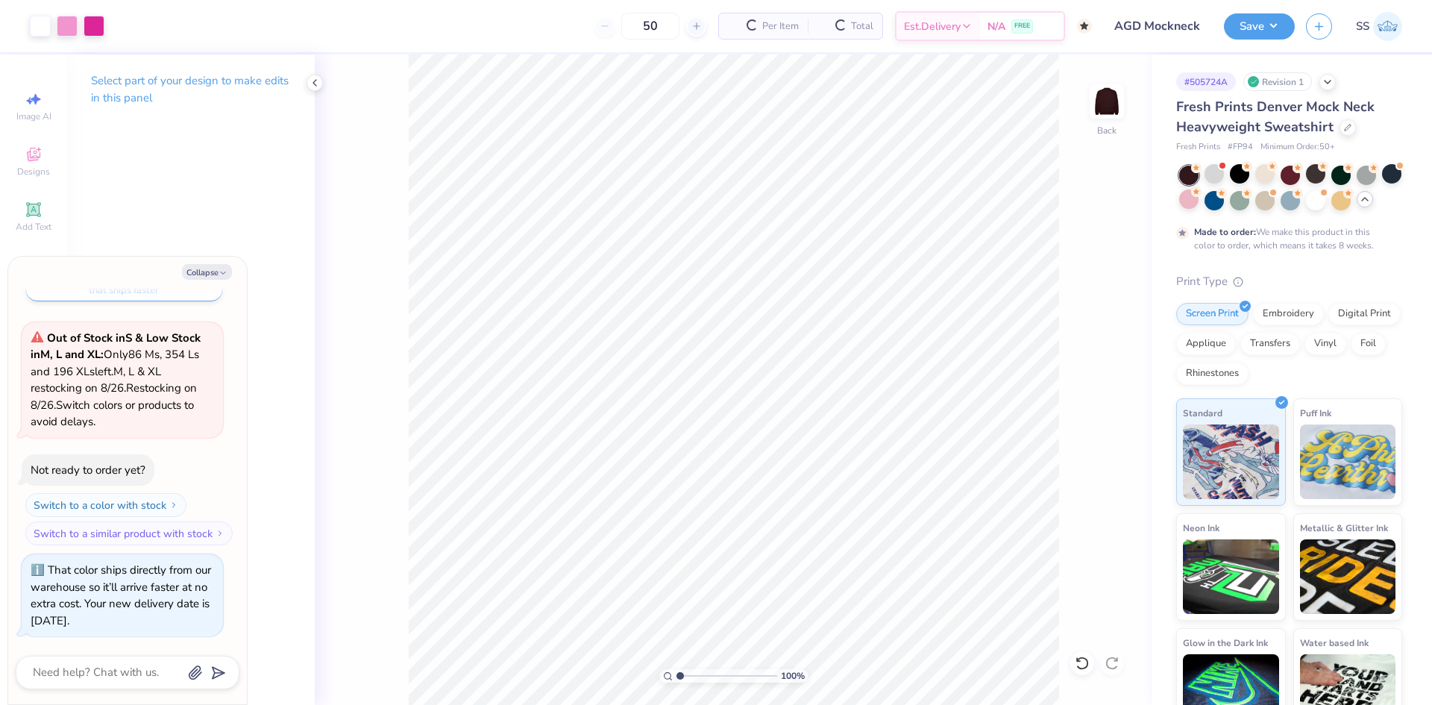
scroll to position [1259, 0]
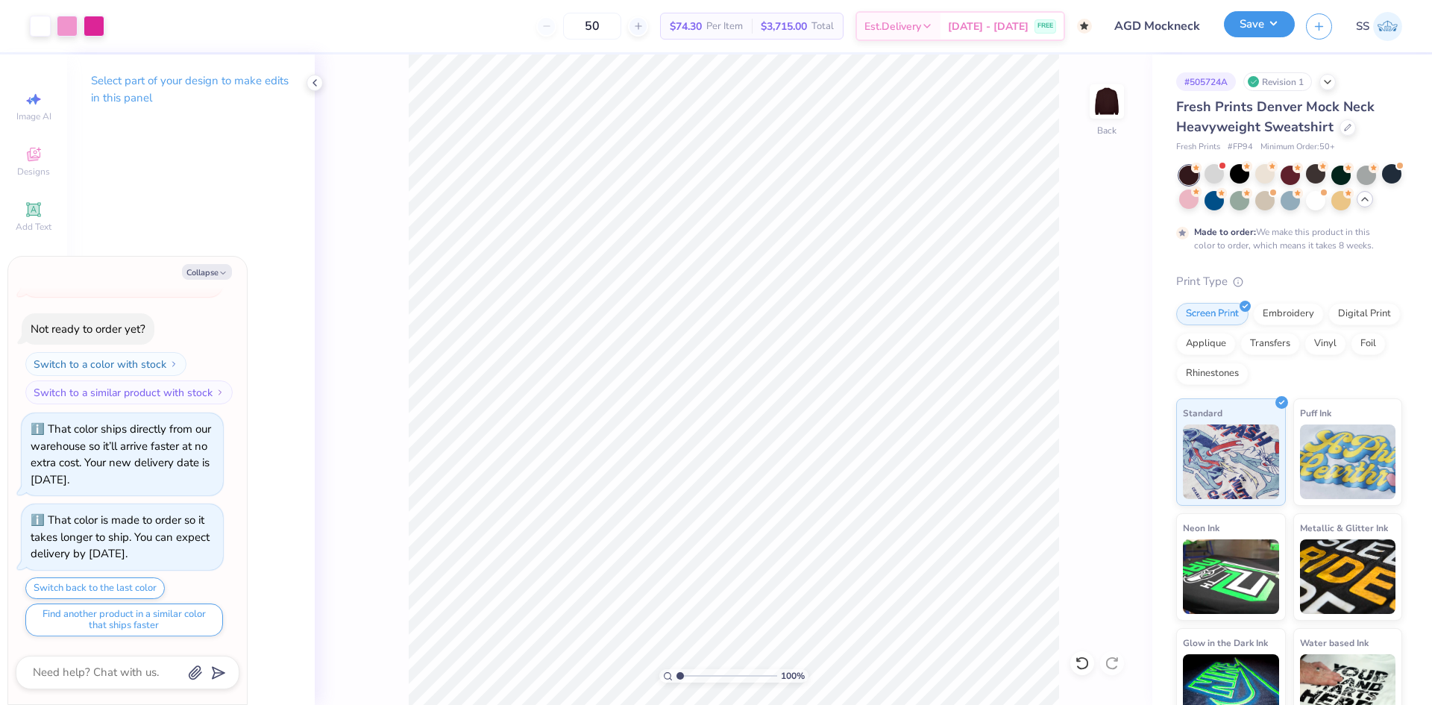
click at [1256, 25] on button "Save" at bounding box center [1259, 24] width 71 height 26
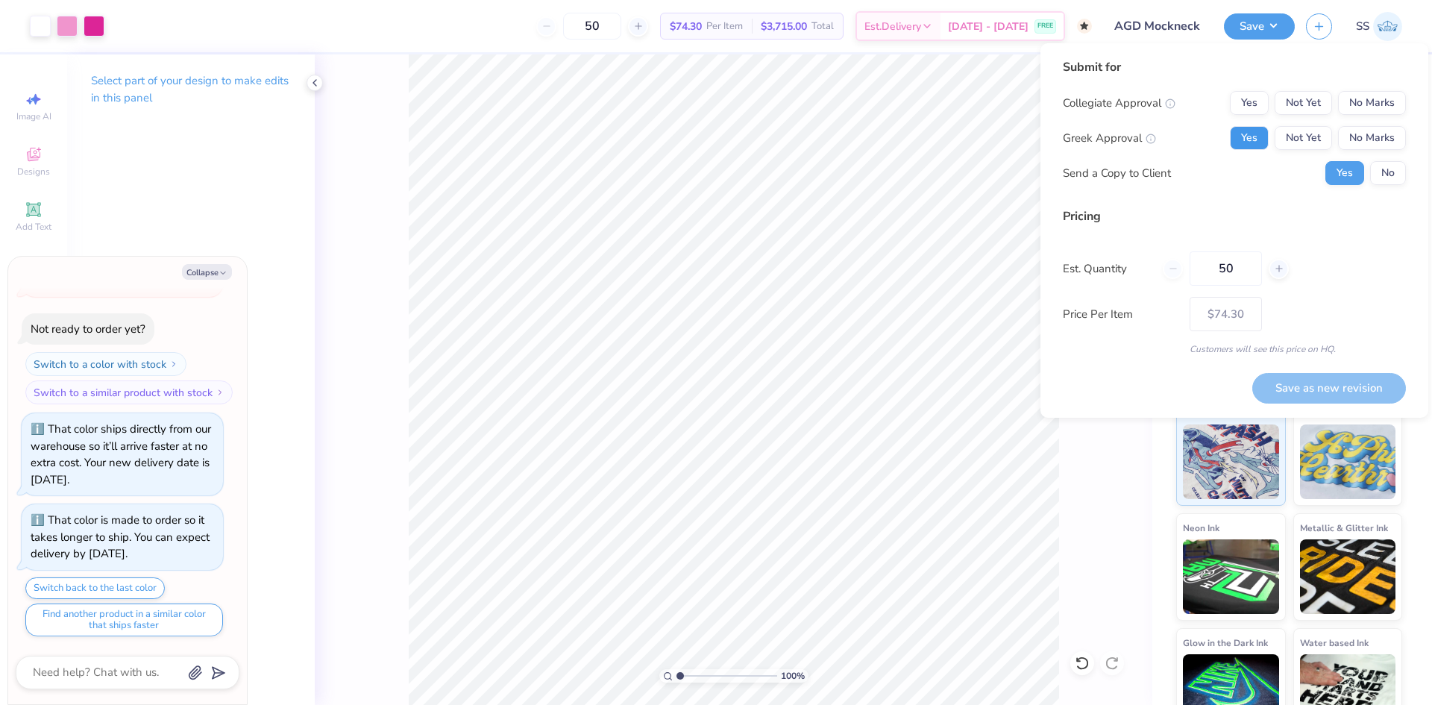
click at [1260, 135] on button "Yes" at bounding box center [1249, 138] width 39 height 24
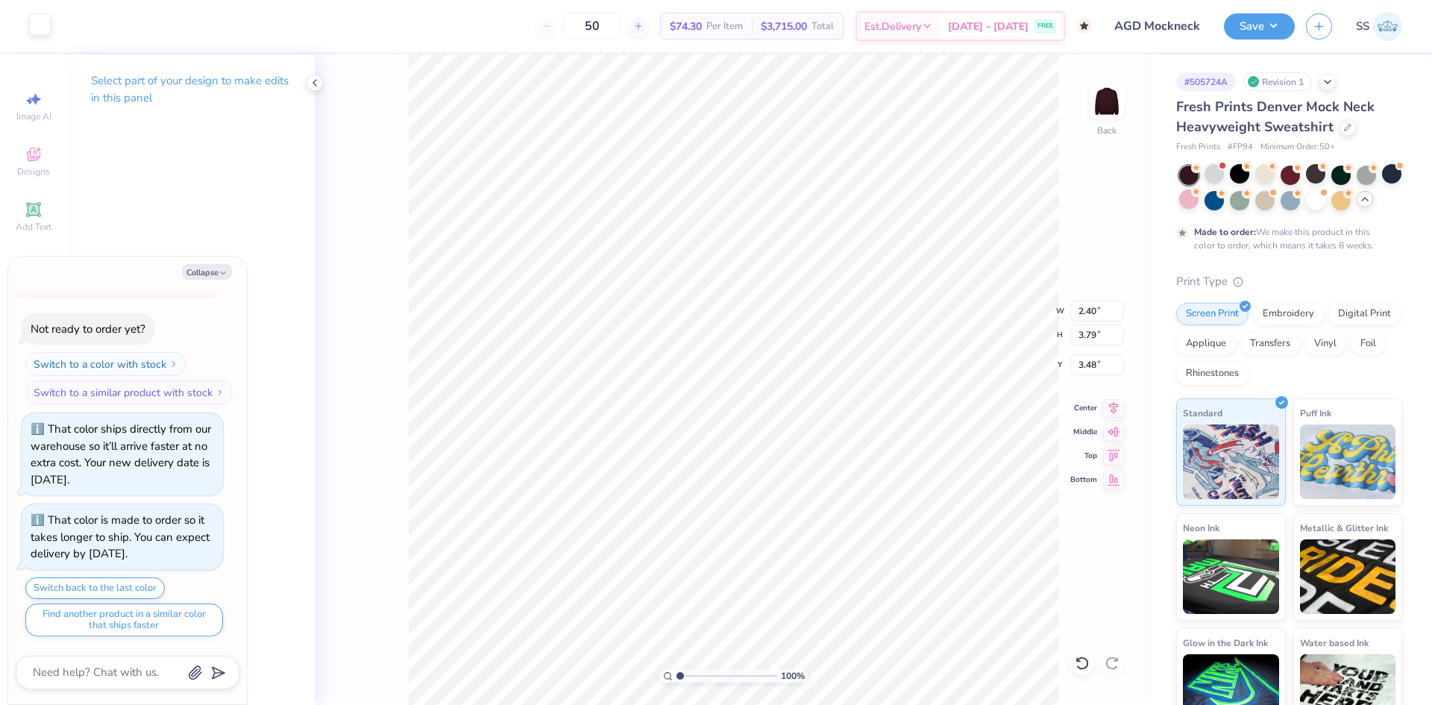
click at [49, 33] on div at bounding box center [40, 24] width 21 height 21
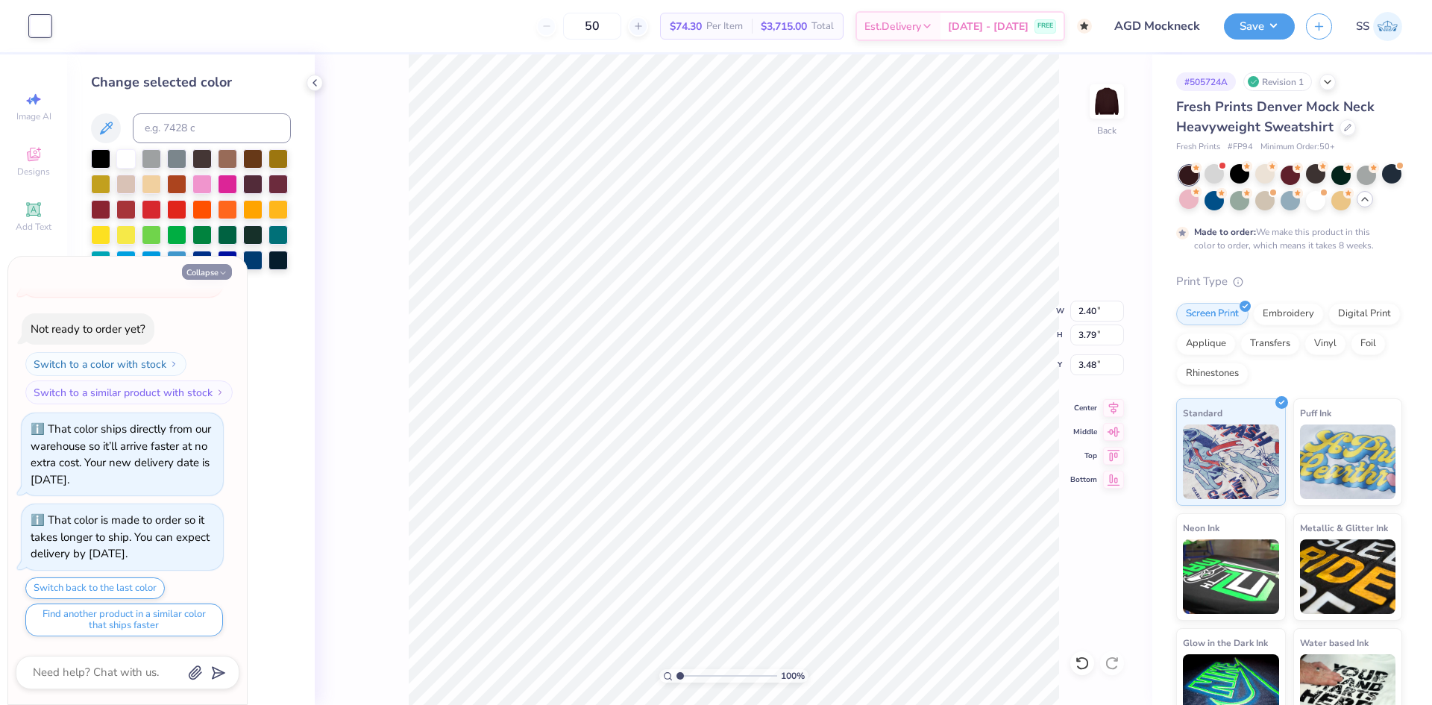
click at [207, 277] on button "Collapse" at bounding box center [207, 272] width 50 height 16
type textarea "x"
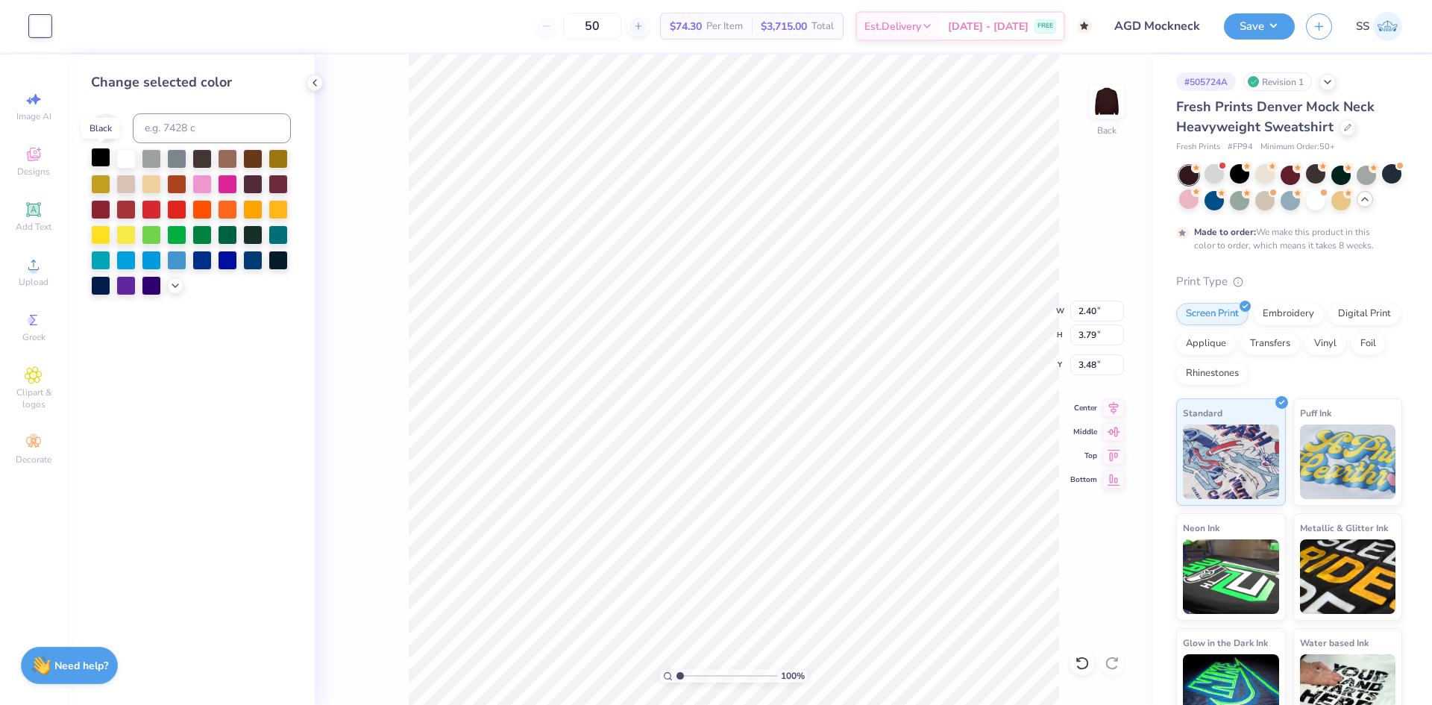
click at [102, 158] on div at bounding box center [100, 157] width 19 height 19
click at [1199, 203] on div at bounding box center [1188, 198] width 19 height 19
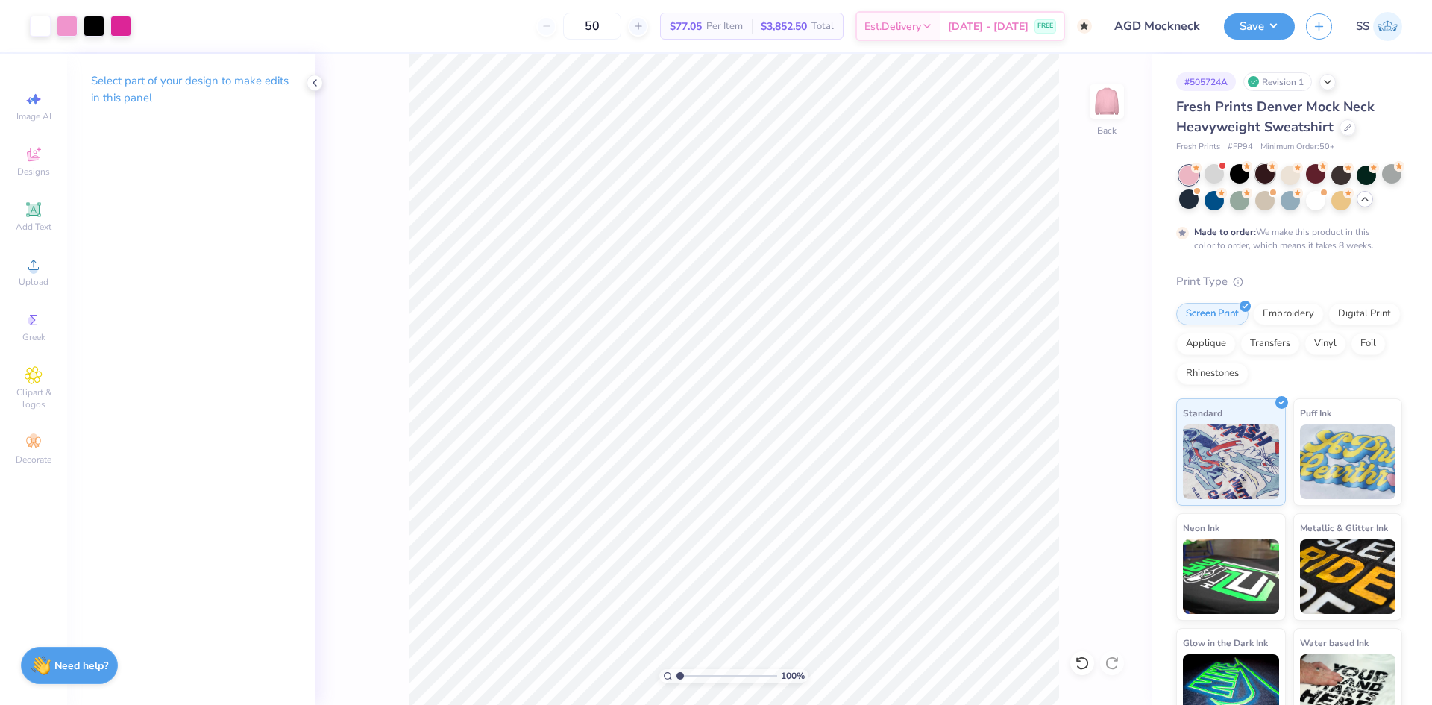
click at [1260, 176] on div at bounding box center [1264, 173] width 19 height 19
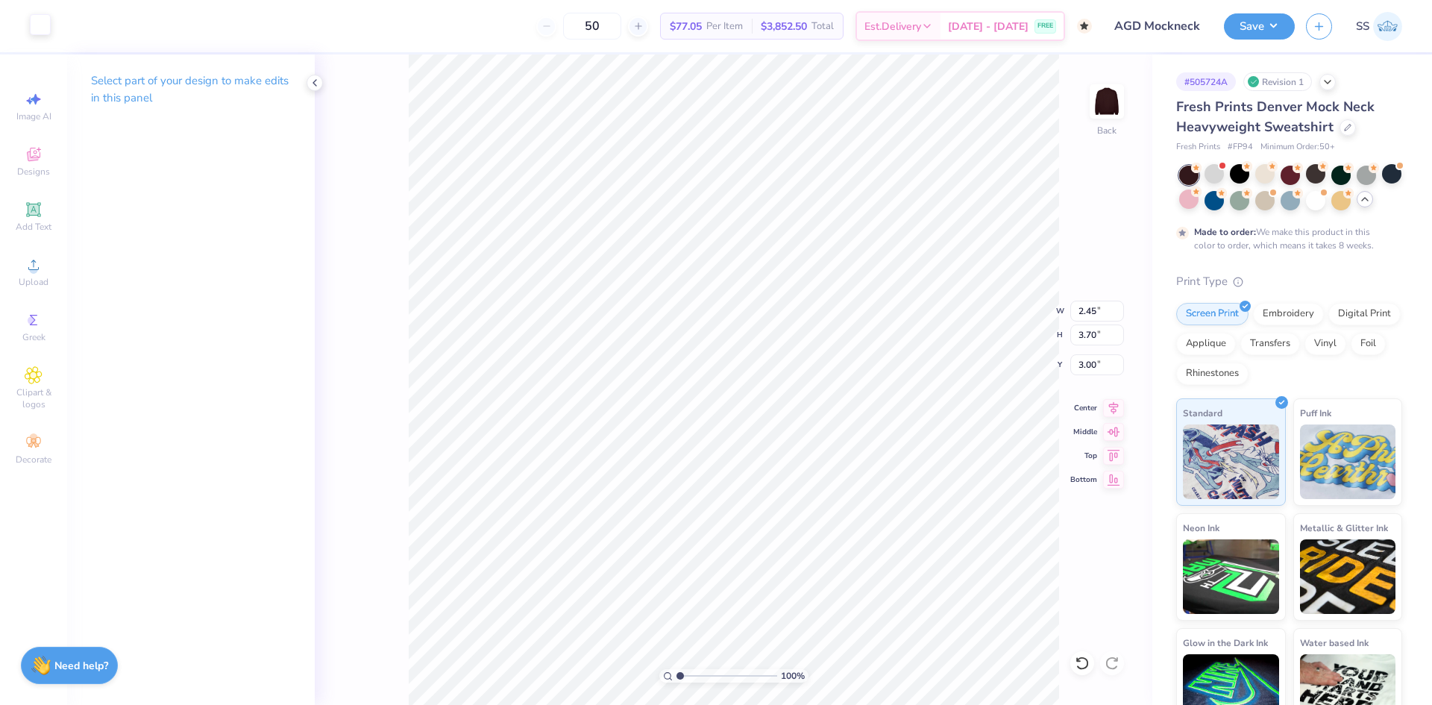
click at [40, 22] on div at bounding box center [40, 24] width 21 height 21
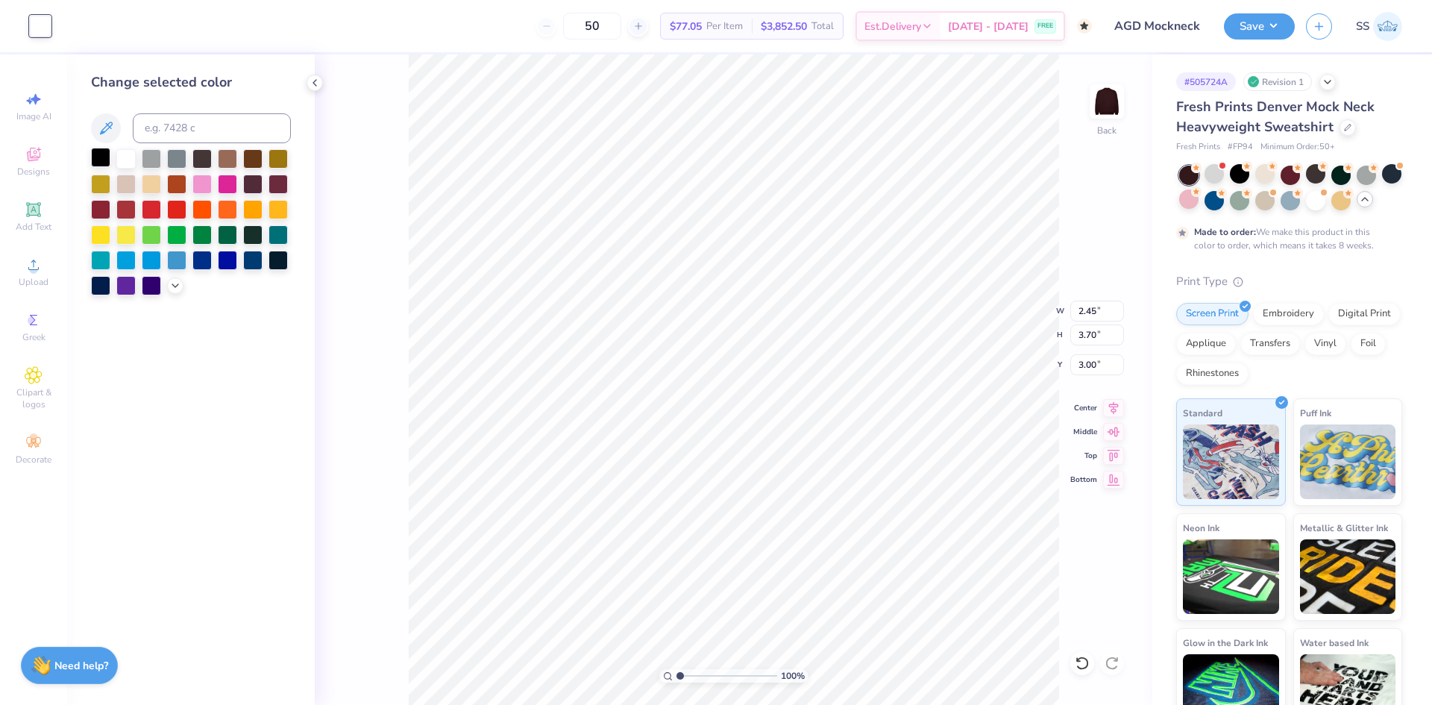
click at [96, 150] on div at bounding box center [100, 157] width 19 height 19
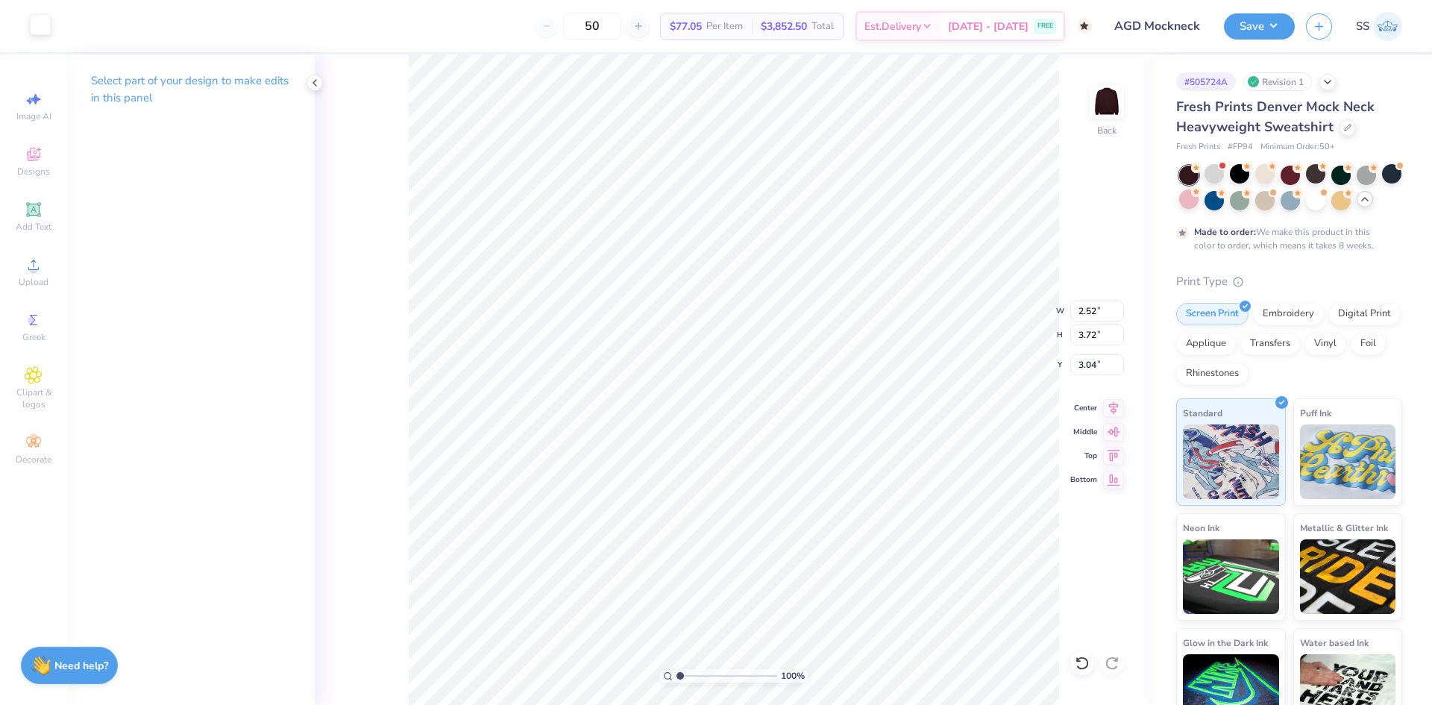
click at [35, 31] on div at bounding box center [40, 24] width 21 height 21
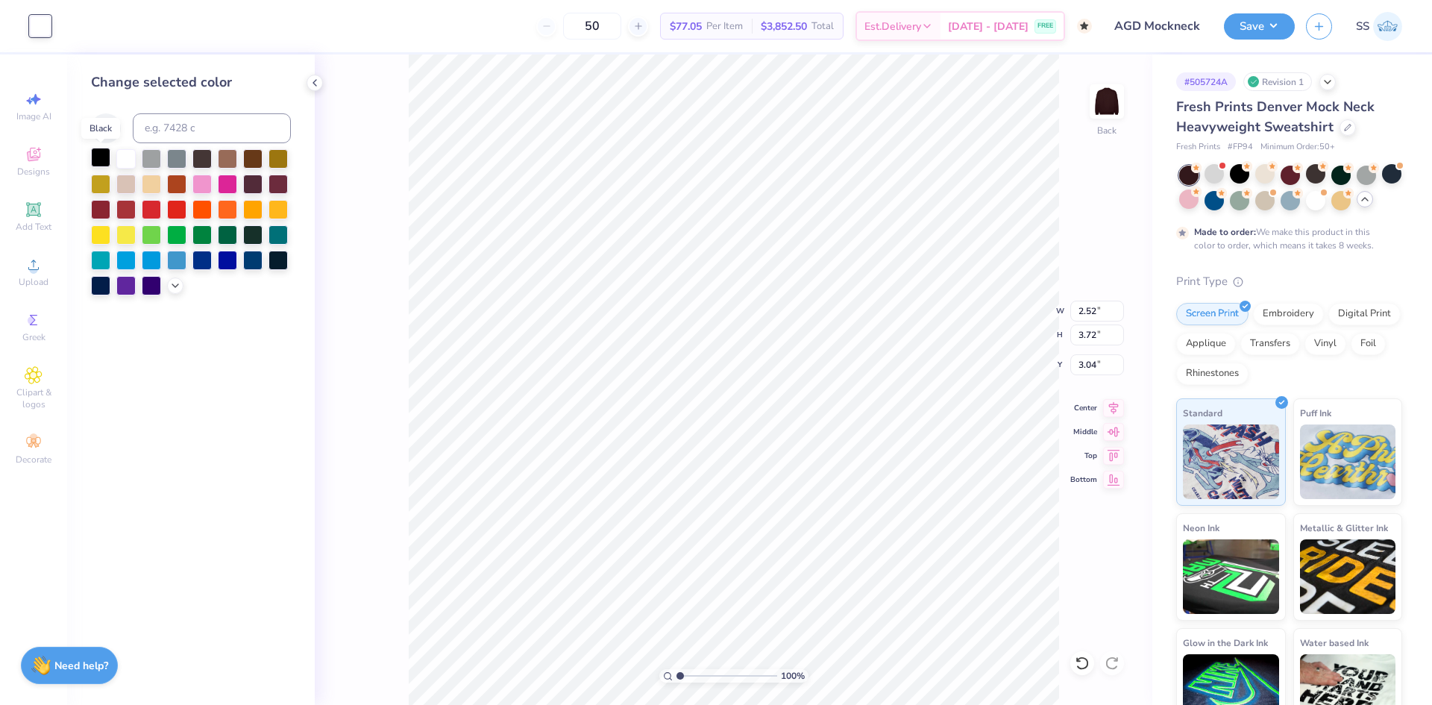
click at [104, 160] on div at bounding box center [100, 157] width 19 height 19
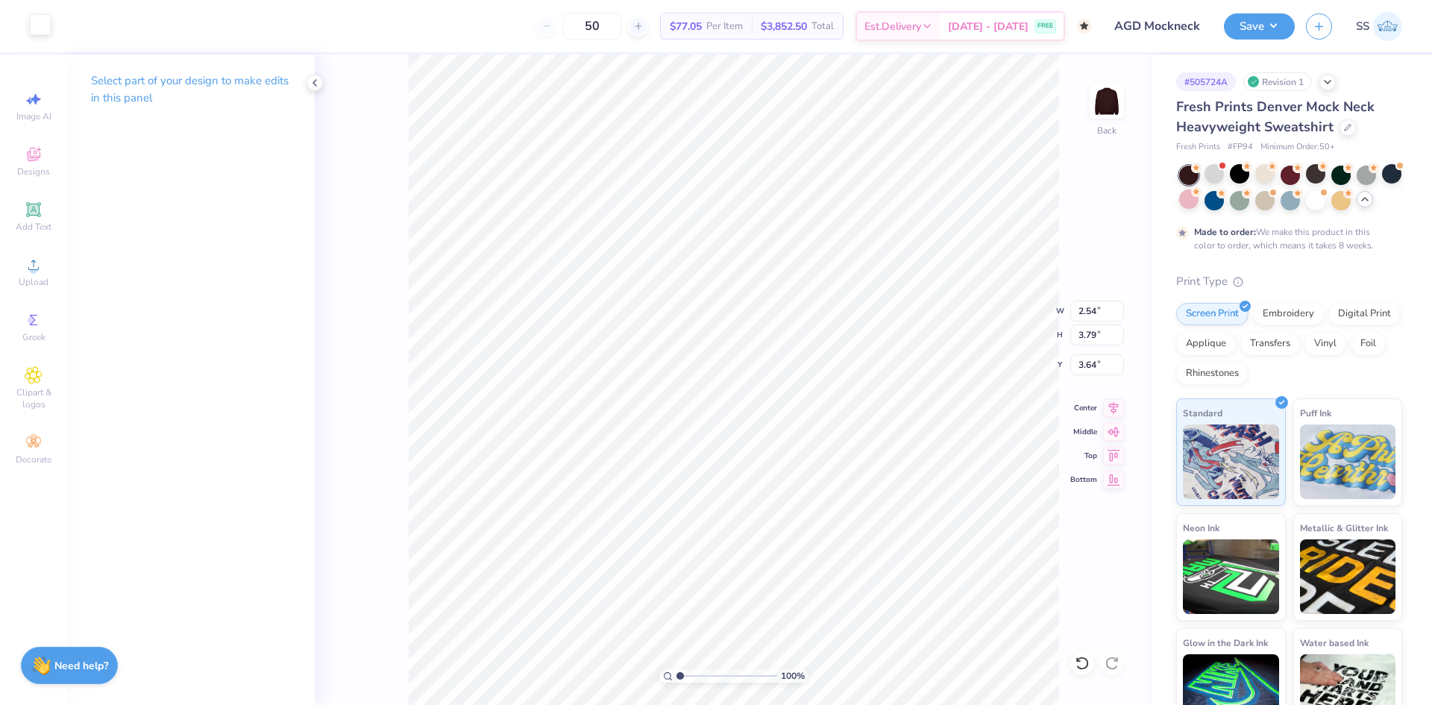
click at [45, 28] on div at bounding box center [40, 24] width 21 height 21
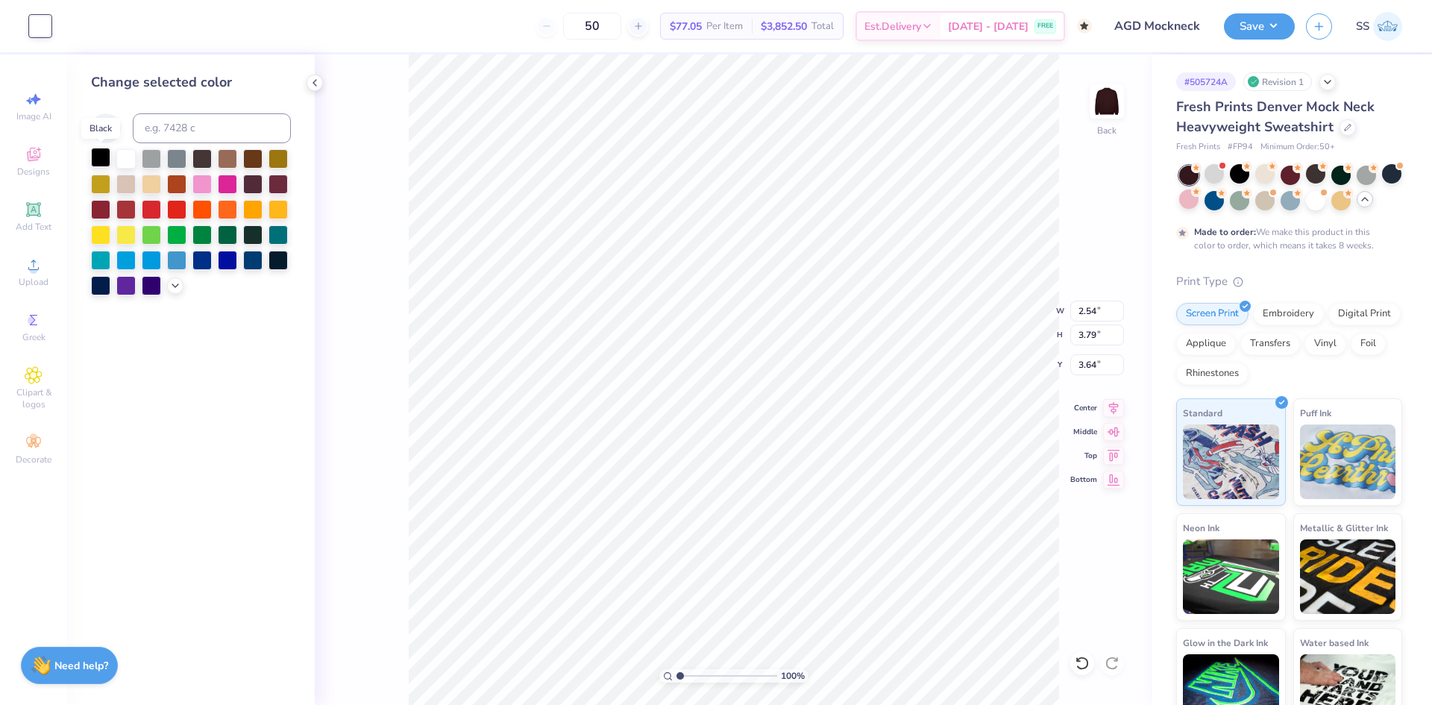
click at [100, 154] on div at bounding box center [100, 157] width 19 height 19
click at [386, 180] on div "100 % Back W 2.54 2.54 " H 3.79 3.79 " Y 3.64 3.64 " Center Middle Top Bottom" at bounding box center [734, 379] width 838 height 650
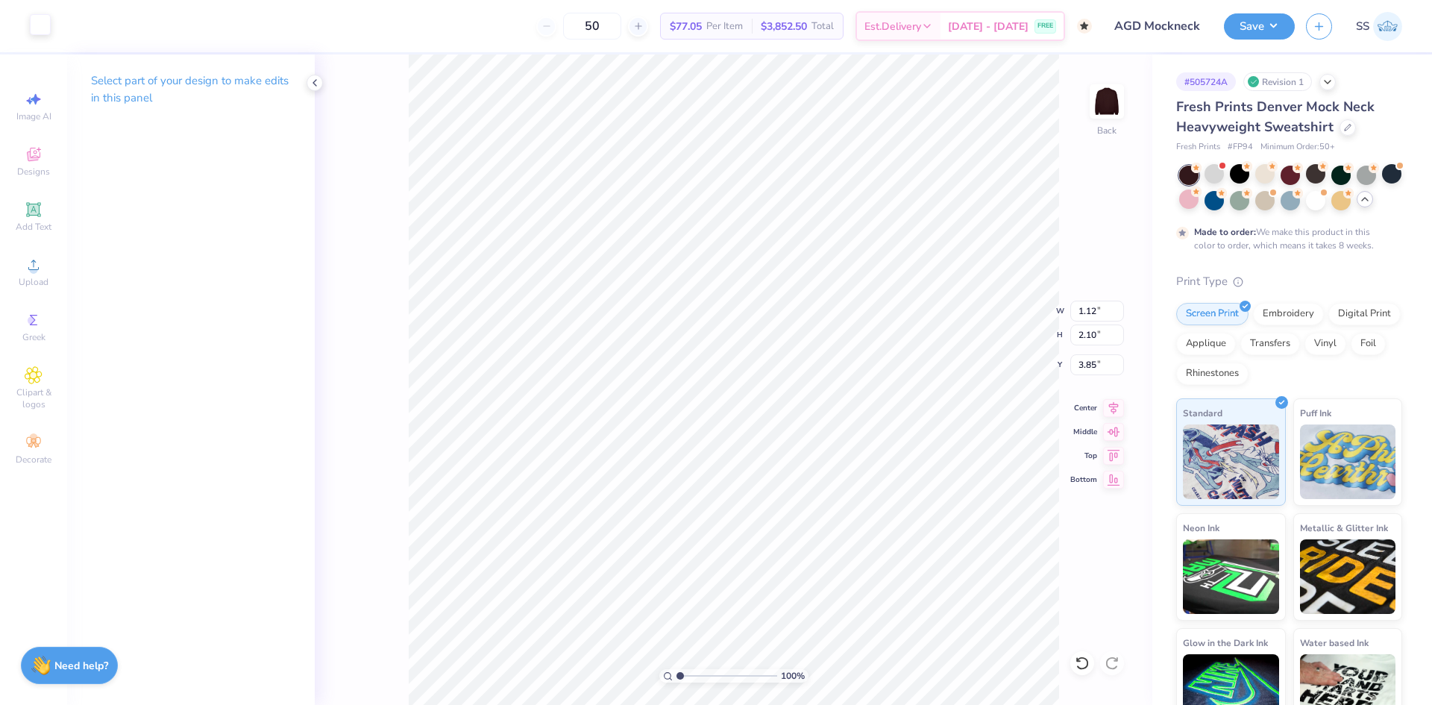
click at [34, 24] on div at bounding box center [40, 24] width 21 height 21
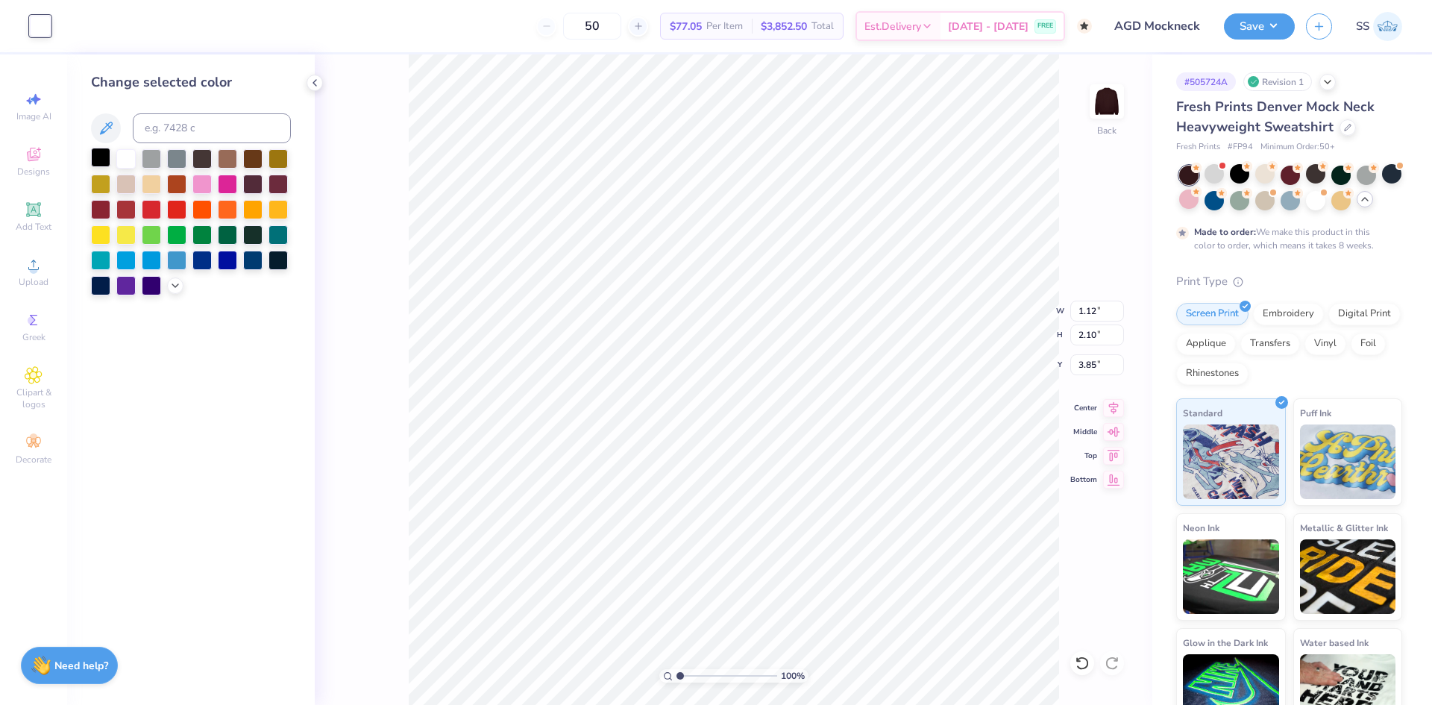
click at [92, 151] on div at bounding box center [100, 157] width 19 height 19
click at [400, 154] on div "100 % Back W 1.12 1.12 " H 2.10 2.10 " Y 3.85 3.85 " Center Middle Top Bottom" at bounding box center [734, 379] width 838 height 650
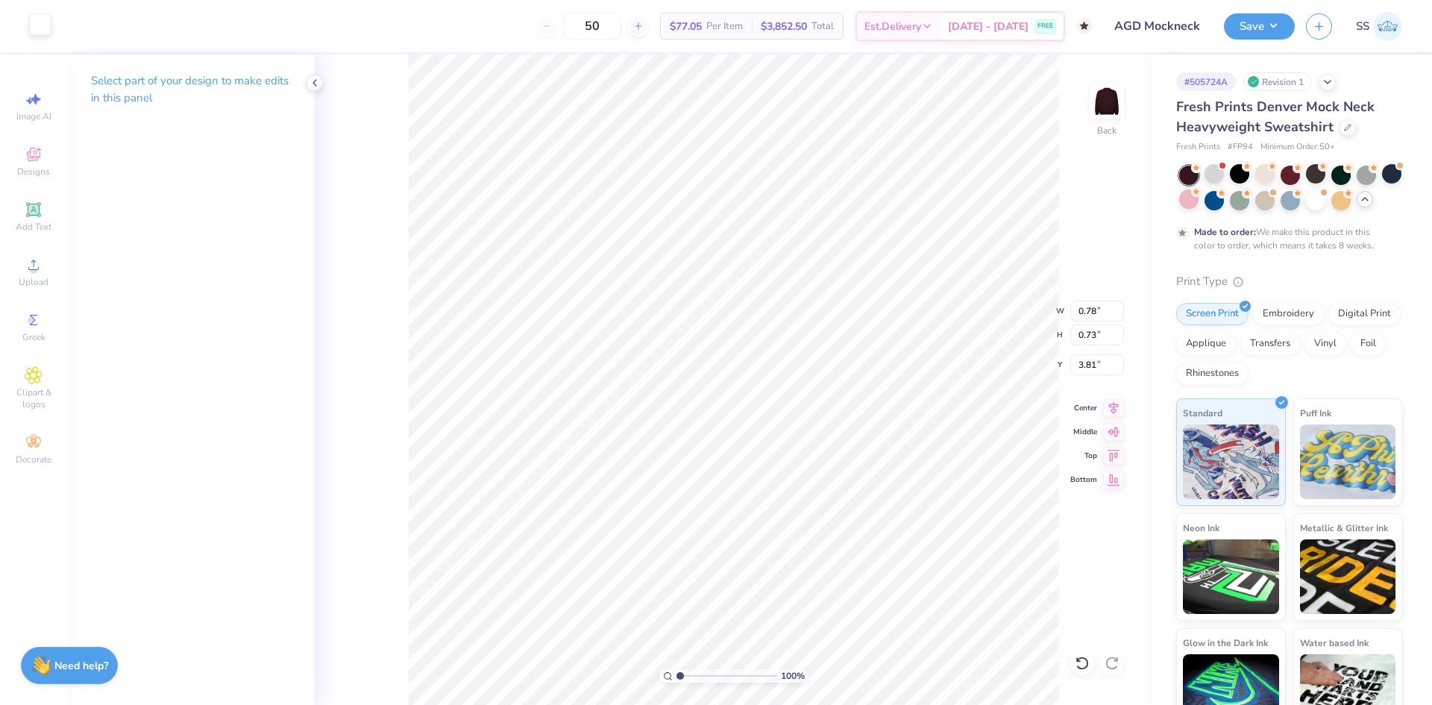
click at [42, 33] on div at bounding box center [40, 24] width 21 height 21
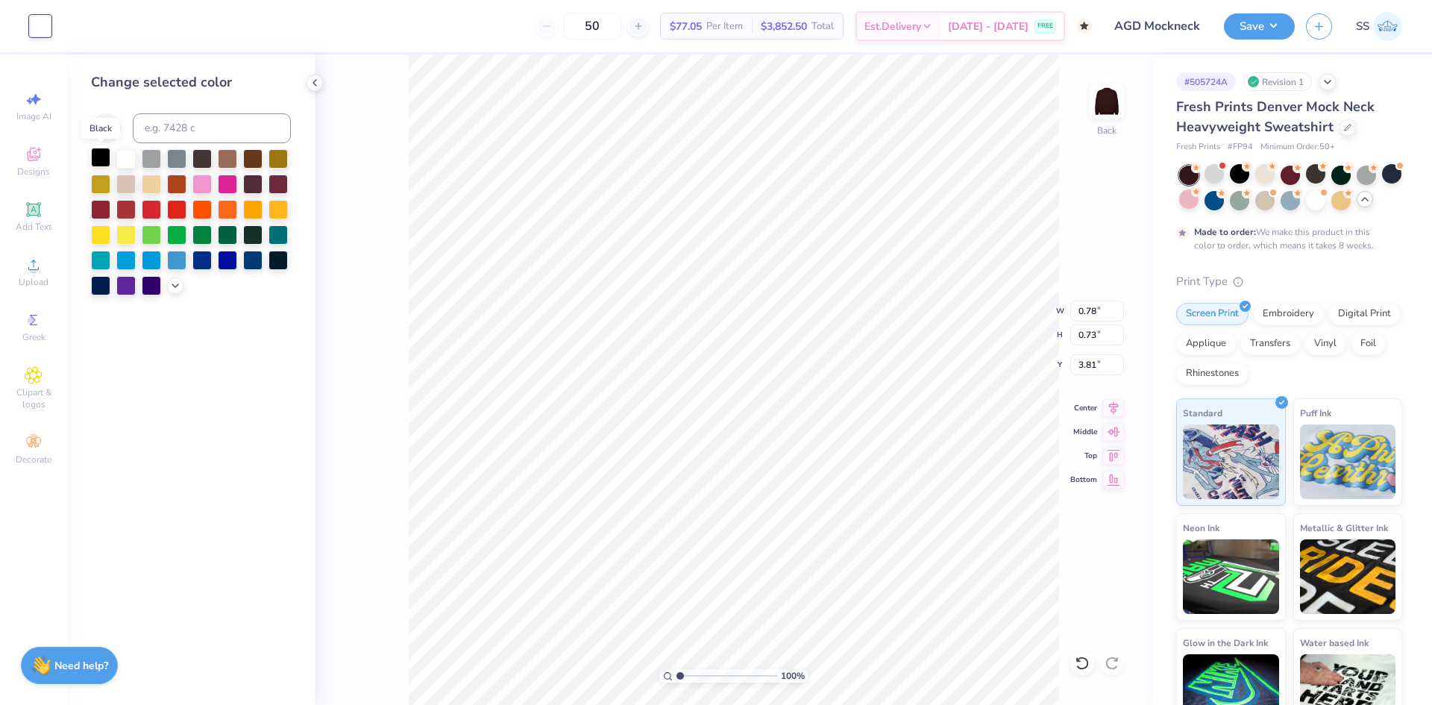
click at [104, 154] on div at bounding box center [100, 157] width 19 height 19
click at [378, 195] on div "100 % Back W 0.78 0.78 " H 0.73 0.73 " Y 3.81 3.81 " Center Middle Top Bottom" at bounding box center [734, 379] width 838 height 650
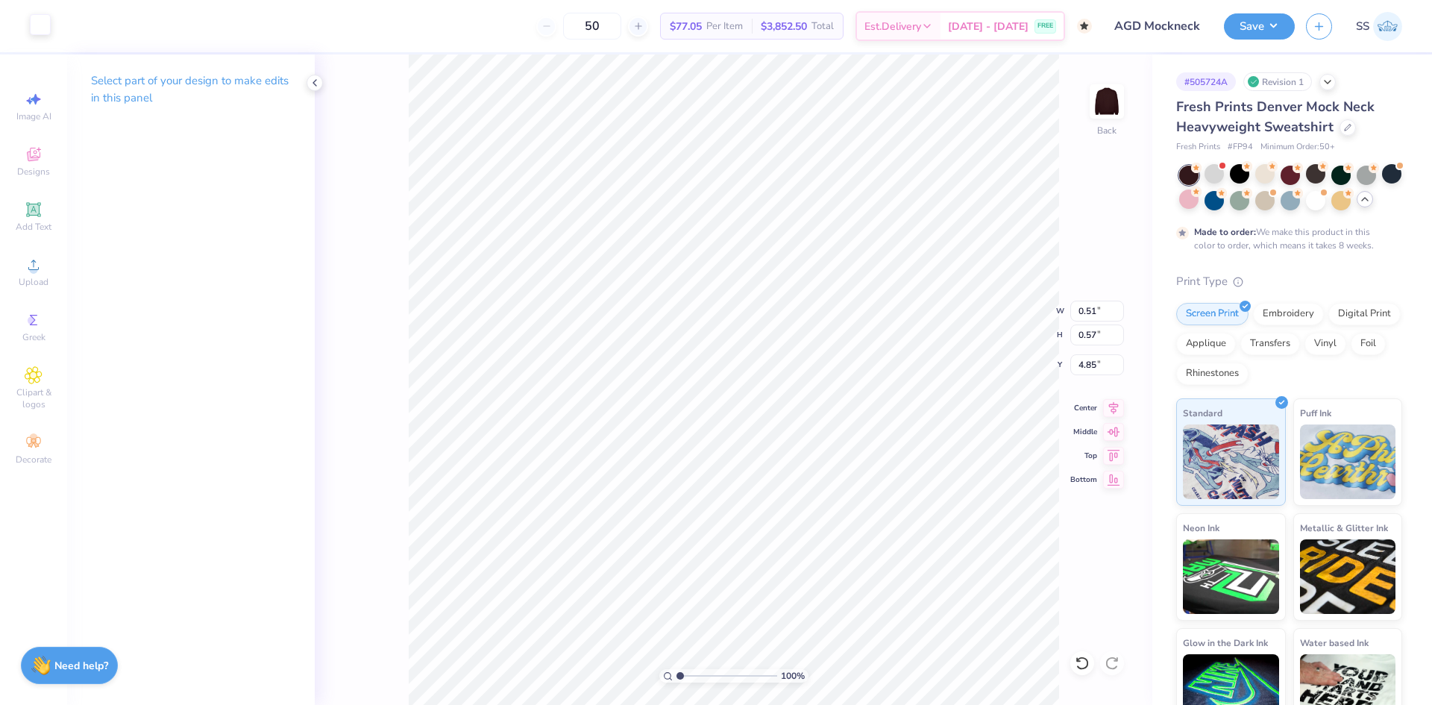
click at [35, 16] on div at bounding box center [40, 24] width 21 height 21
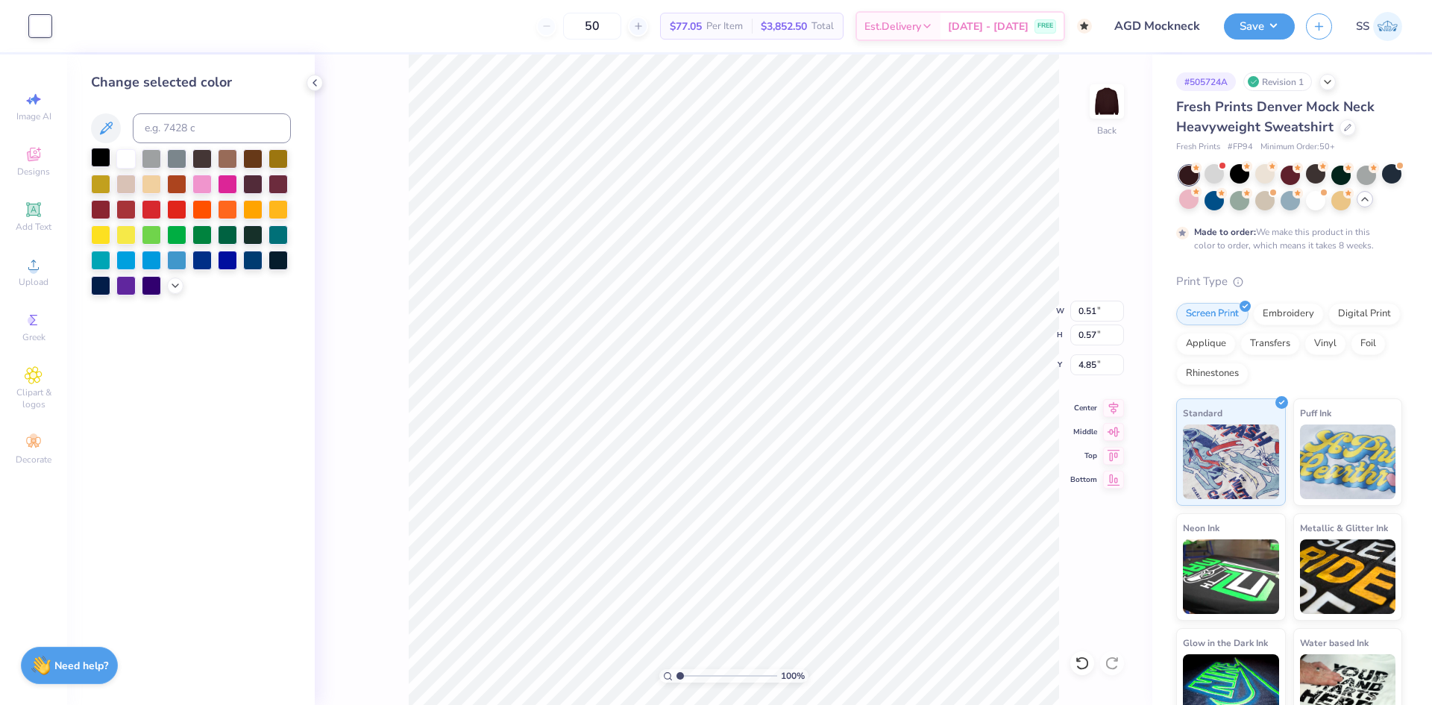
click at [93, 152] on div at bounding box center [100, 157] width 19 height 19
click at [374, 170] on div "100 % Back W 0.51 0.51 " H 0.57 0.57 " Y 4.85 4.85 " Center Middle Top Bottom" at bounding box center [734, 379] width 838 height 650
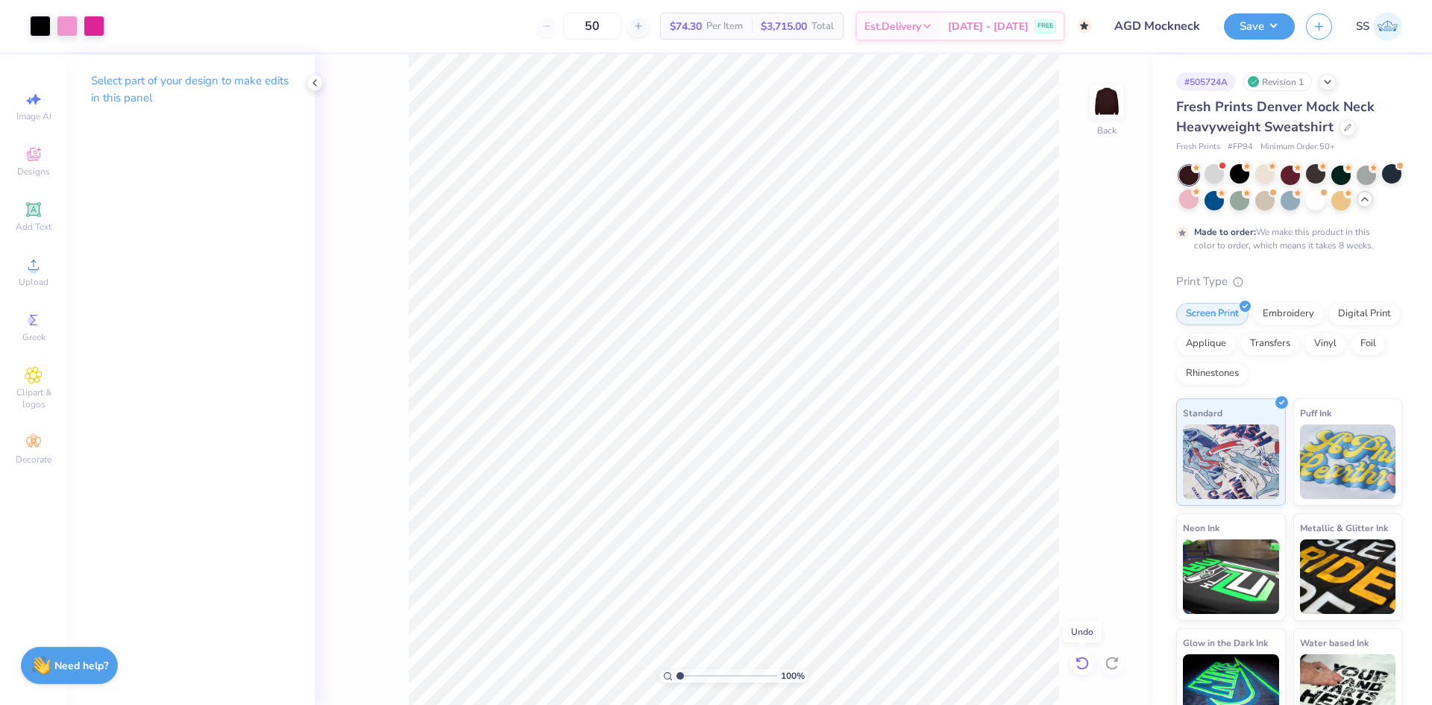
click at [1083, 662] on icon at bounding box center [1082, 663] width 15 height 15
type input "0.51"
type input "0.57"
type input "4.85"
click at [53, 32] on div "Art colors 50 $77.05 Per Item $3,852.50 Total Est. Delivery [DATE] - [DATE] FRE…" at bounding box center [716, 26] width 1432 height 52
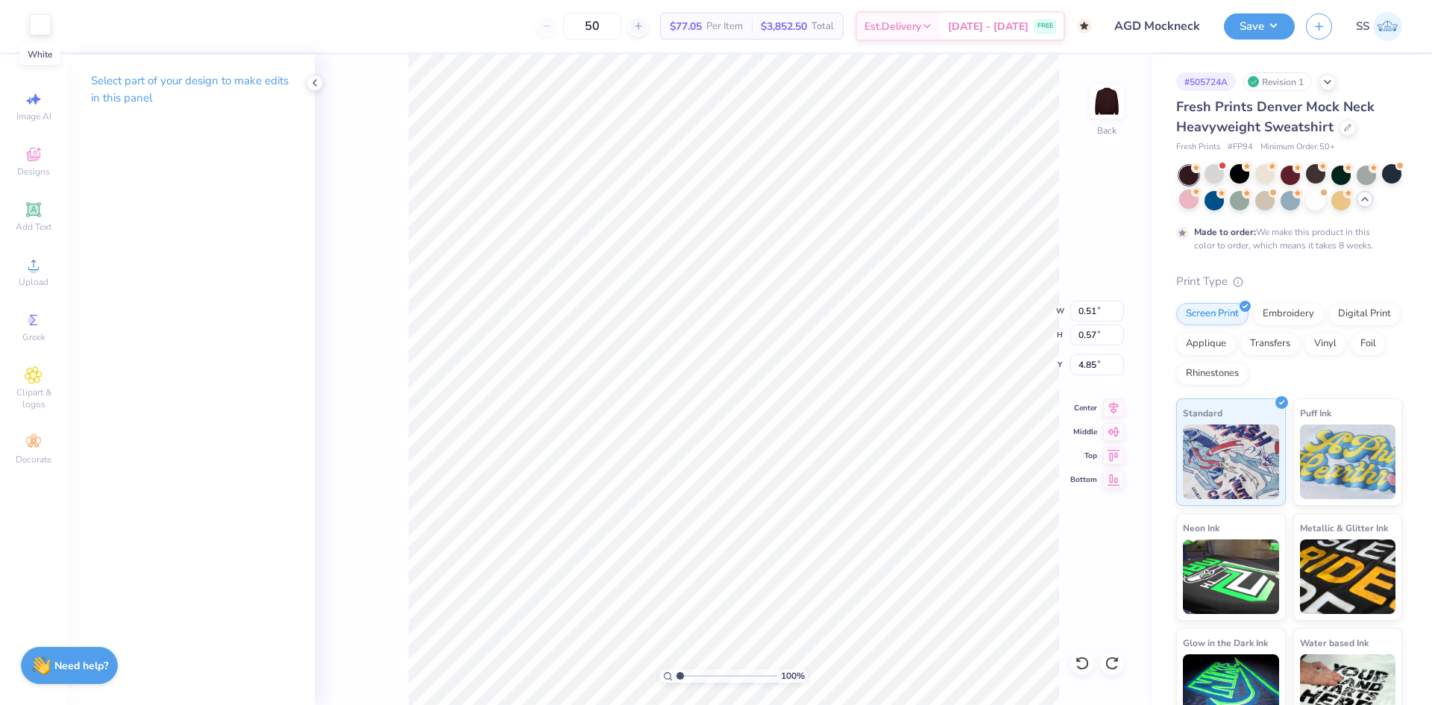
click at [46, 31] on div at bounding box center [40, 24] width 21 height 21
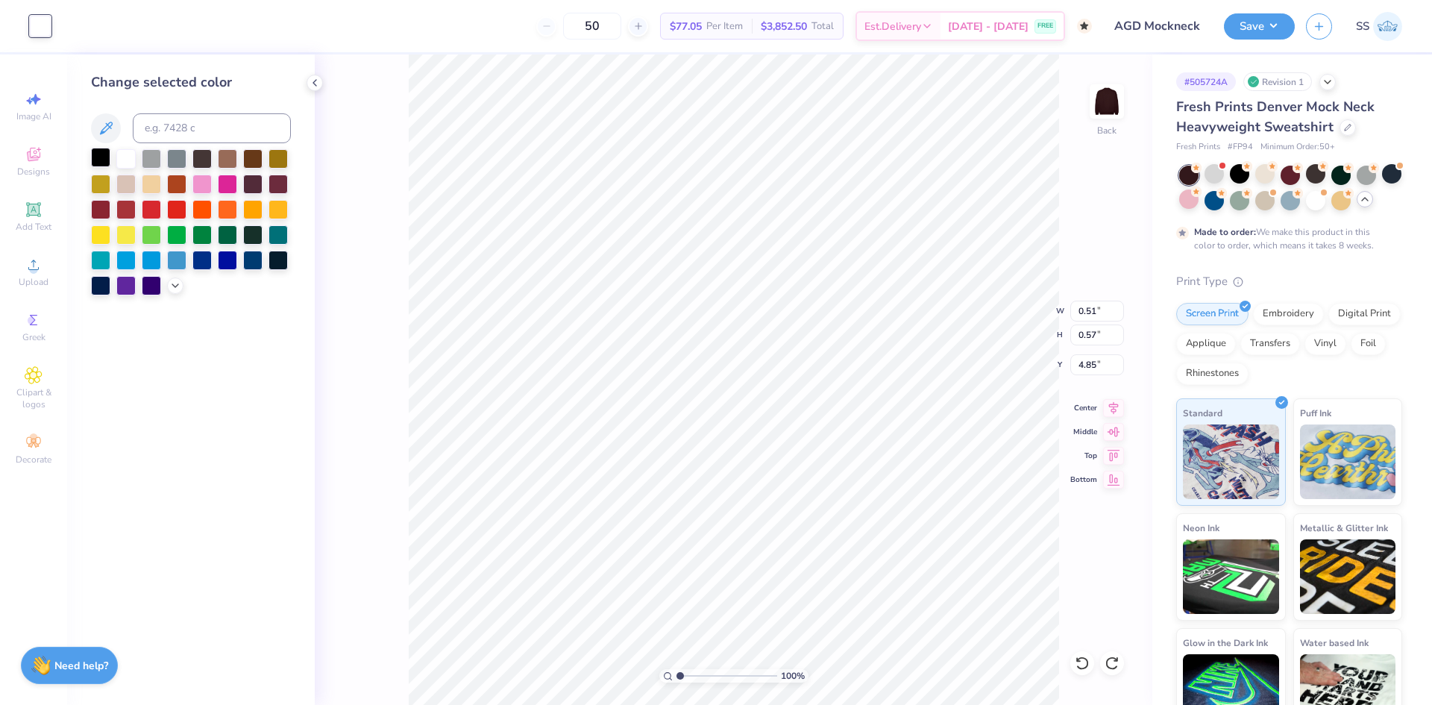
click at [101, 163] on div at bounding box center [100, 157] width 19 height 19
click at [387, 236] on div "100 % Back W 0.51 0.51 " H 0.57 0.57 " Y 4.85 4.85 " Center Middle Top Bottom" at bounding box center [734, 379] width 838 height 650
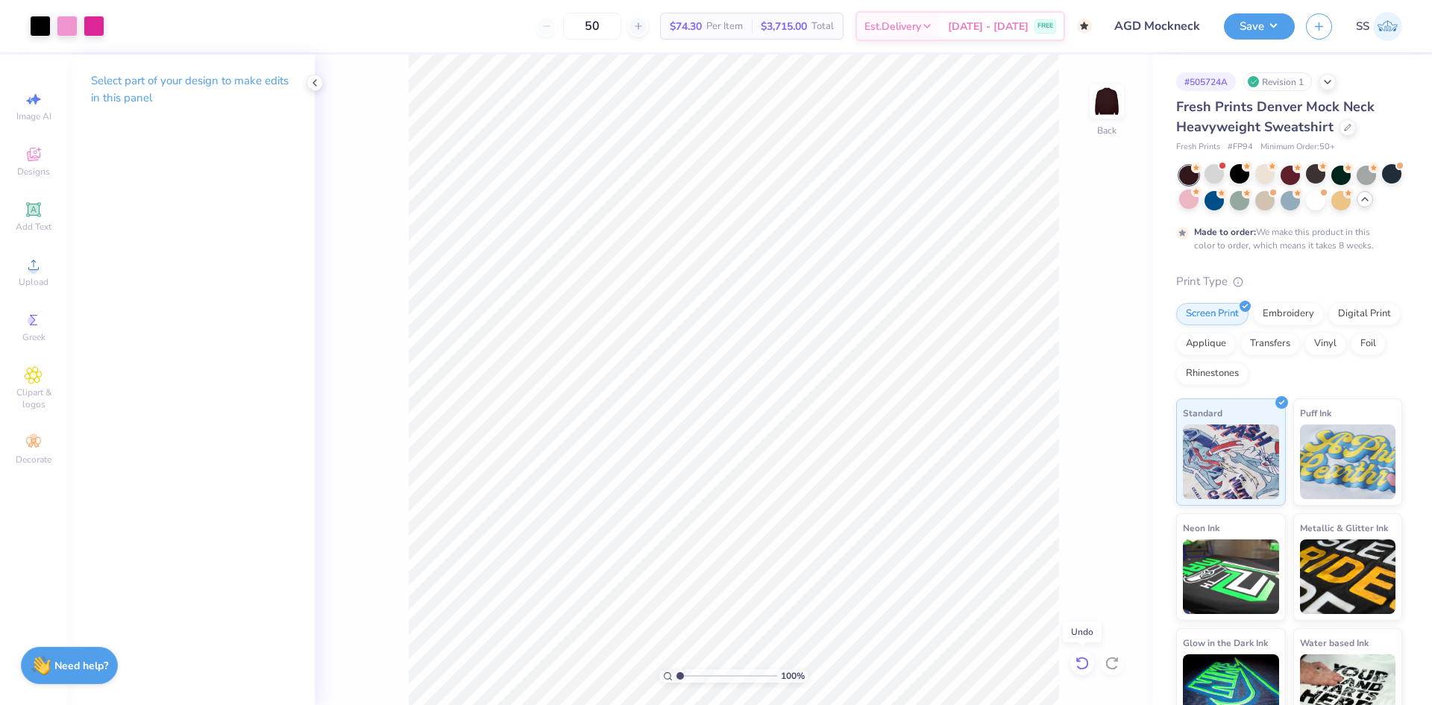
click at [1075, 668] on icon at bounding box center [1082, 663] width 15 height 15
type input "4.60"
click at [49, 35] on div at bounding box center [40, 24] width 21 height 21
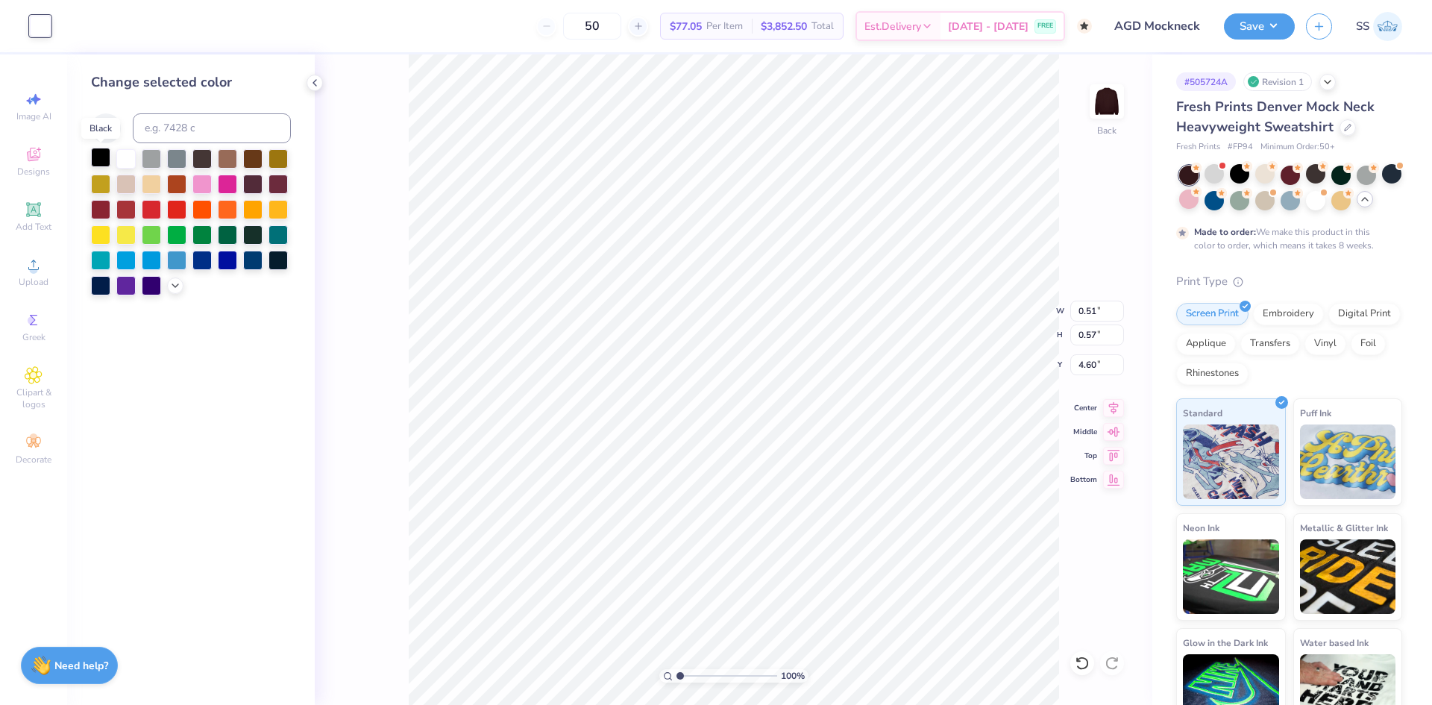
click at [107, 162] on div at bounding box center [100, 157] width 19 height 19
type input "0.47"
type input "0.52"
type input "4.89"
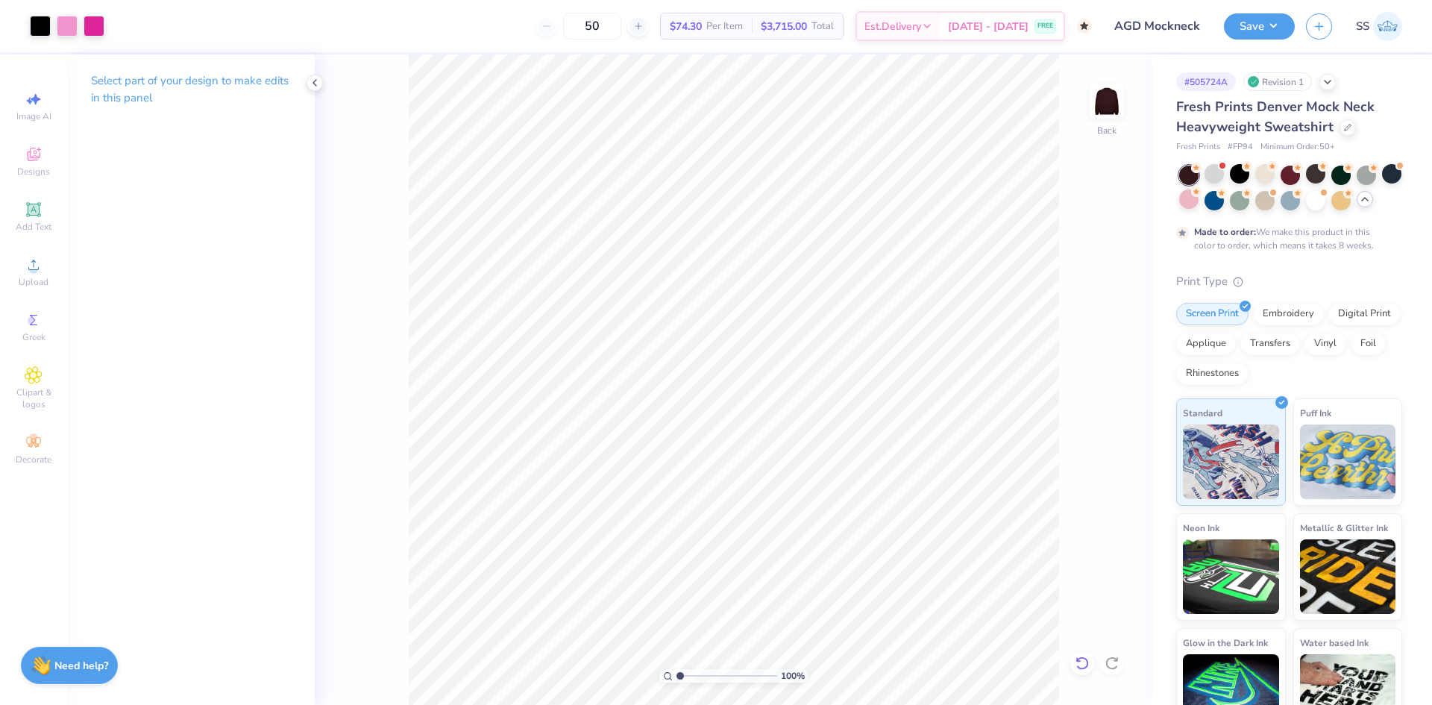
click at [1076, 665] on icon at bounding box center [1082, 663] width 15 height 15
click at [49, 25] on div at bounding box center [40, 24] width 21 height 21
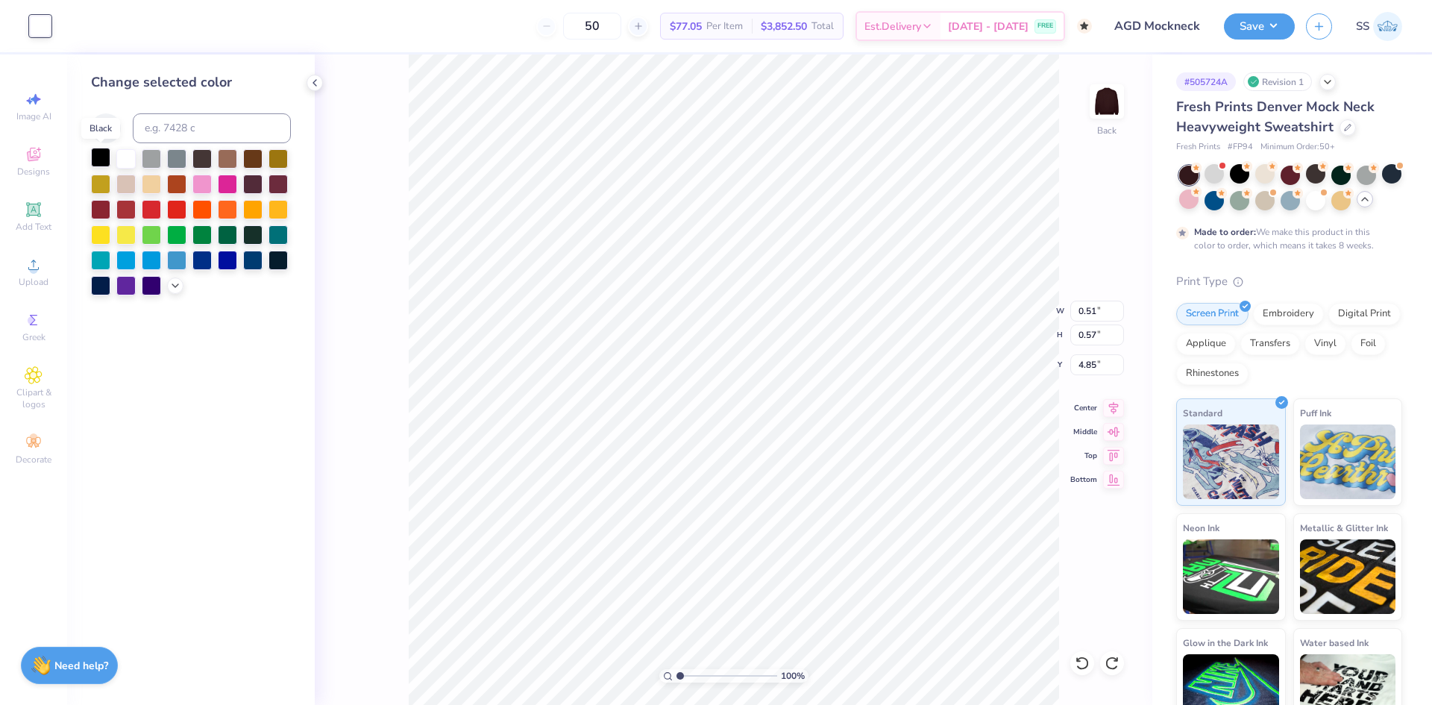
click at [104, 149] on div at bounding box center [100, 157] width 19 height 19
click at [301, 192] on div "Change selected color" at bounding box center [191, 379] width 248 height 650
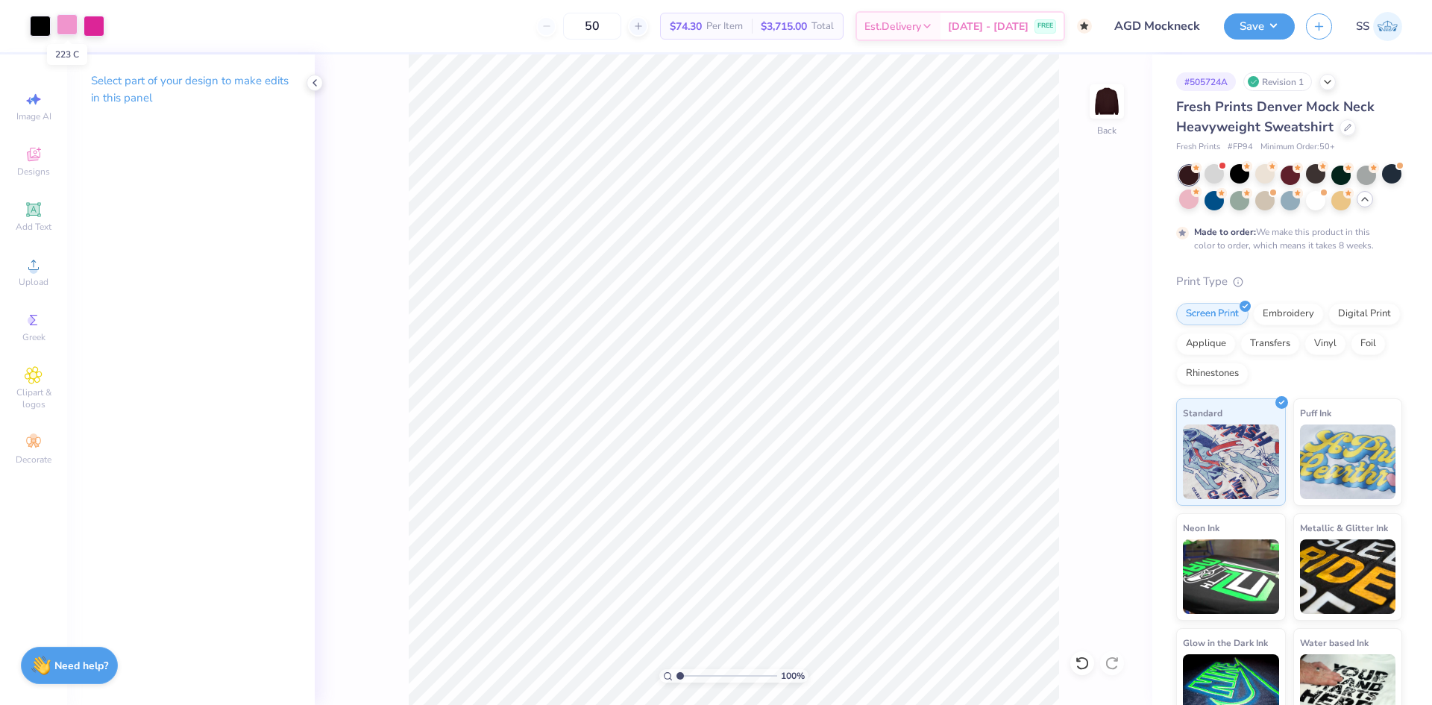
click at [65, 25] on div at bounding box center [67, 24] width 21 height 21
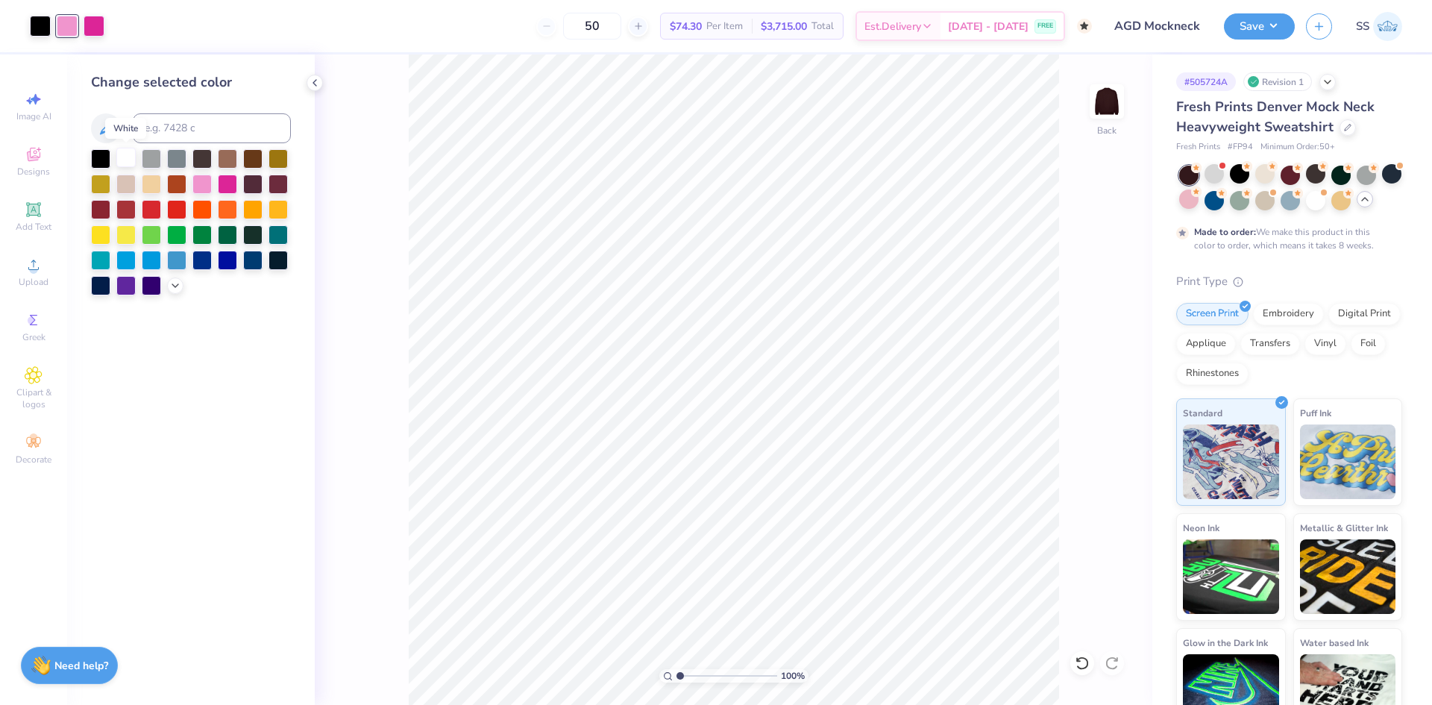
click at [128, 152] on div at bounding box center [125, 157] width 19 height 19
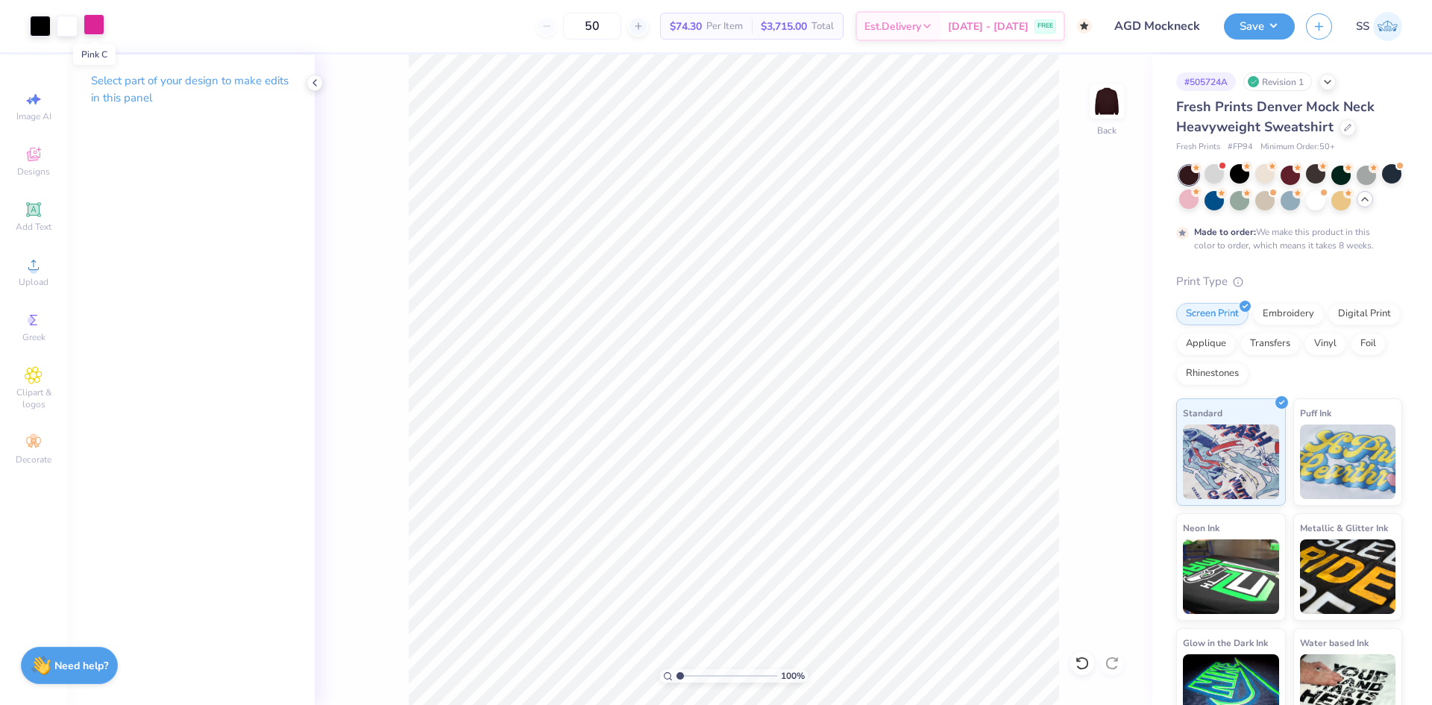
click at [98, 29] on div at bounding box center [94, 24] width 21 height 21
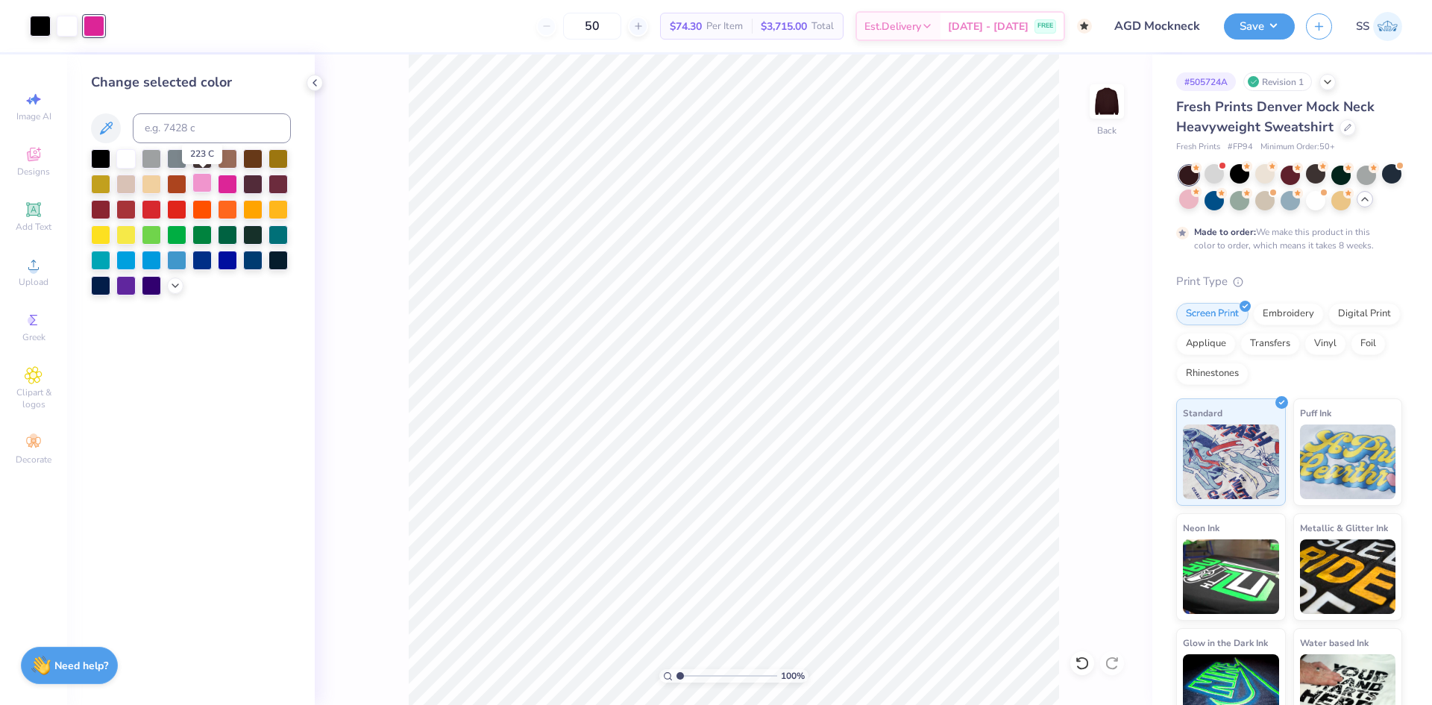
click at [203, 184] on div at bounding box center [201, 182] width 19 height 19
click at [404, 185] on div "100 % Back" at bounding box center [734, 379] width 838 height 650
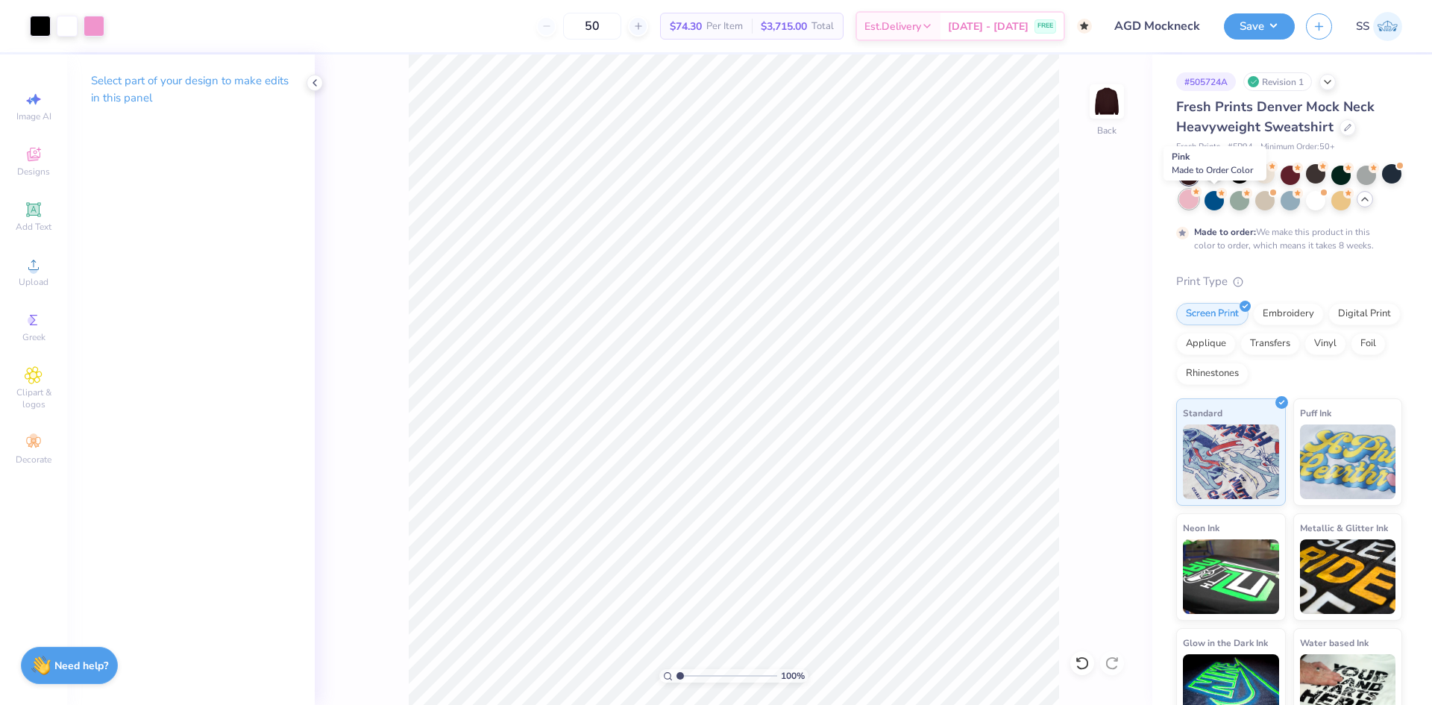
click at [1199, 206] on div at bounding box center [1188, 198] width 19 height 19
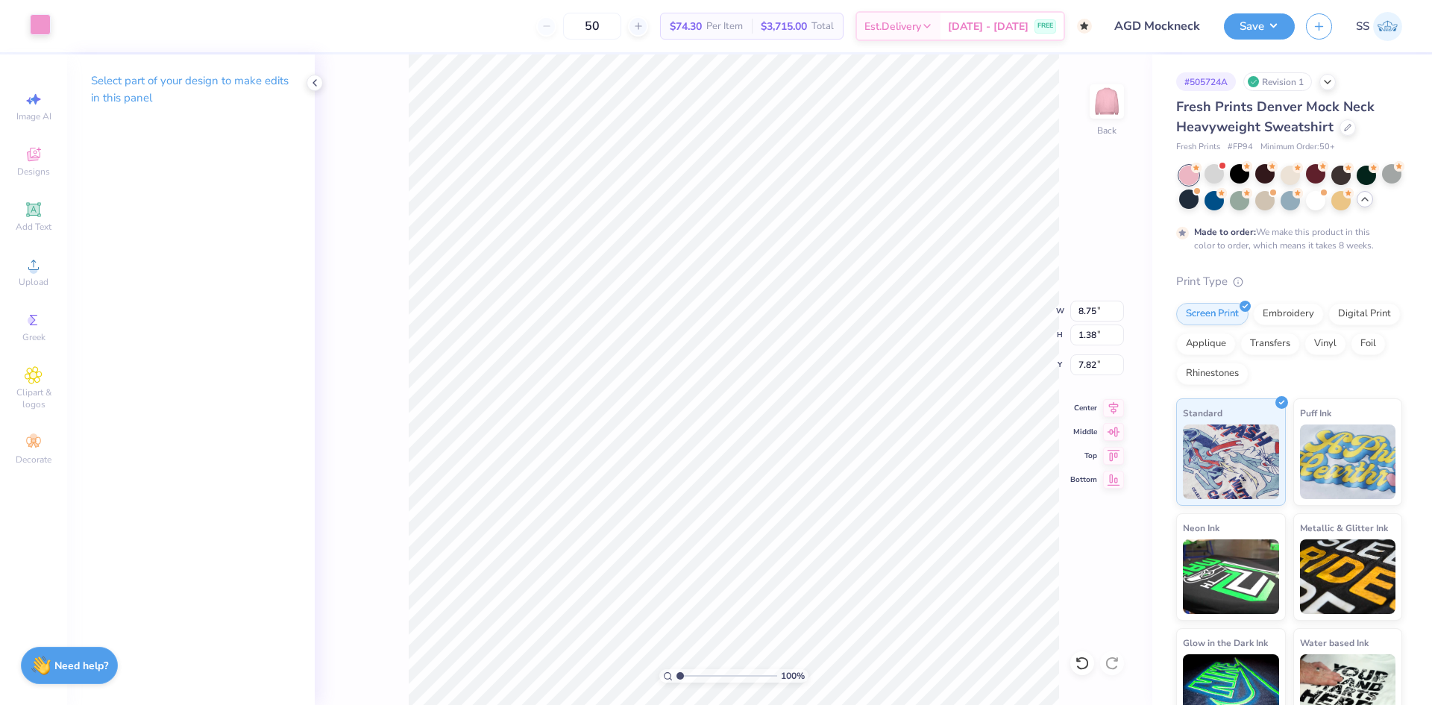
click at [44, 27] on div at bounding box center [40, 24] width 21 height 21
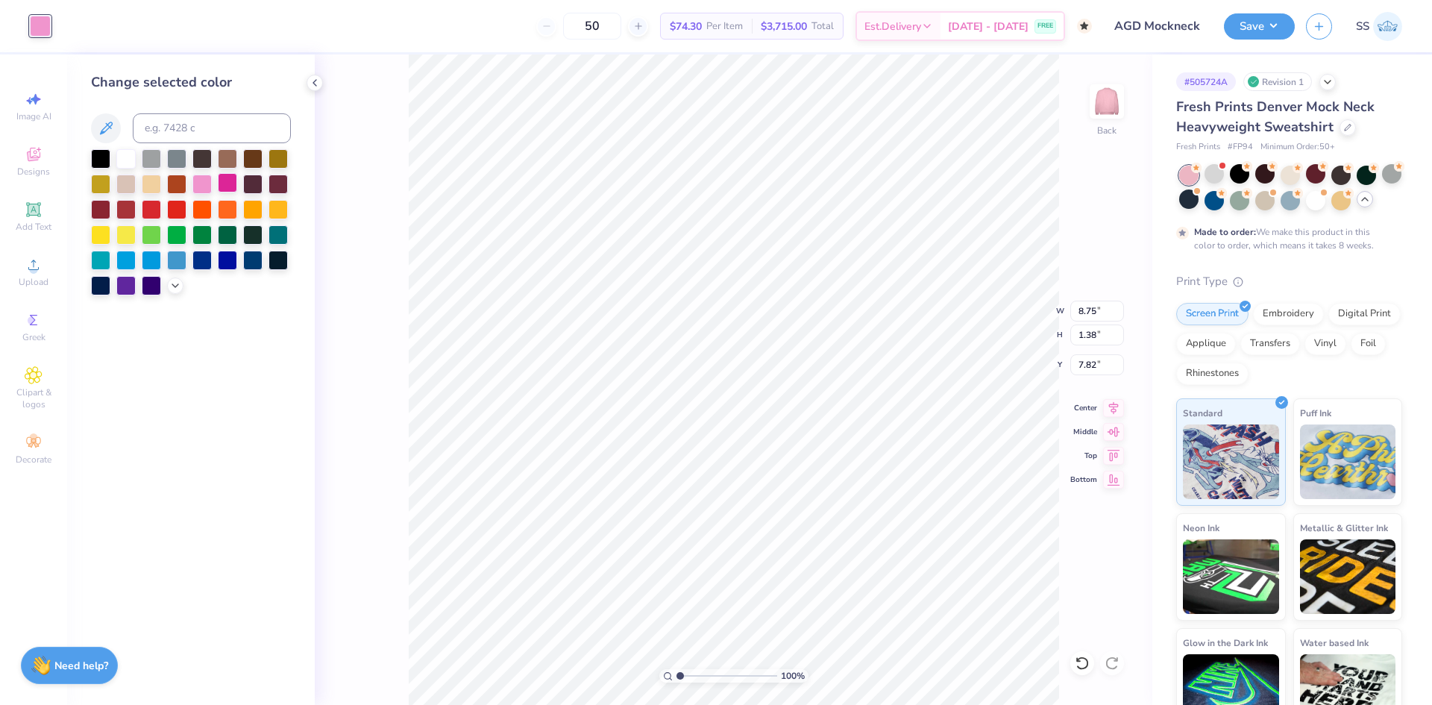
click at [225, 183] on div at bounding box center [227, 182] width 19 height 19
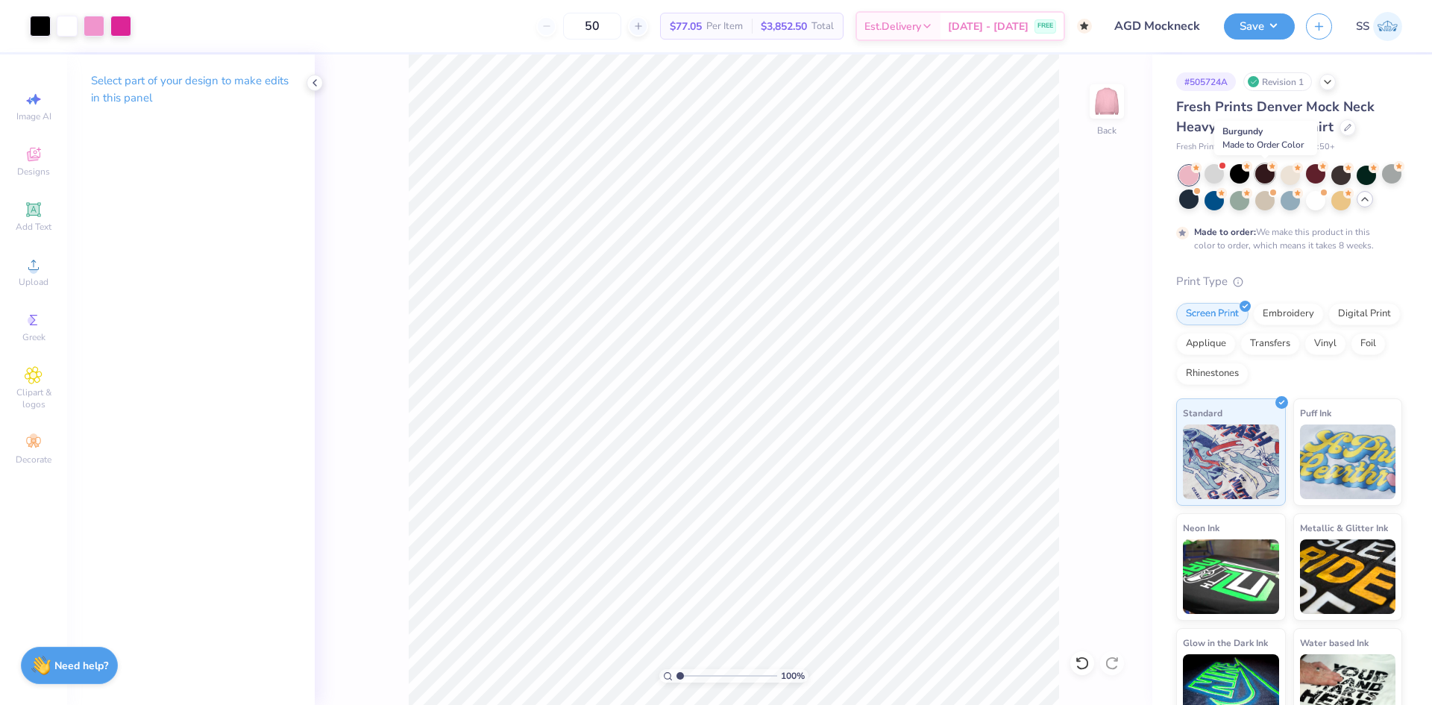
click at [1261, 183] on div at bounding box center [1264, 173] width 19 height 19
click at [1218, 180] on div at bounding box center [1214, 173] width 19 height 19
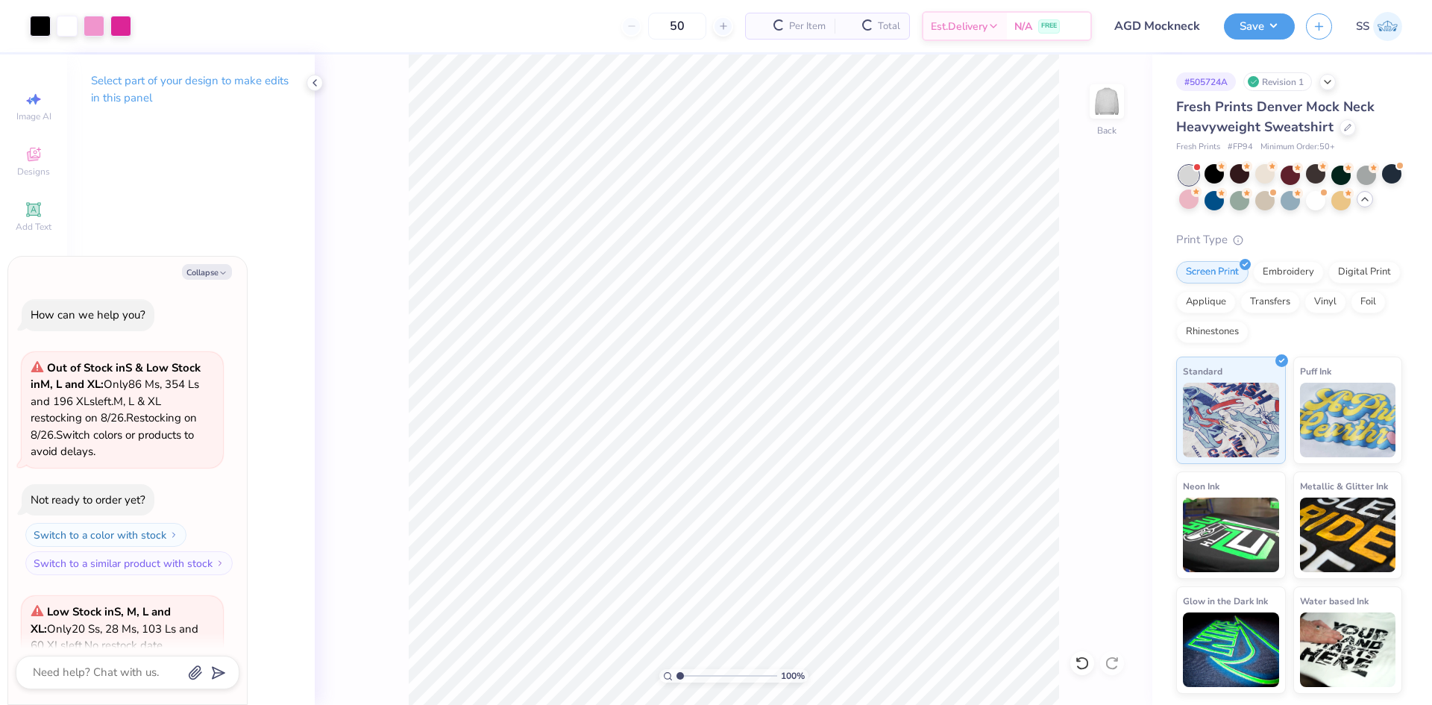
scroll to position [1594, 0]
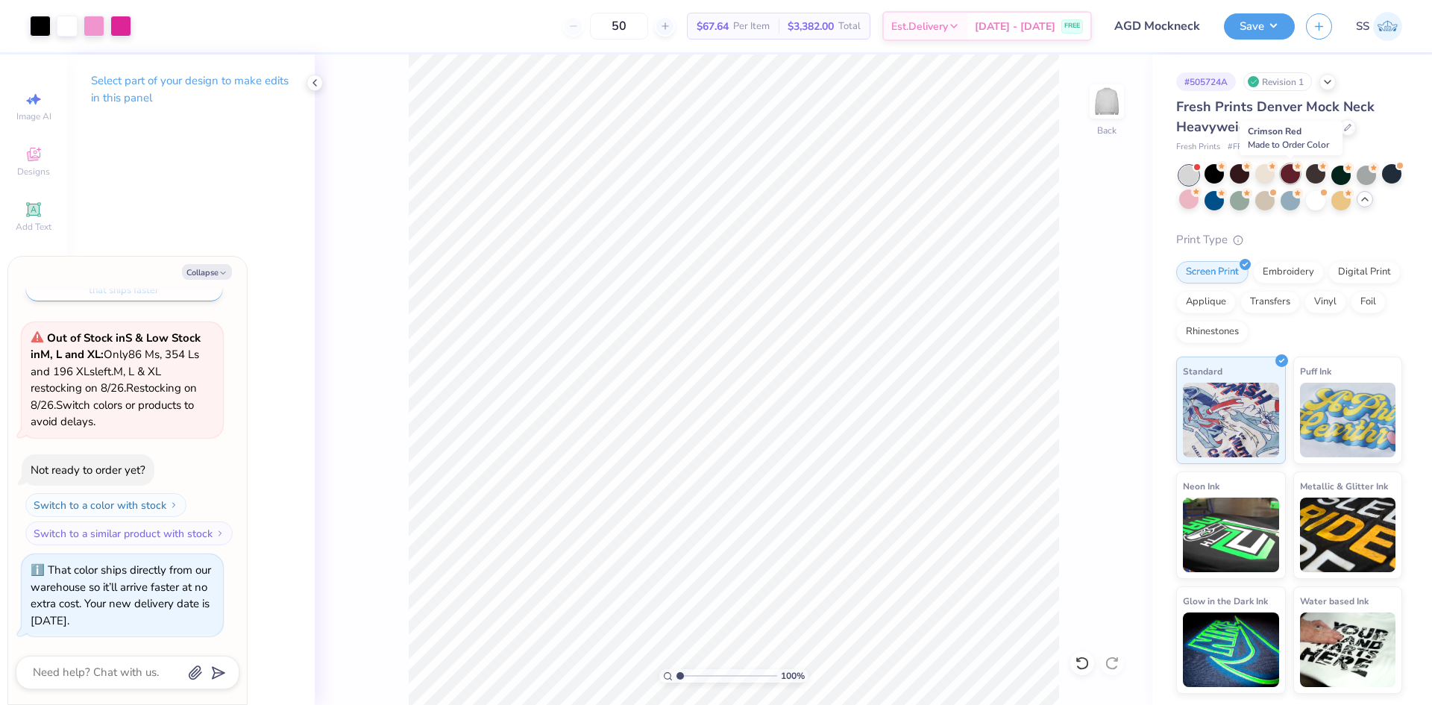
click at [1288, 172] on div at bounding box center [1290, 173] width 19 height 19
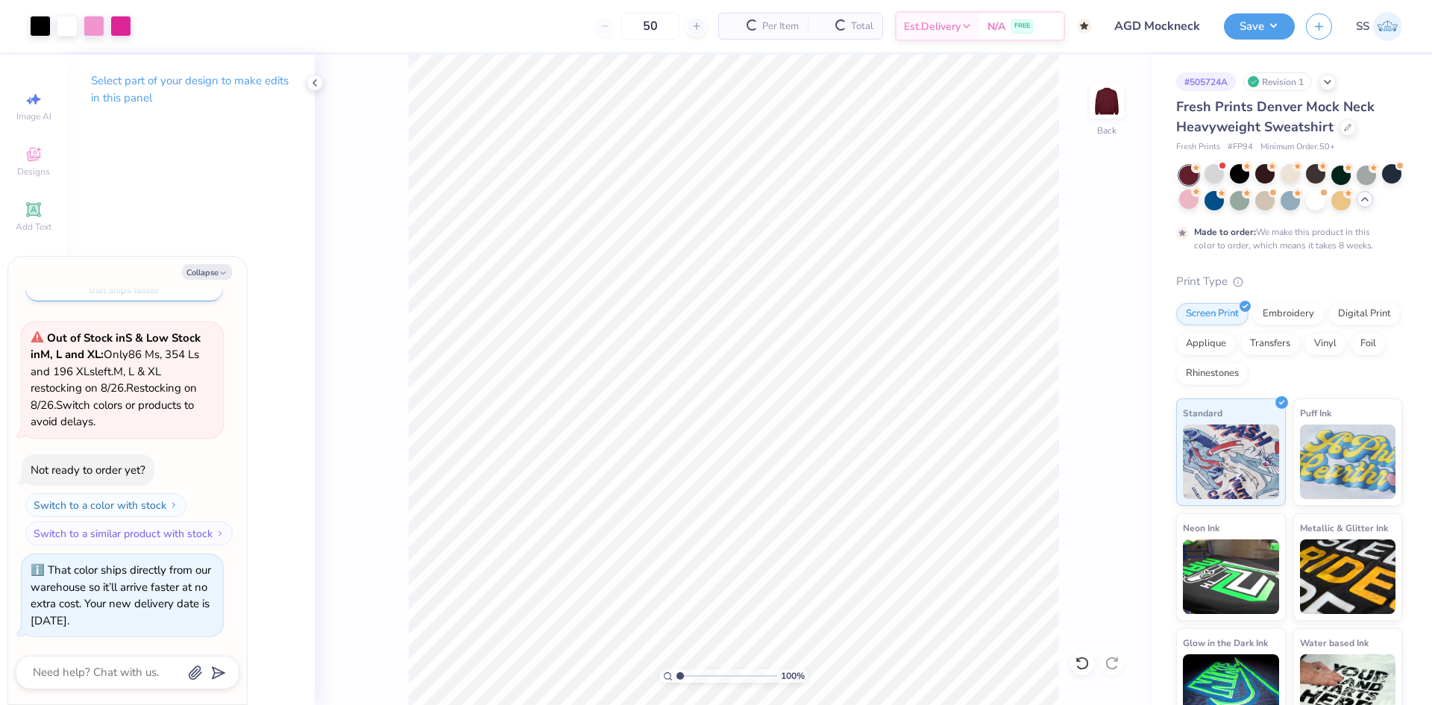
scroll to position [1735, 0]
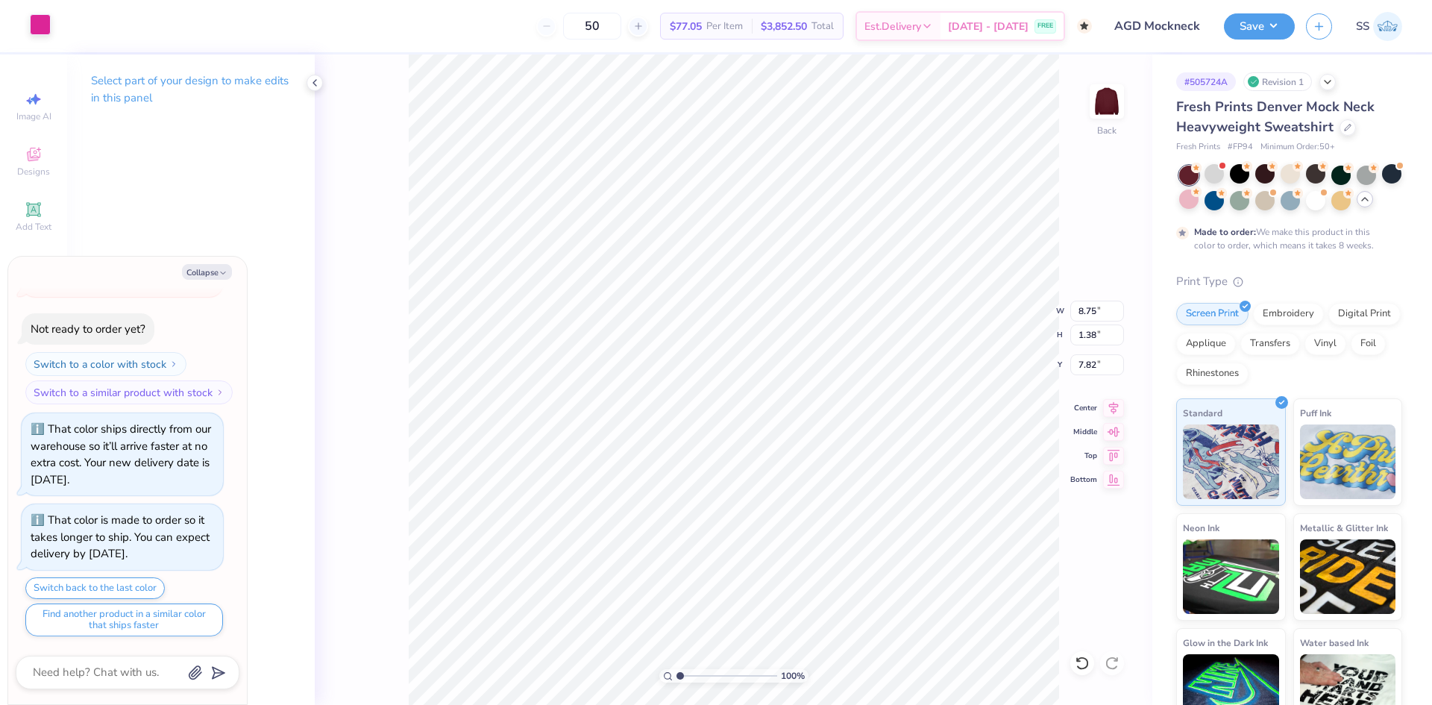
click at [37, 31] on div at bounding box center [40, 24] width 21 height 21
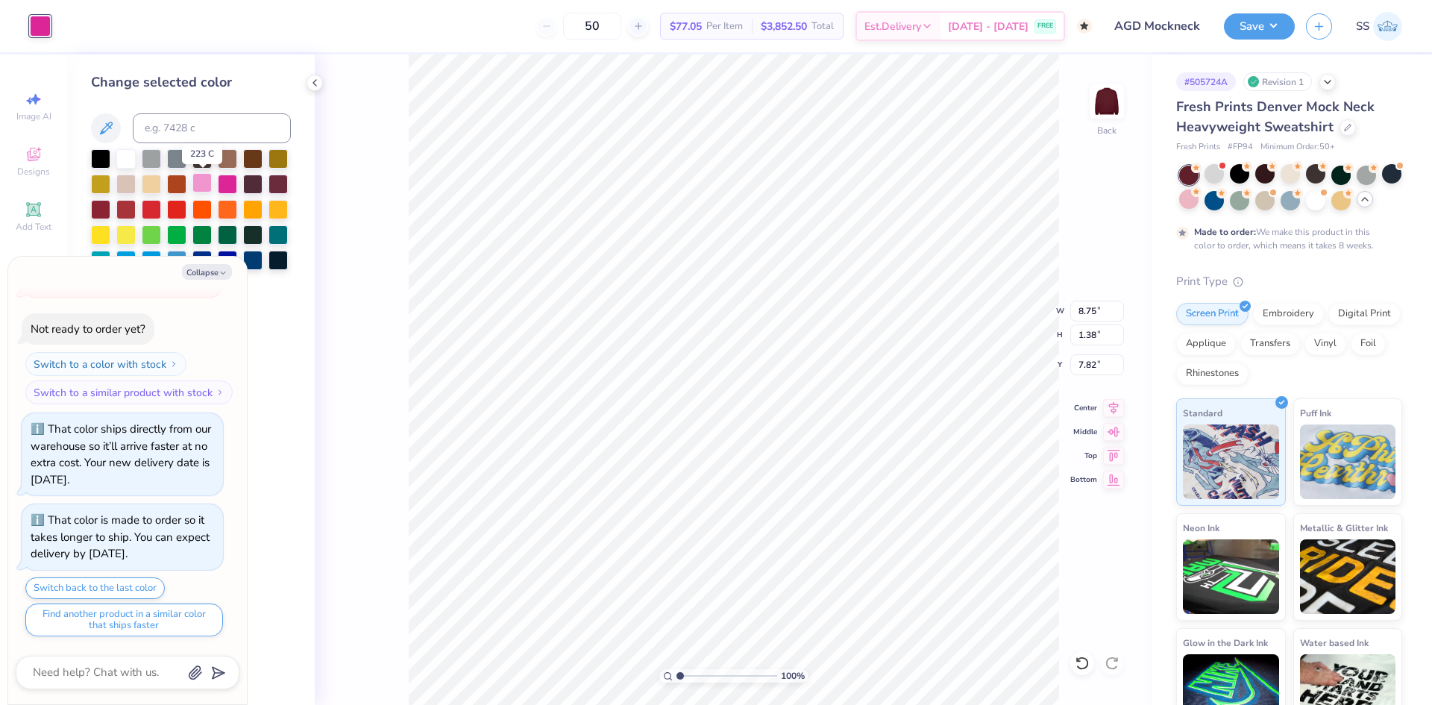
click at [202, 185] on div at bounding box center [201, 182] width 19 height 19
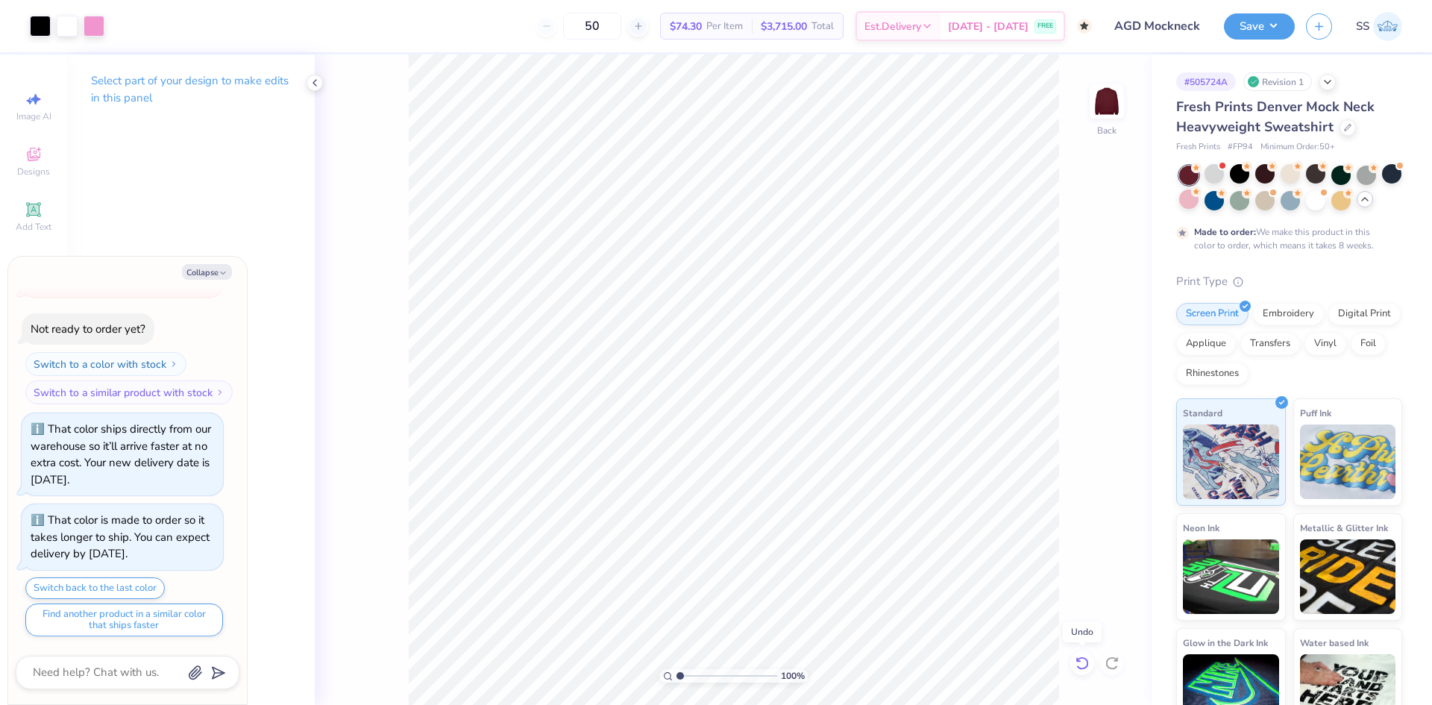
click at [1085, 660] on icon at bounding box center [1082, 663] width 15 height 15
click at [1079, 660] on icon at bounding box center [1082, 662] width 13 height 13
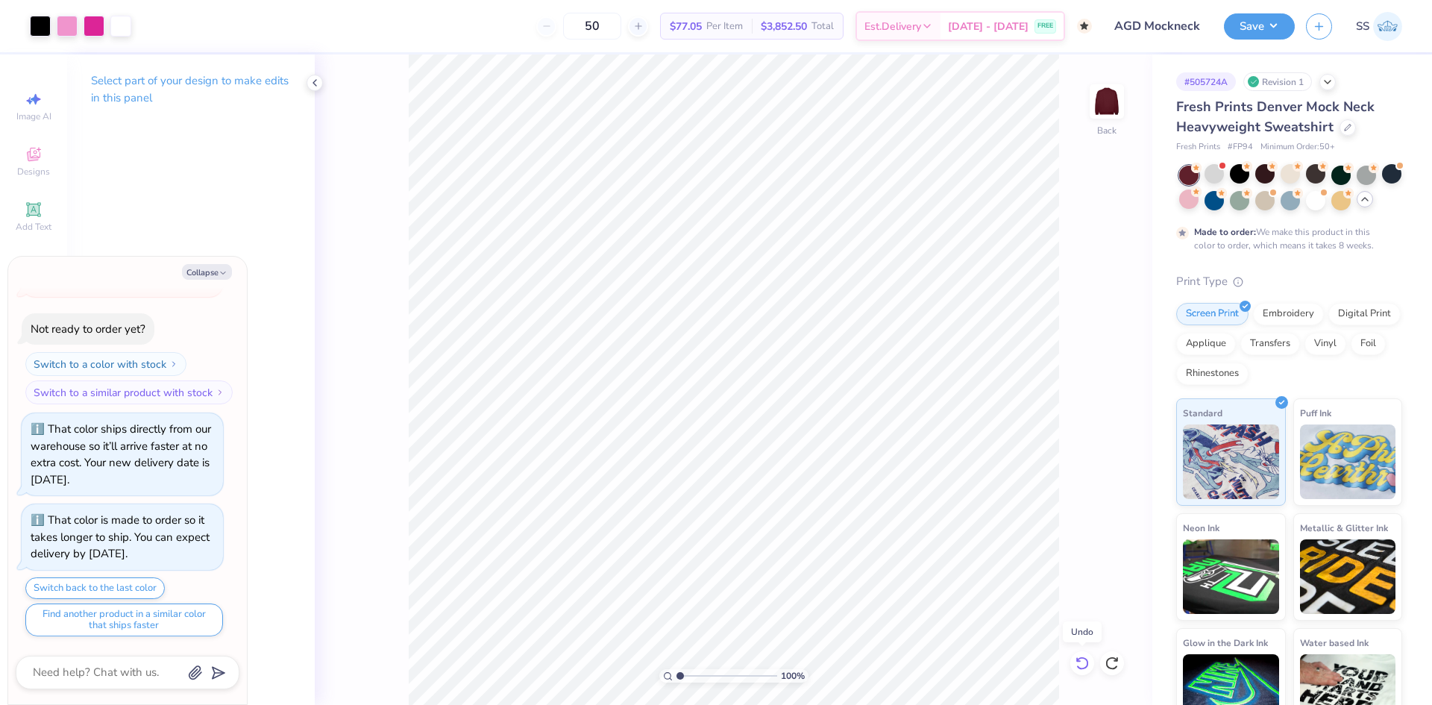
click at [1079, 660] on icon at bounding box center [1082, 662] width 13 height 13
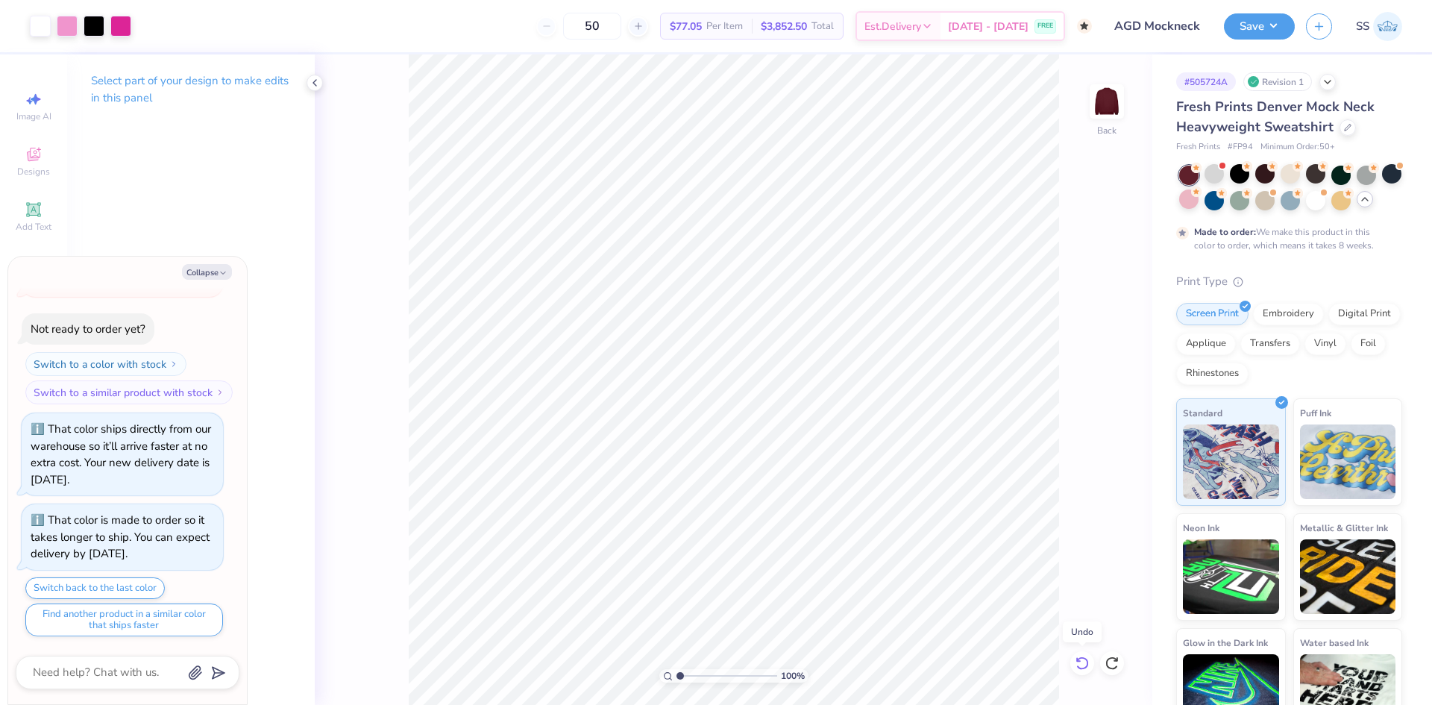
click at [1079, 660] on icon at bounding box center [1082, 662] width 13 height 13
click at [1108, 665] on icon at bounding box center [1112, 663] width 15 height 15
type textarea "x"
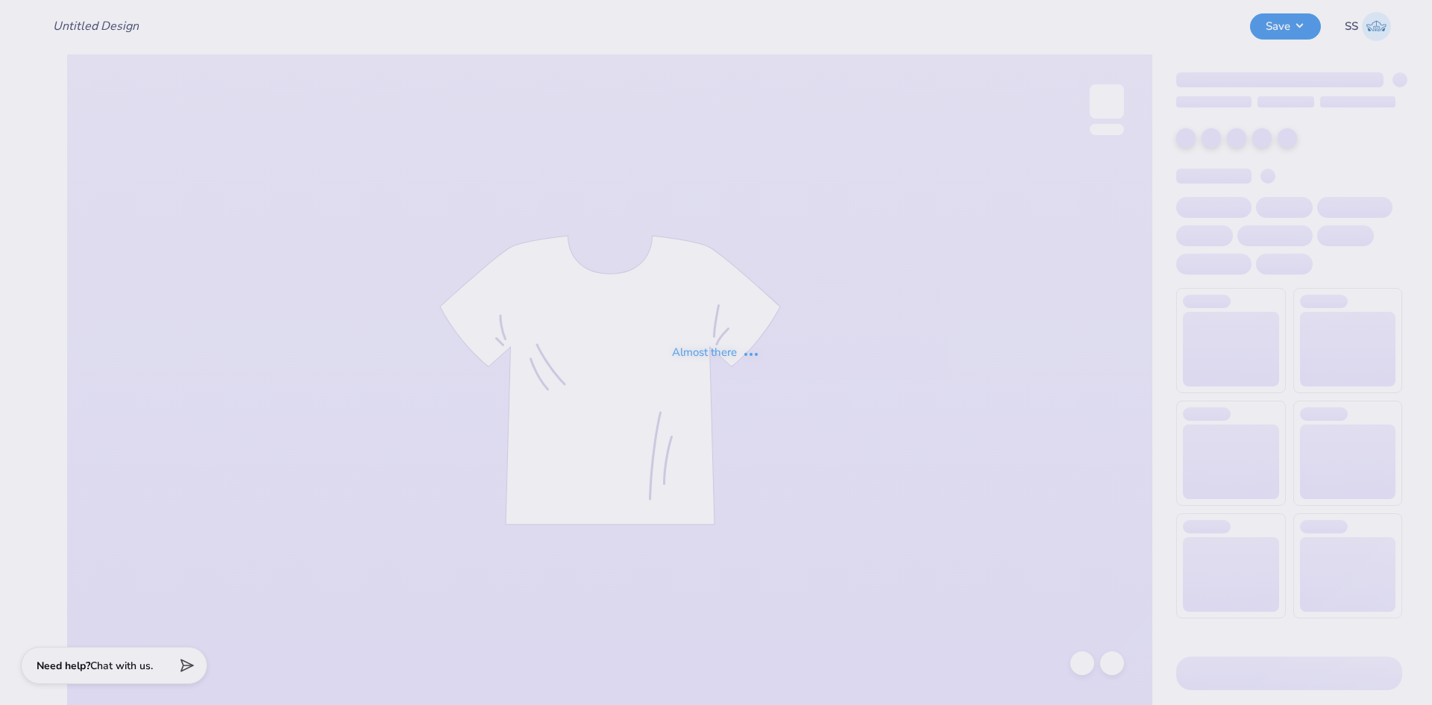
type input "AGD Mockneck"
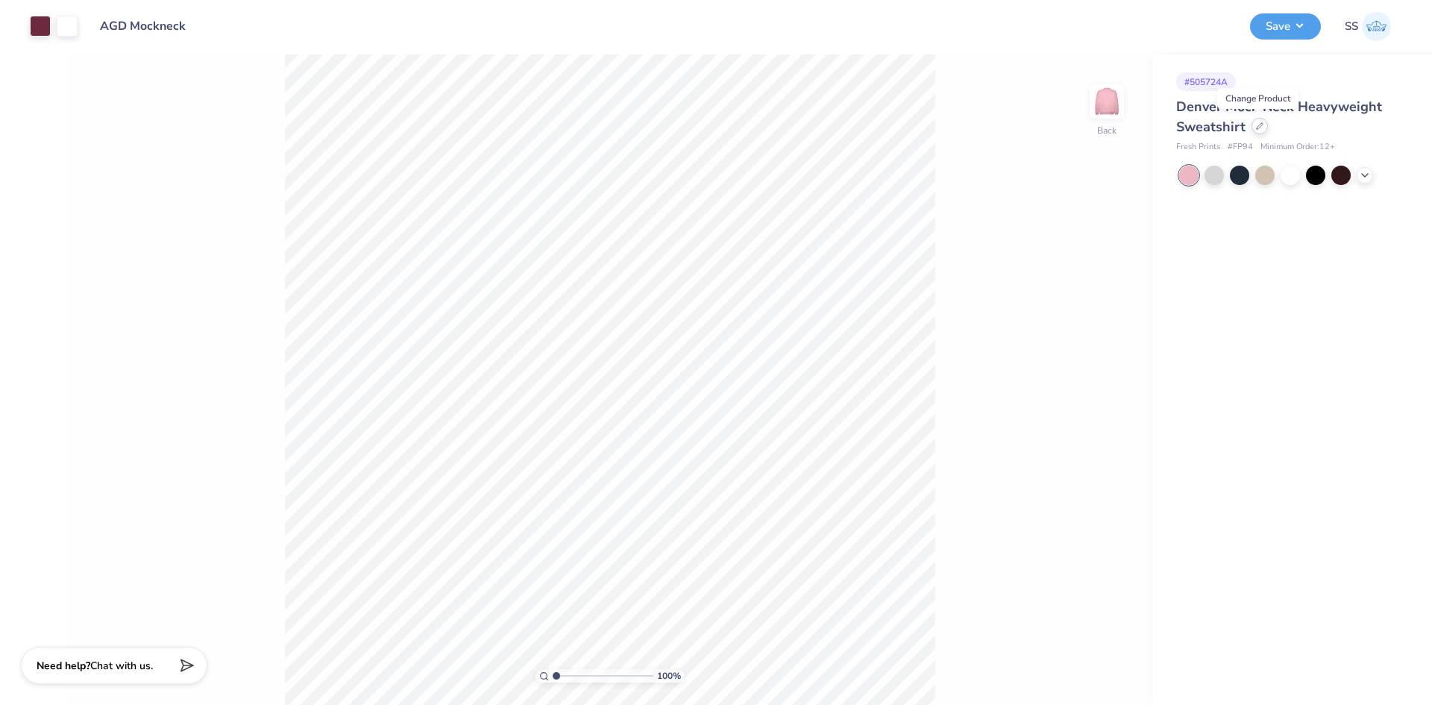
click at [1256, 126] on icon at bounding box center [1259, 125] width 7 height 7
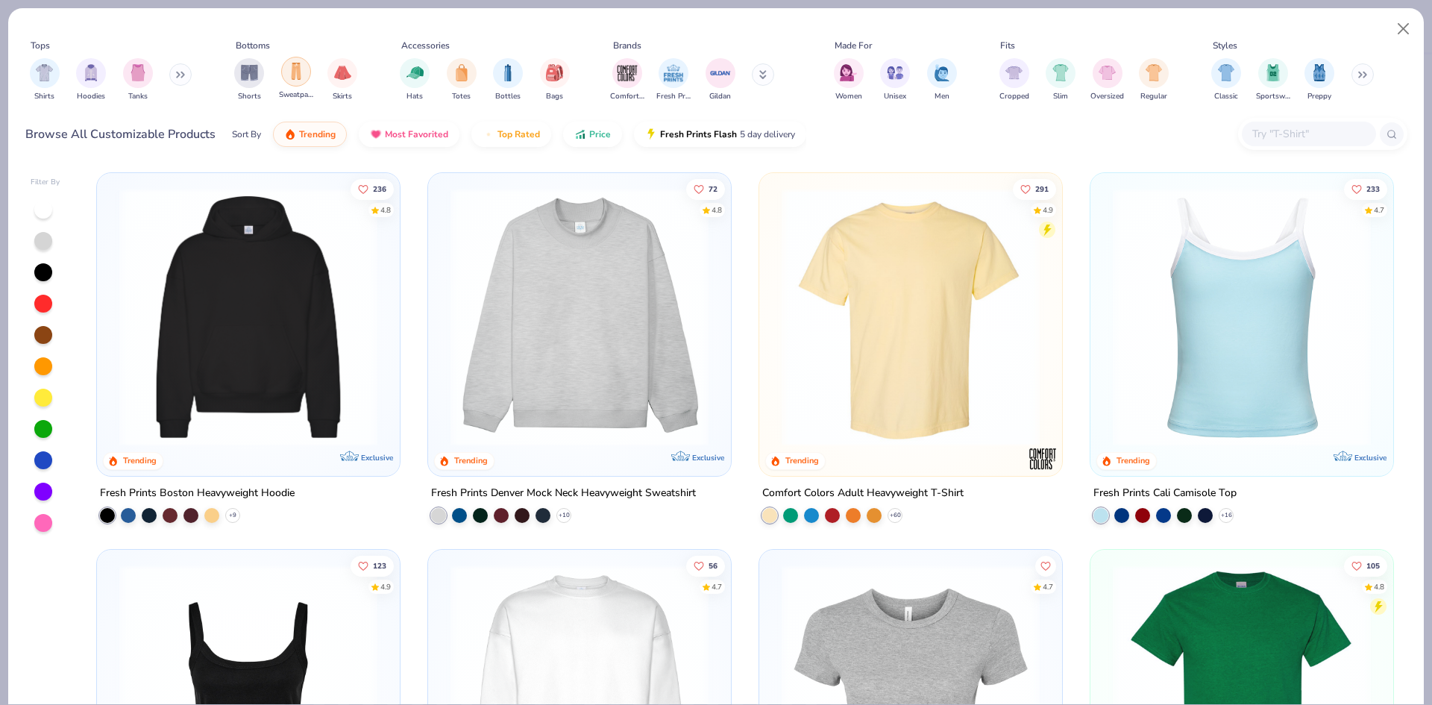
click at [295, 78] on img "filter for Sweatpants" at bounding box center [296, 71] width 16 height 17
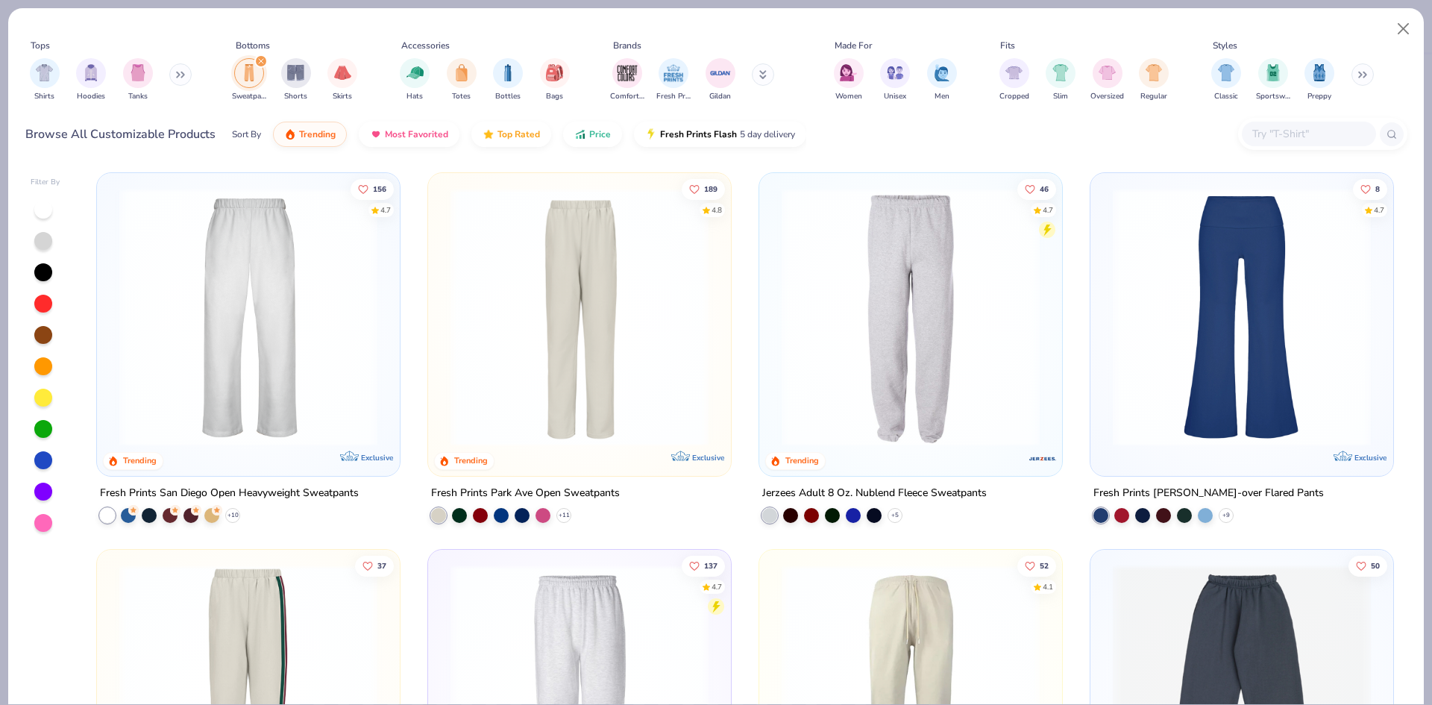
click at [377, 269] on img at bounding box center [248, 317] width 273 height 258
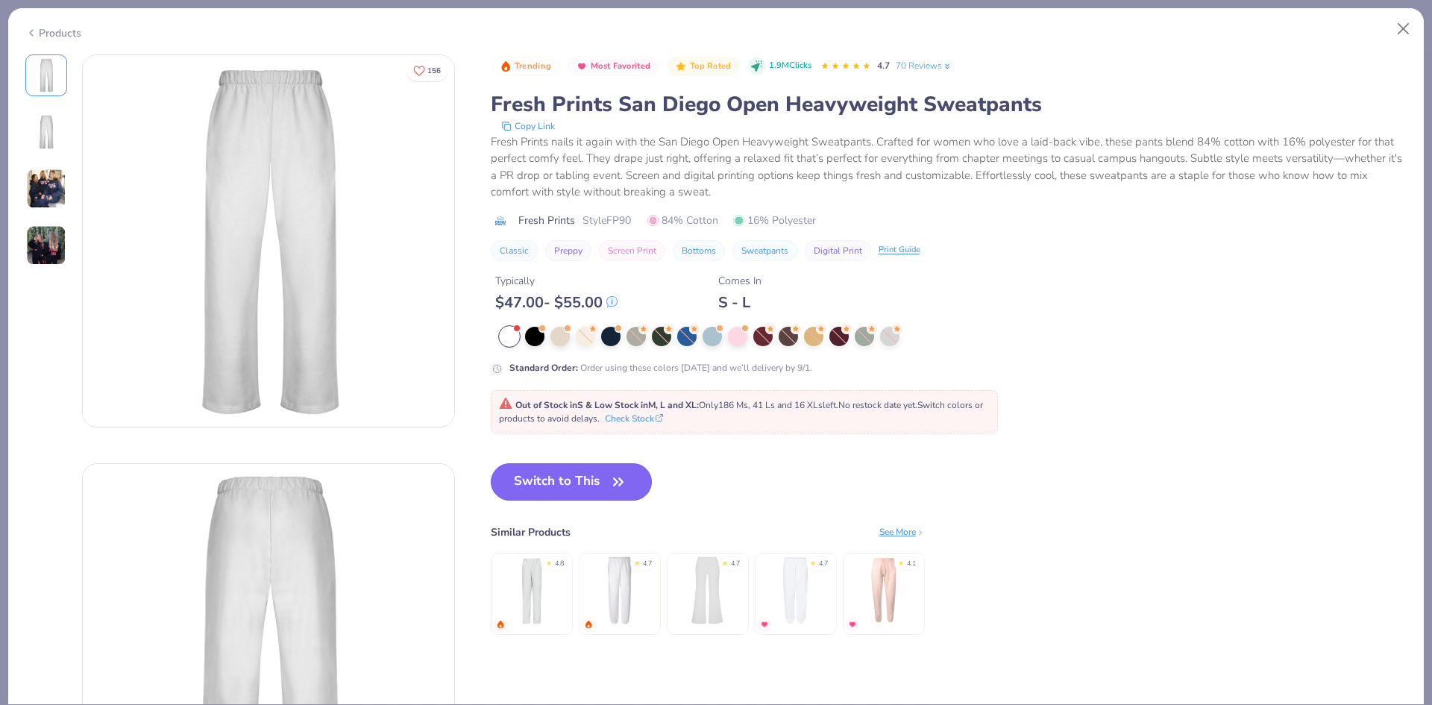
click at [561, 489] on button "Switch to This" at bounding box center [572, 481] width 162 height 37
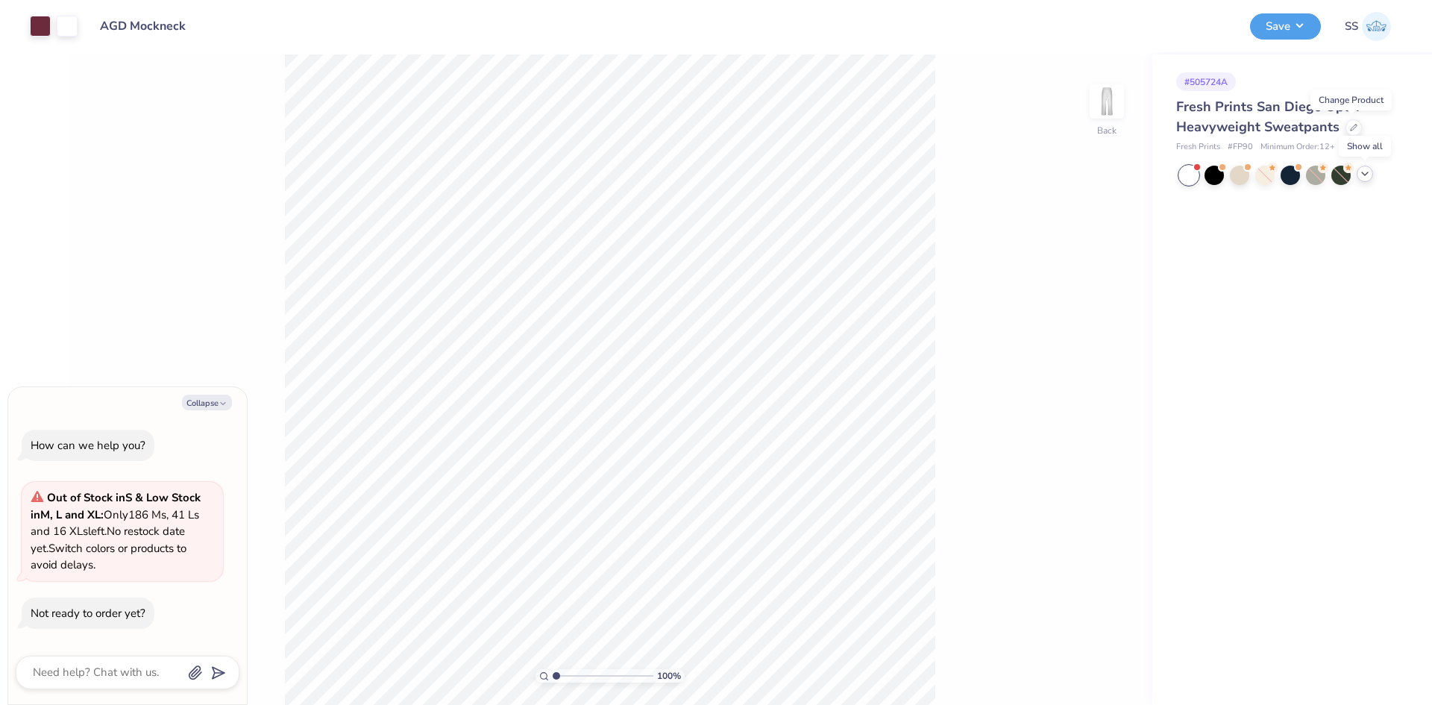
click at [1361, 176] on icon at bounding box center [1365, 174] width 12 height 12
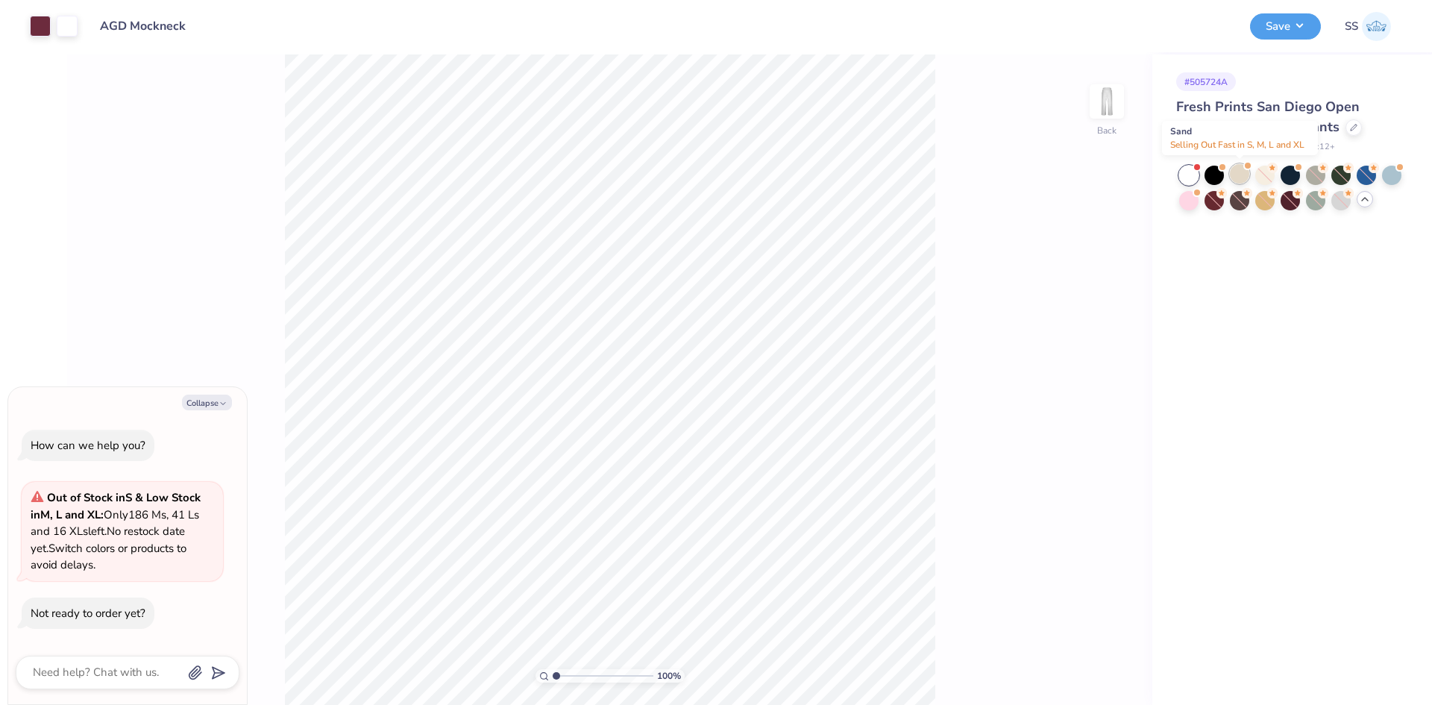
click at [1240, 180] on div at bounding box center [1239, 173] width 19 height 19
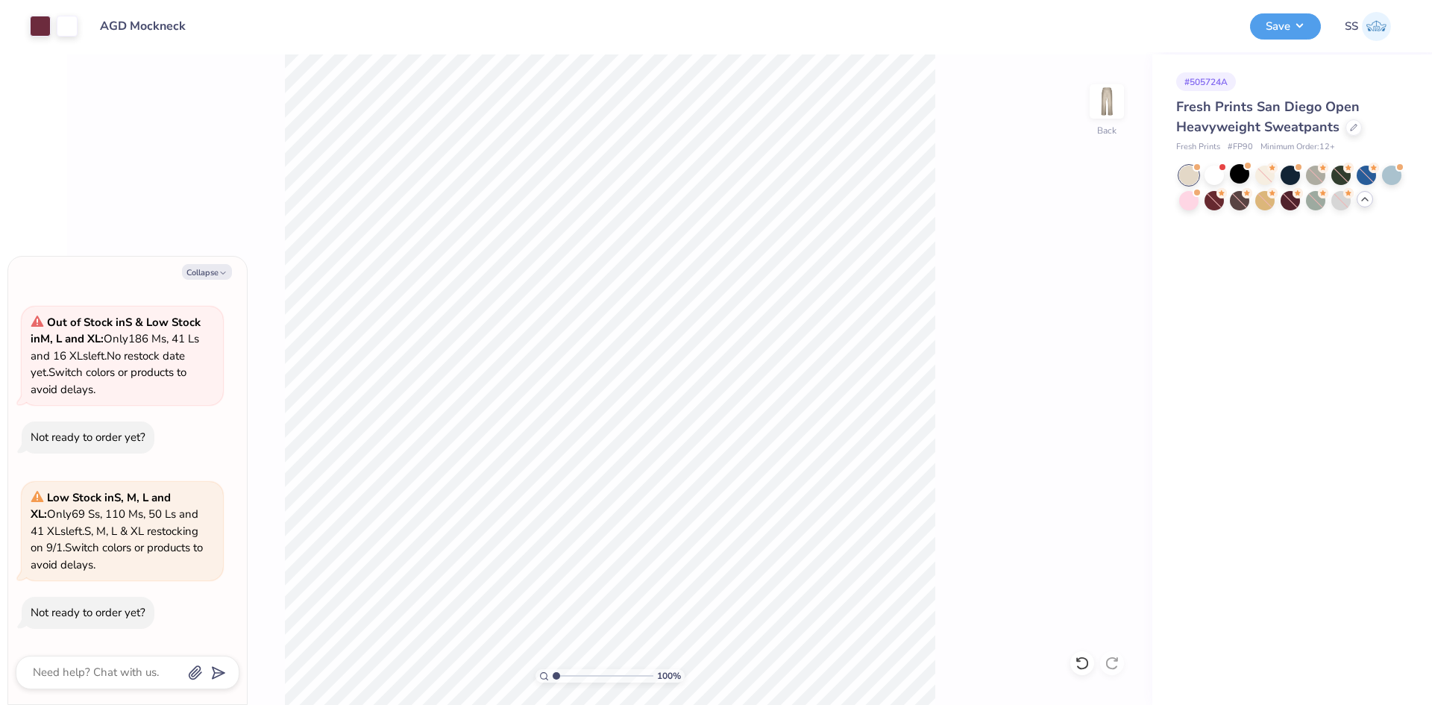
type textarea "x"
